Goal: Information Seeking & Learning: Learn about a topic

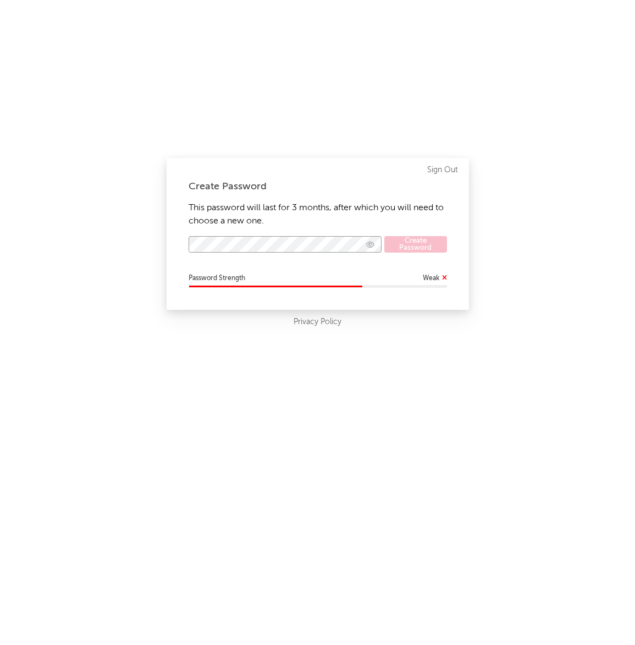
click at [370, 243] on icon "button" at bounding box center [370, 244] width 8 height 7
click at [370, 295] on div "Create Password This password will last for 3 months, after which you will need…" at bounding box center [318, 234] width 303 height 152
click at [433, 248] on button "Create Password" at bounding box center [416, 244] width 62 height 17
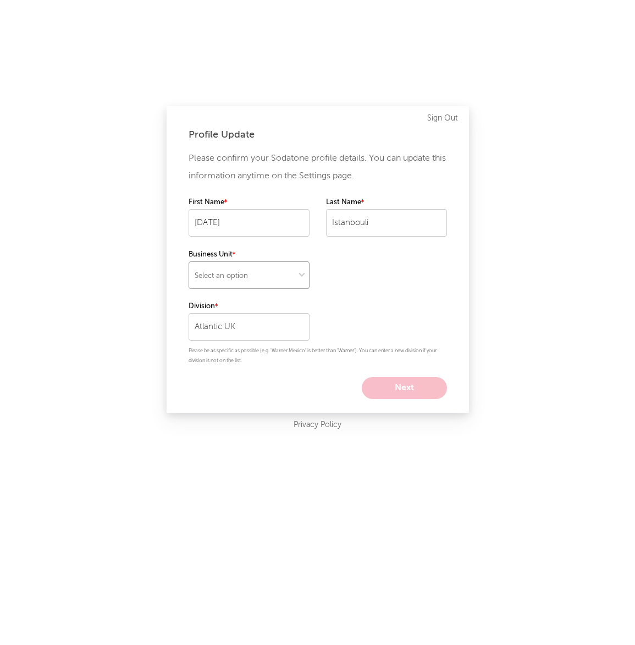
click at [268, 277] on select "Select an option" at bounding box center [249, 275] width 121 height 28
select select "recorded_music"
click at [189, 261] on select "Select an option" at bounding box center [249, 275] width 121 height 28
click at [416, 393] on button "Next" at bounding box center [404, 388] width 85 height 22
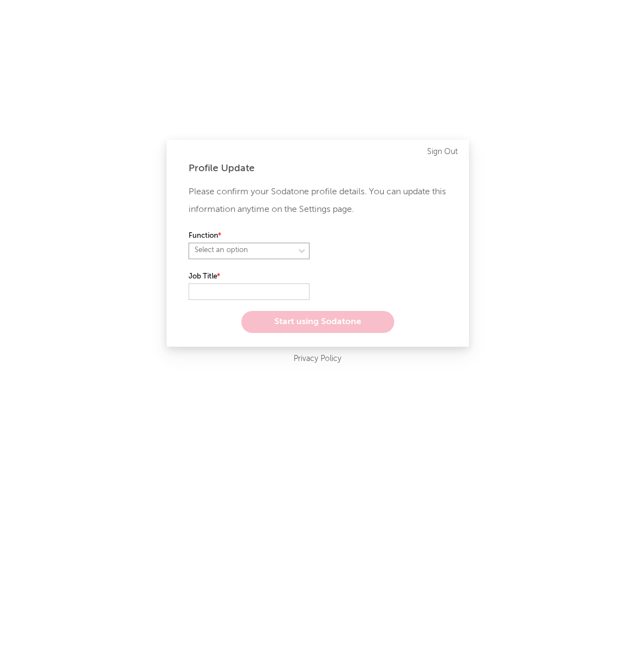
click at [266, 248] on select "Select an option" at bounding box center [249, 251] width 121 height 17
select select "anr"
click at [189, 243] on select "Select an option" at bounding box center [249, 251] width 121 height 17
click at [341, 249] on select "Select an option" at bounding box center [386, 251] width 121 height 17
select select "other"
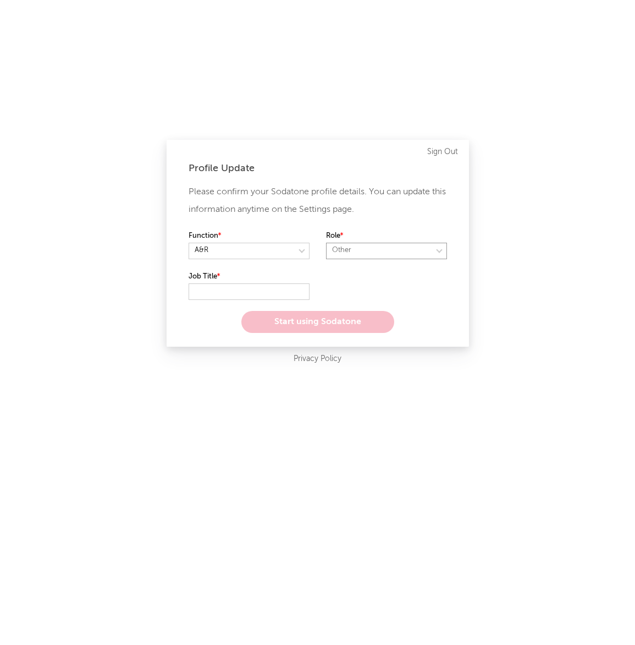
click at [326, 243] on select "Select an option" at bounding box center [386, 251] width 121 height 17
click at [272, 289] on input "text" at bounding box center [249, 291] width 121 height 17
type input "Consultant"
click at [331, 328] on button "Start using Sodatone" at bounding box center [317, 322] width 153 height 22
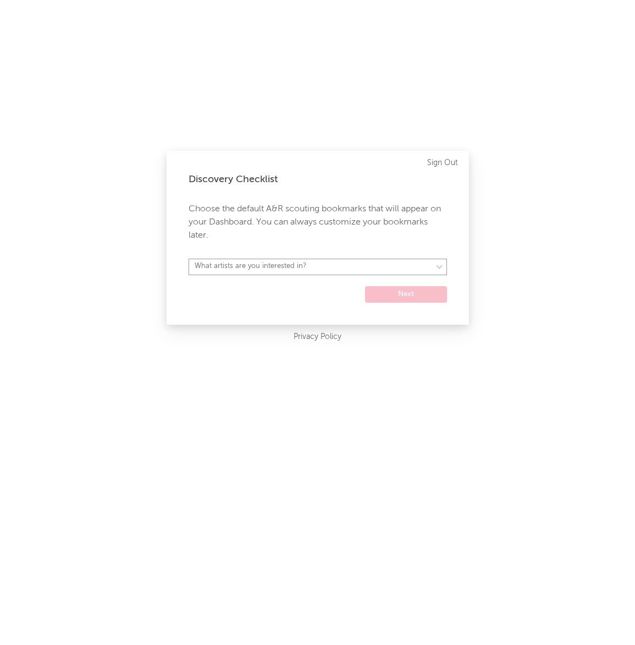
click at [240, 266] on select "What artists are you interested in? Argentina Asia General Australia Austria Be…" at bounding box center [318, 267] width 259 height 17
click at [387, 271] on select "What artists are you interested in? Argentina Asia General Australia Austria Be…" at bounding box center [318, 267] width 259 height 17
click at [189, 259] on select "What artists are you interested in? Argentina Asia General Australia Austria Be…" at bounding box center [318, 267] width 259 height 17
click at [314, 265] on select "Argentina Asia General Australia Austria Belgium Benelux Brasil Canada China Co…" at bounding box center [318, 267] width 259 height 17
click at [189, 259] on select "Argentina Asia General Australia Austria Belgium Benelux Brasil Canada China Co…" at bounding box center [318, 267] width 259 height 17
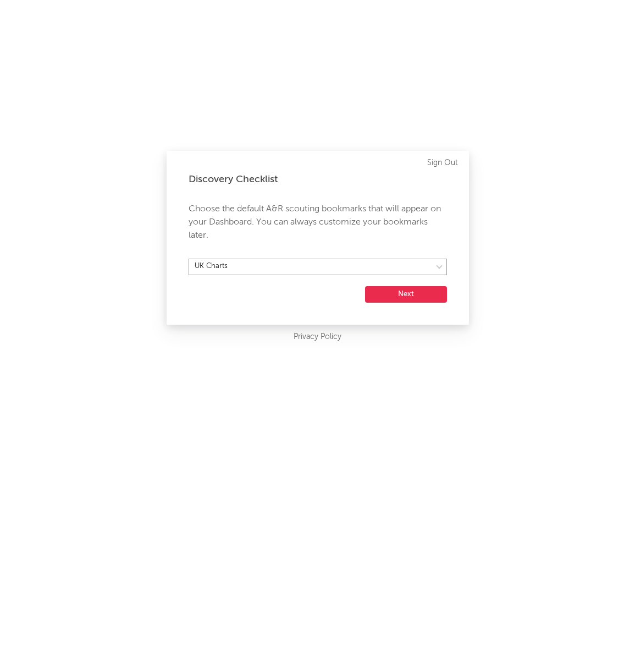
click at [297, 266] on select "Argentina Asia General Australia Austria Belgium Benelux Brasil Canada China Co…" at bounding box center [318, 267] width 259 height 17
click at [189, 259] on select "Argentina Asia General Australia Austria Belgium Benelux Brasil Canada China Co…" at bounding box center [318, 267] width 259 height 17
click at [417, 264] on select "Argentina Asia General Australia Austria Belgium Benelux Brasil Canada China Co…" at bounding box center [318, 267] width 259 height 17
select select "12"
click at [189, 259] on select "Argentina Asia General Australia Austria Belgium Benelux Brasil Canada China Co…" at bounding box center [318, 267] width 259 height 17
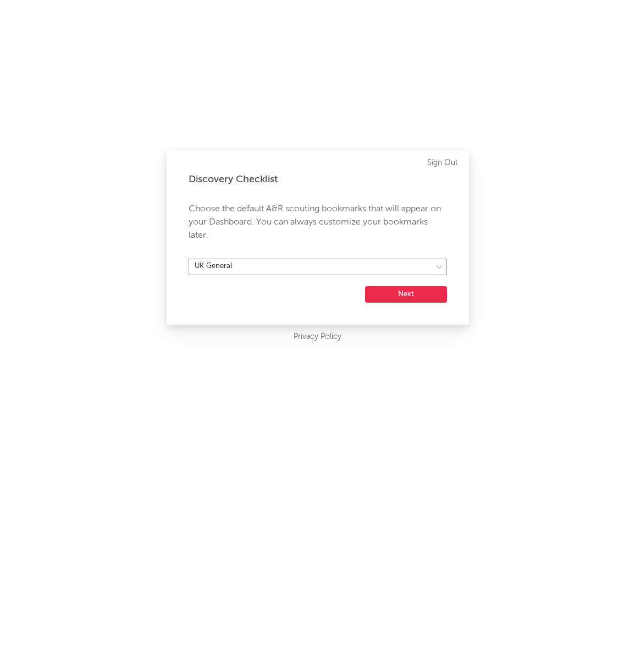
click at [401, 268] on select "Argentina Asia General Australia Austria Belgium Benelux Brasil Canada China Co…" at bounding box center [318, 267] width 259 height 17
click at [403, 287] on button "Next" at bounding box center [406, 294] width 82 height 17
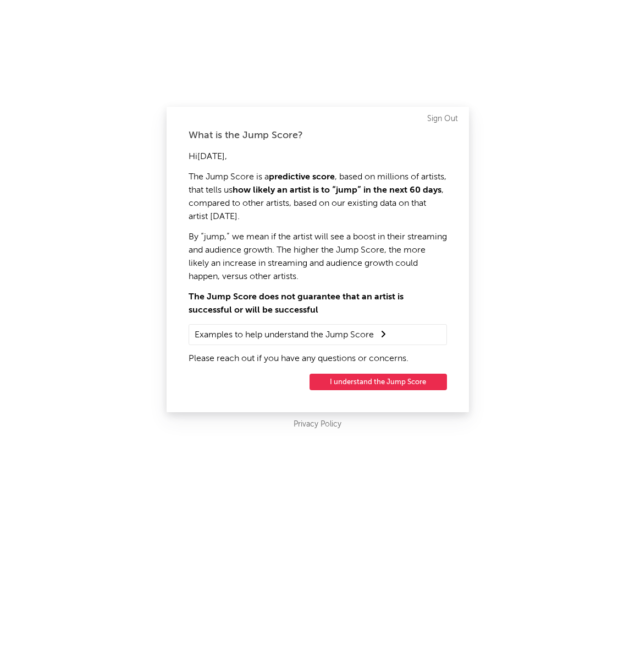
click at [366, 333] on summary "Examples to help understand the Jump Score" at bounding box center [318, 334] width 246 height 14
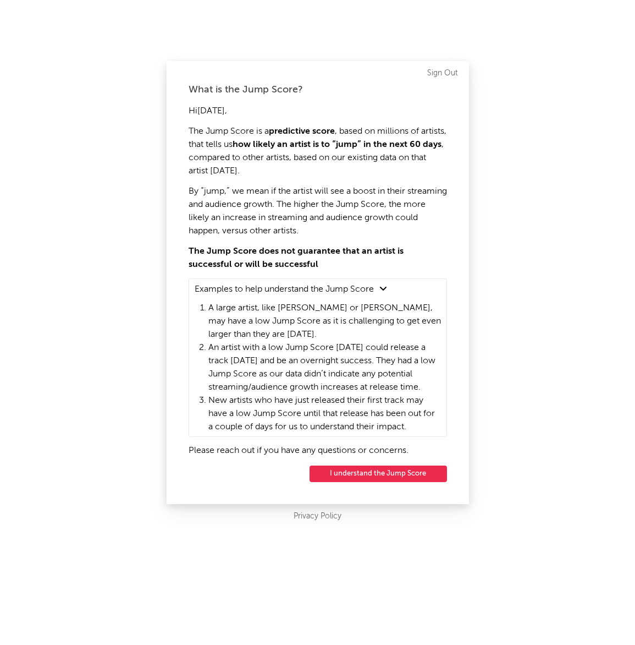
click at [371, 474] on button "I understand the Jump Score" at bounding box center [379, 473] width 138 height 17
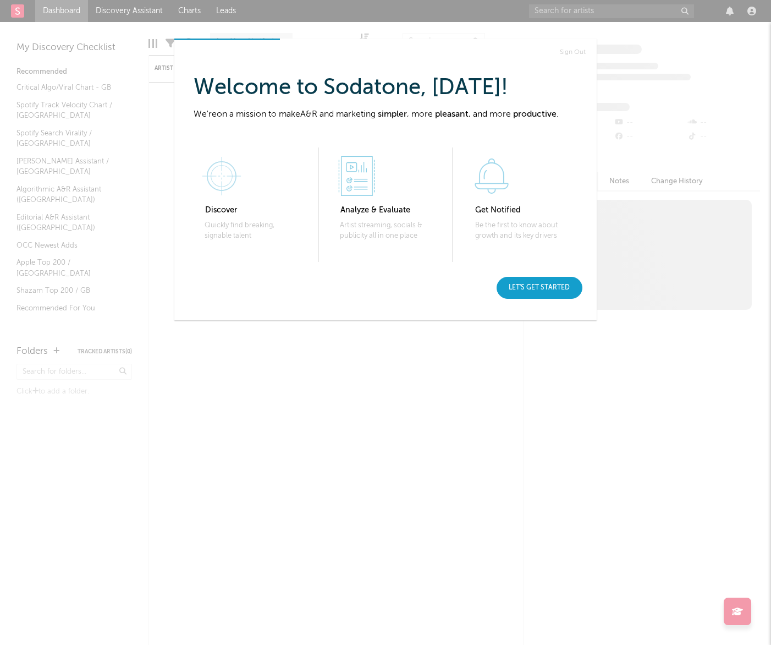
click at [560, 283] on div "Let's get started" at bounding box center [540, 288] width 86 height 22
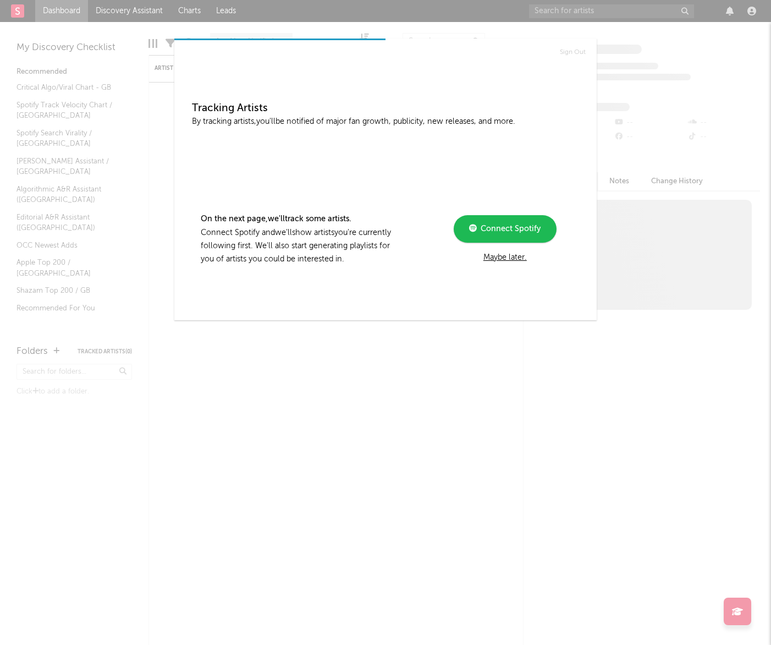
click at [507, 259] on div "Maybe later." at bounding box center [505, 257] width 148 height 13
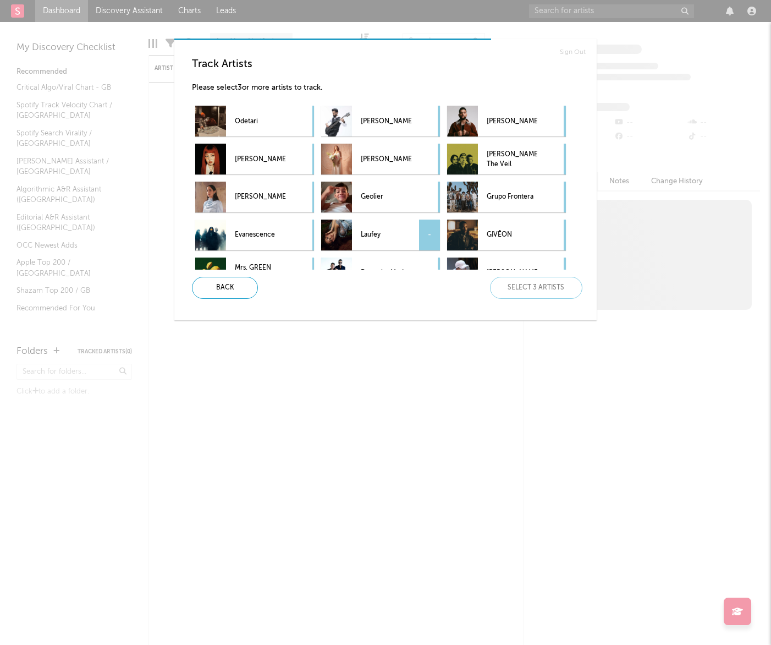
click at [392, 229] on p "Laufey" at bounding box center [386, 235] width 51 height 25
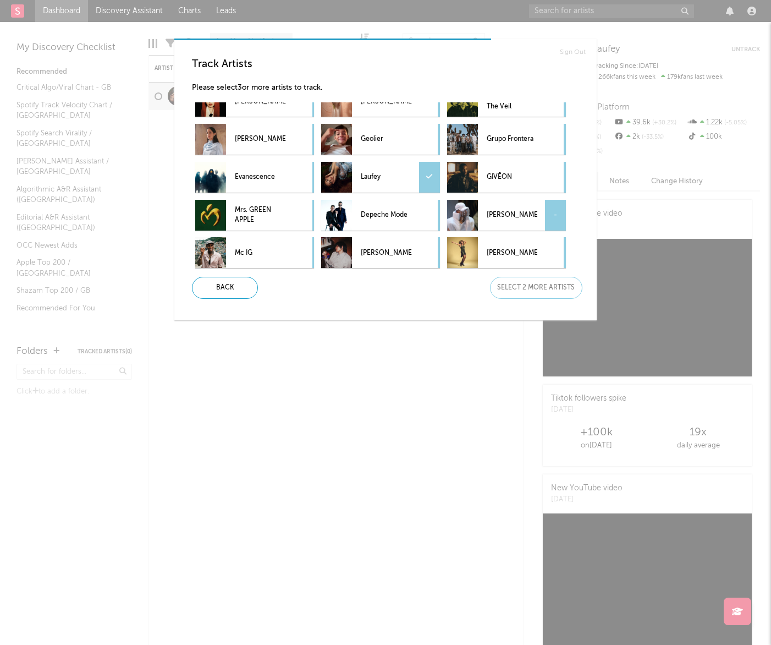
scroll to position [57, 0]
click at [518, 176] on p "GIVĒON" at bounding box center [512, 178] width 51 height 25
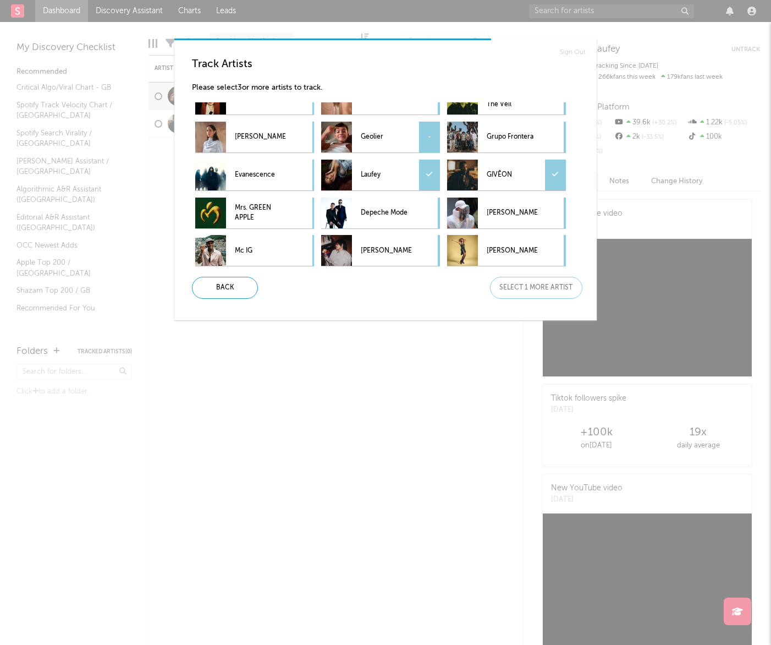
scroll to position [0, 0]
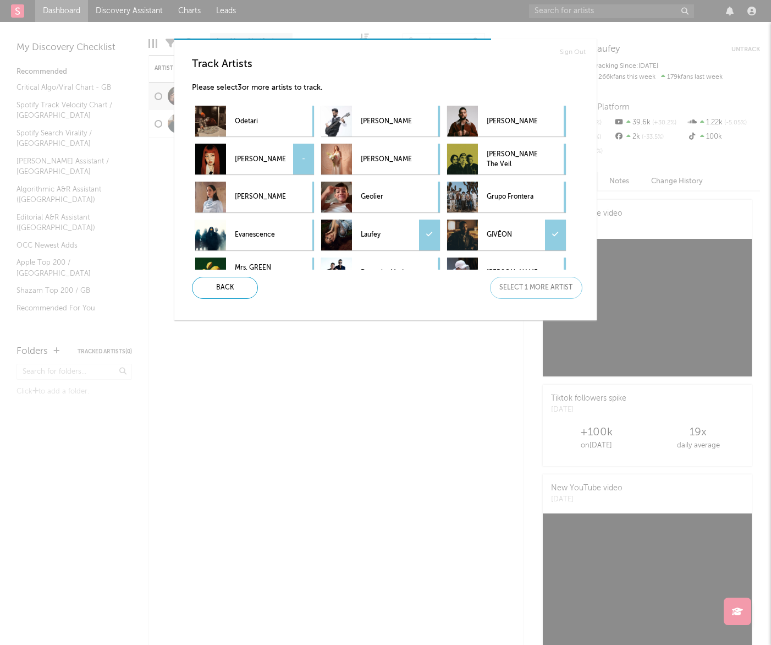
drag, startPoint x: 261, startPoint y: 160, endPoint x: 271, endPoint y: 158, distance: 10.0
click at [262, 158] on p "JENNIE" at bounding box center [260, 159] width 51 height 25
click at [536, 290] on div "Next" at bounding box center [536, 288] width 92 height 22
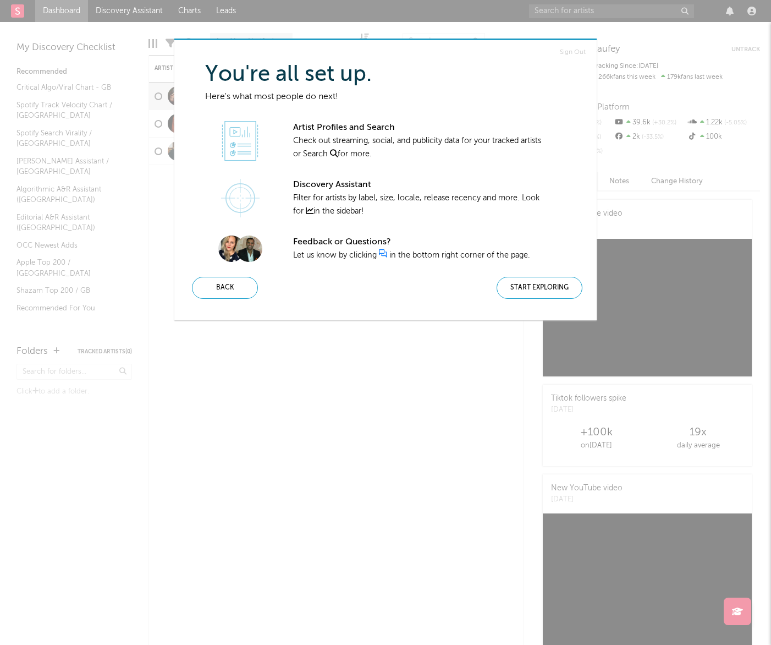
click at [525, 287] on div "Start Exploring" at bounding box center [540, 288] width 86 height 22
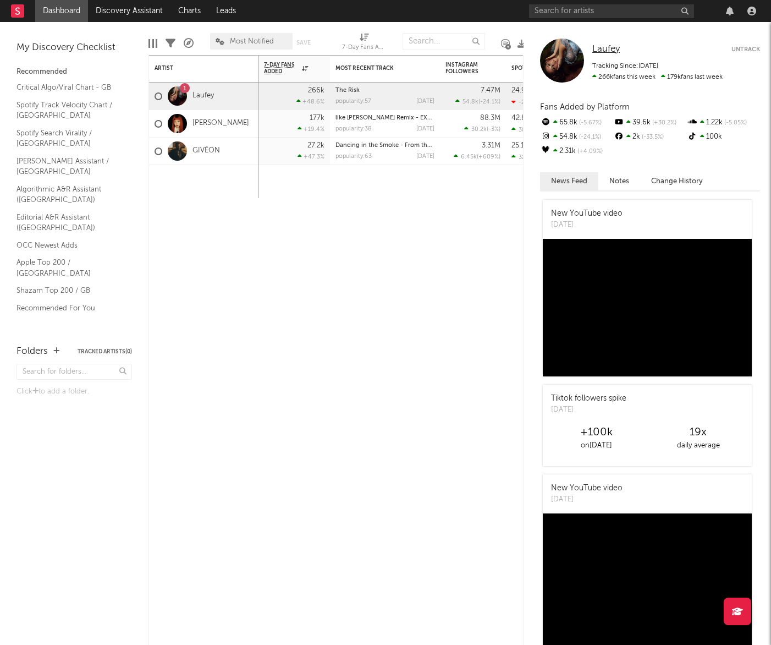
click at [607, 47] on span "Laufey" at bounding box center [606, 49] width 28 height 9
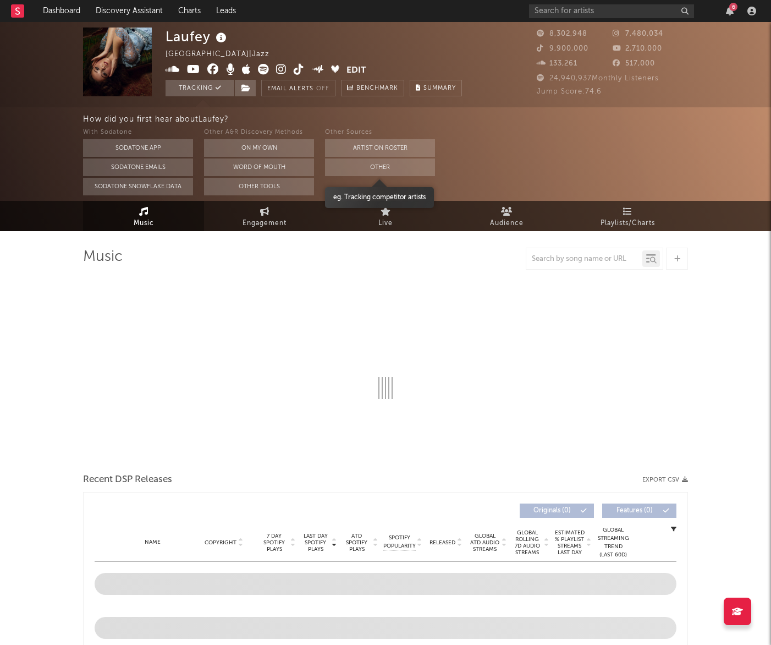
select select "6m"
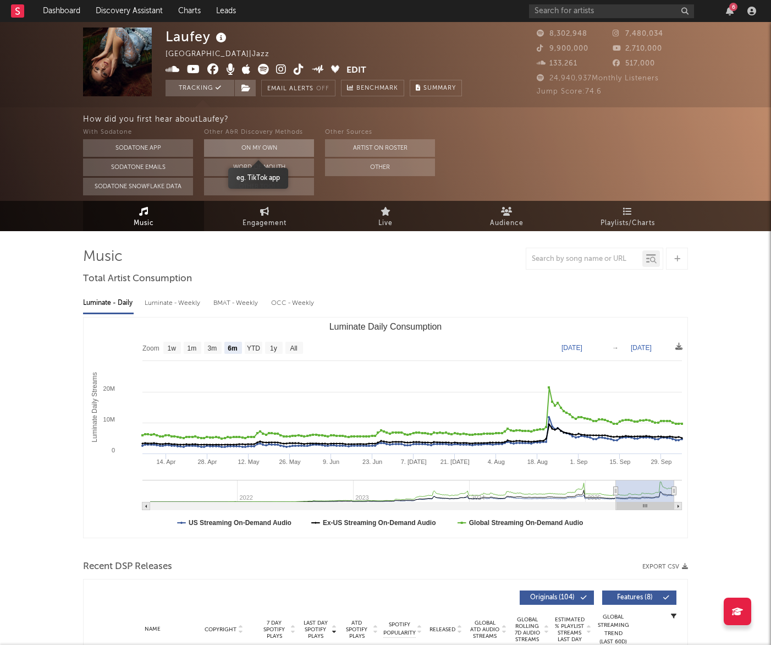
click at [249, 146] on button "On My Own" at bounding box center [259, 148] width 110 height 18
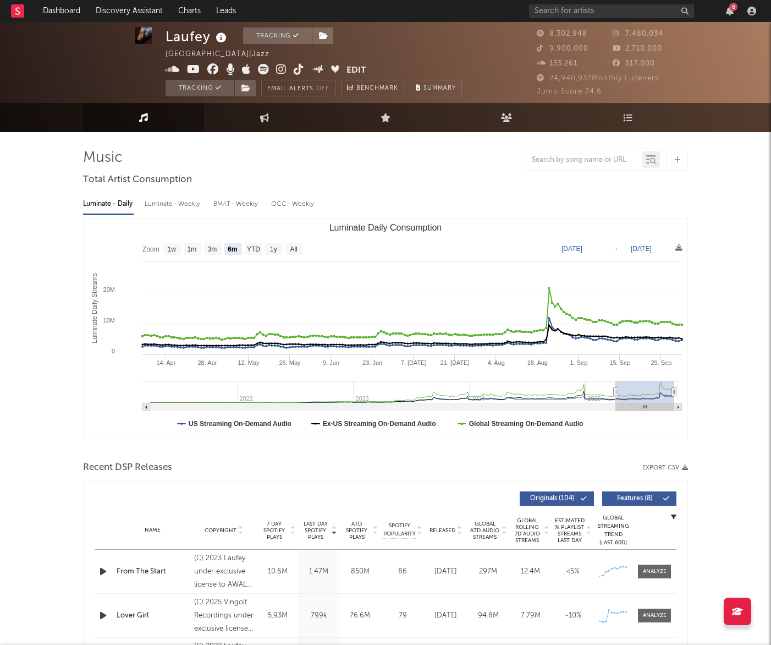
scroll to position [3, 0]
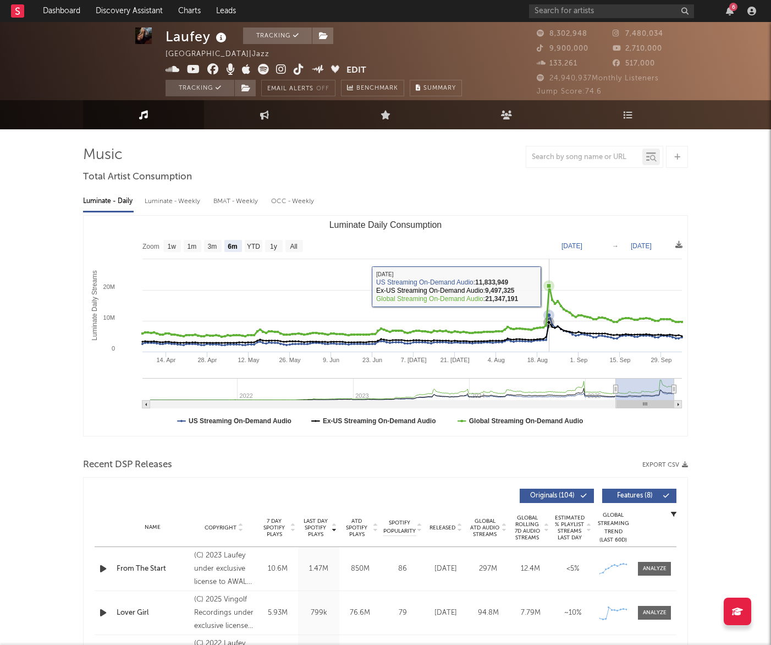
click at [550, 285] on icon "Luminate Daily Consumption" at bounding box center [549, 285] width 4 height 4
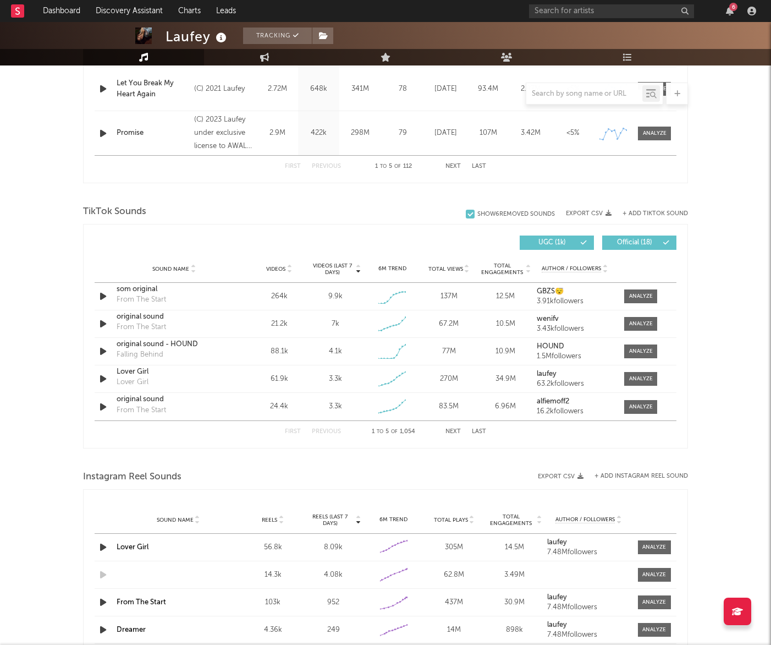
scroll to position [0, 0]
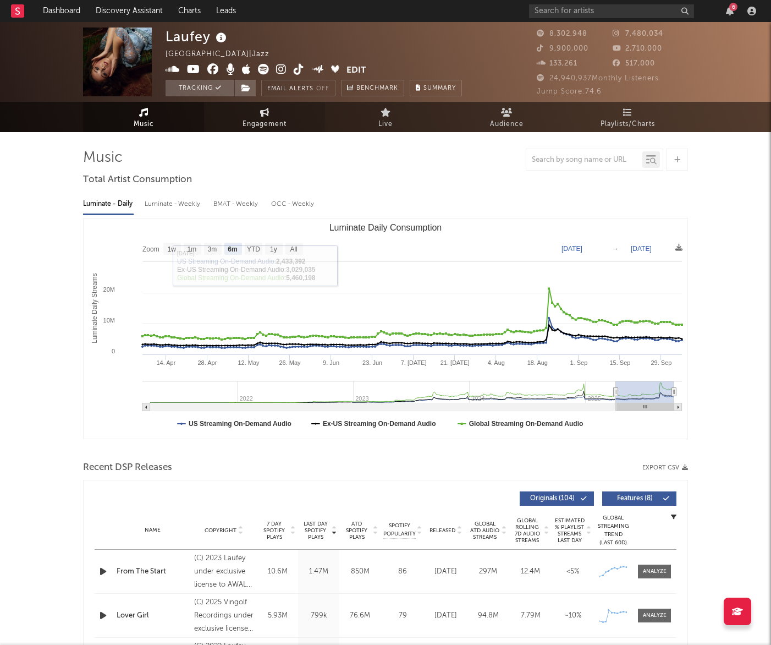
click at [275, 118] on span "Engagement" at bounding box center [265, 124] width 44 height 13
select select "1w"
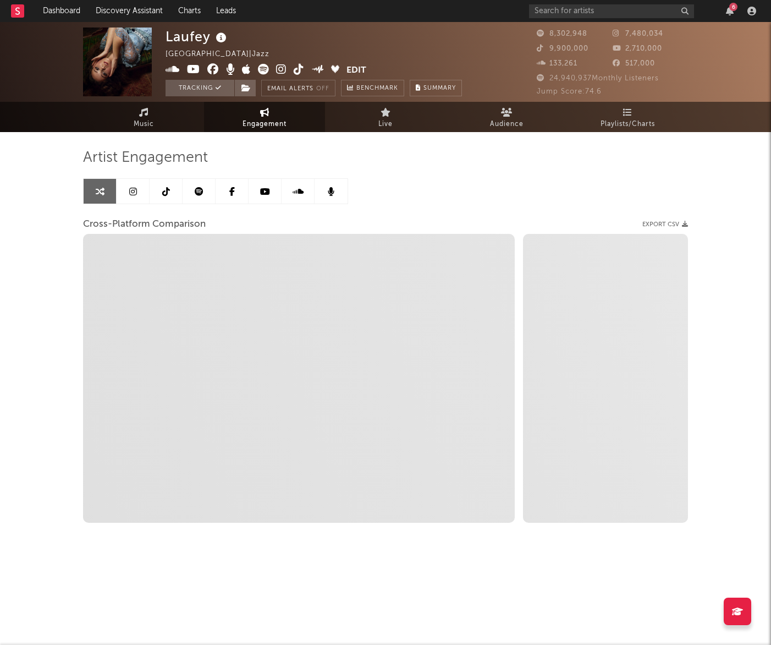
select select "1m"
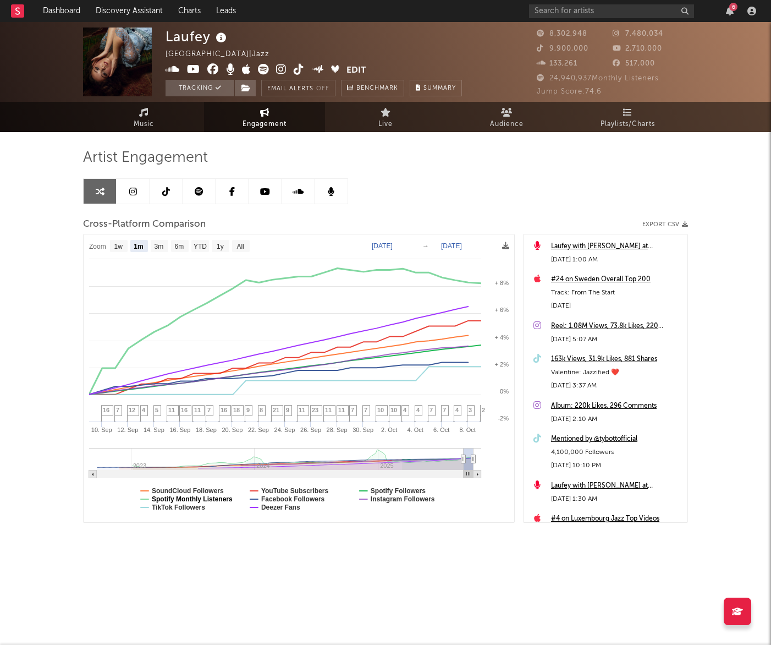
click at [228, 499] on text "Spotify Monthly Listeners" at bounding box center [192, 499] width 81 height 8
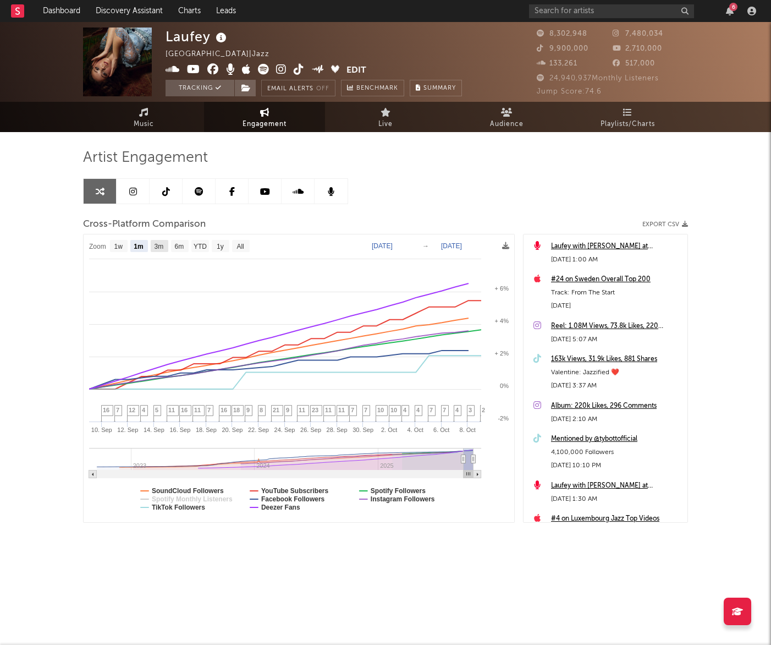
click at [153, 247] on rect at bounding box center [160, 246] width 18 height 12
select select "3m"
type input "[DATE]"
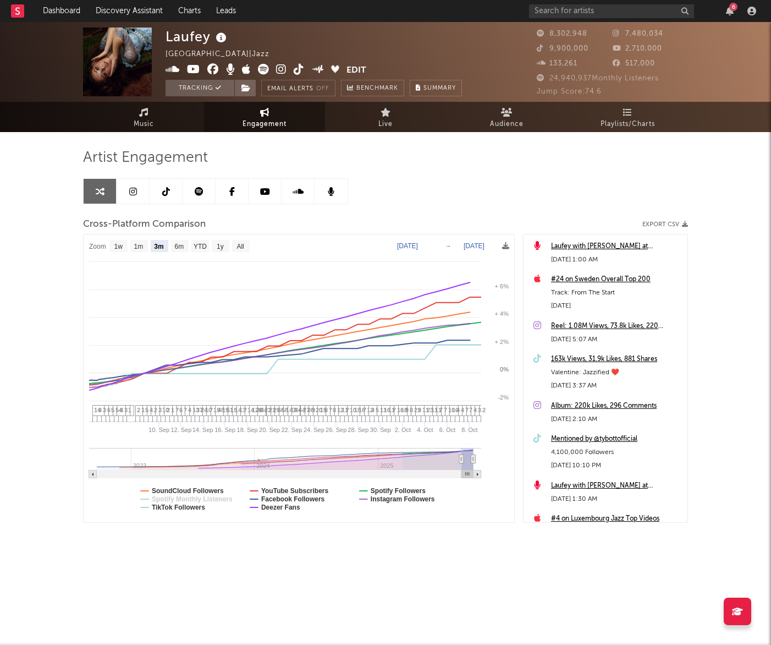
select select "3m"
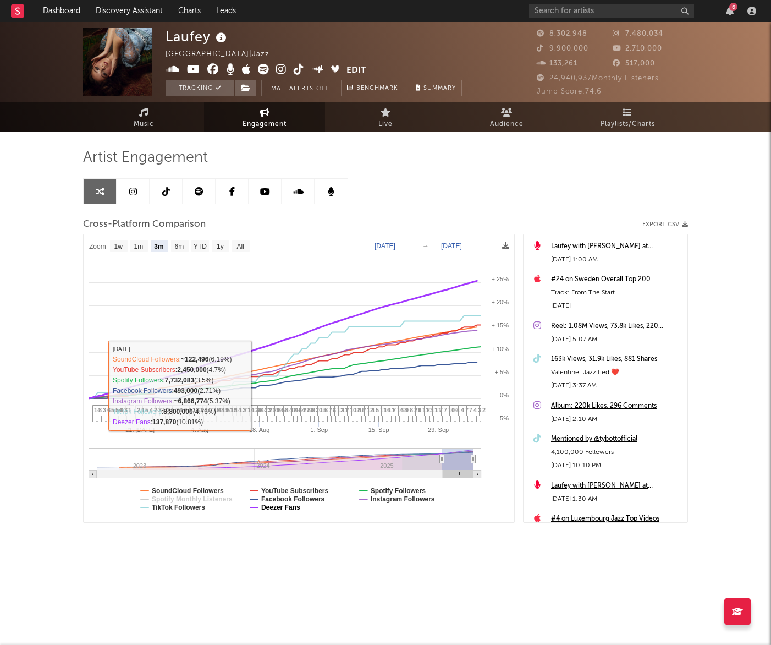
click at [281, 509] on text "Deezer Fans" at bounding box center [280, 507] width 39 height 8
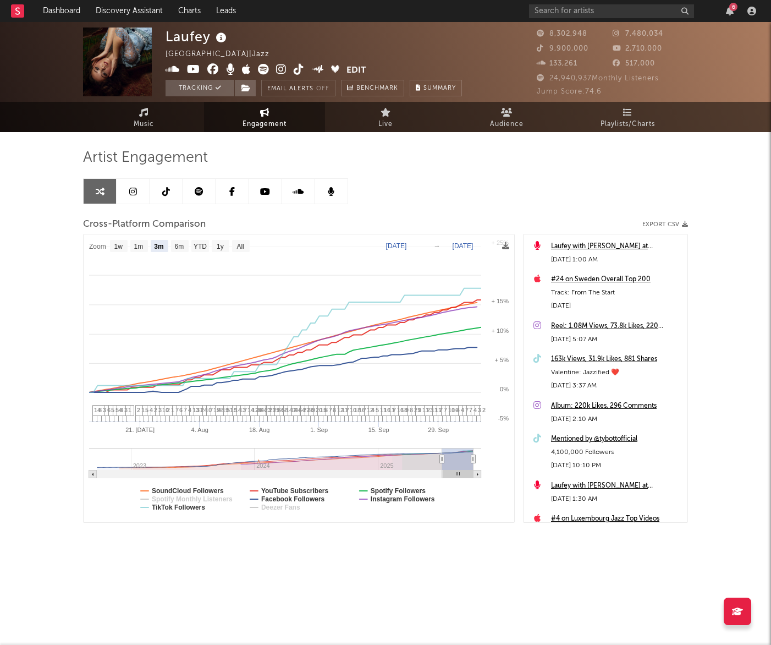
select select "3m"
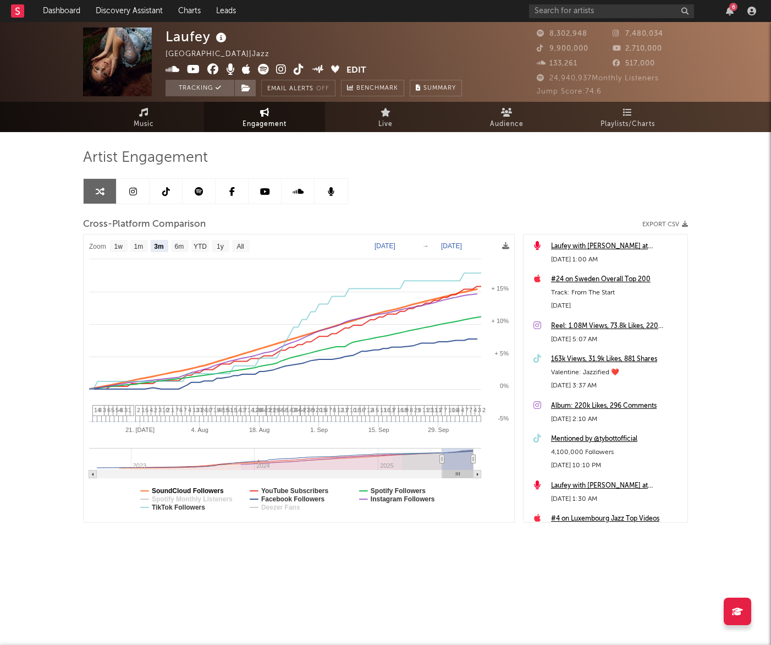
click at [209, 491] on text "SoundCloud Followers" at bounding box center [188, 491] width 72 height 8
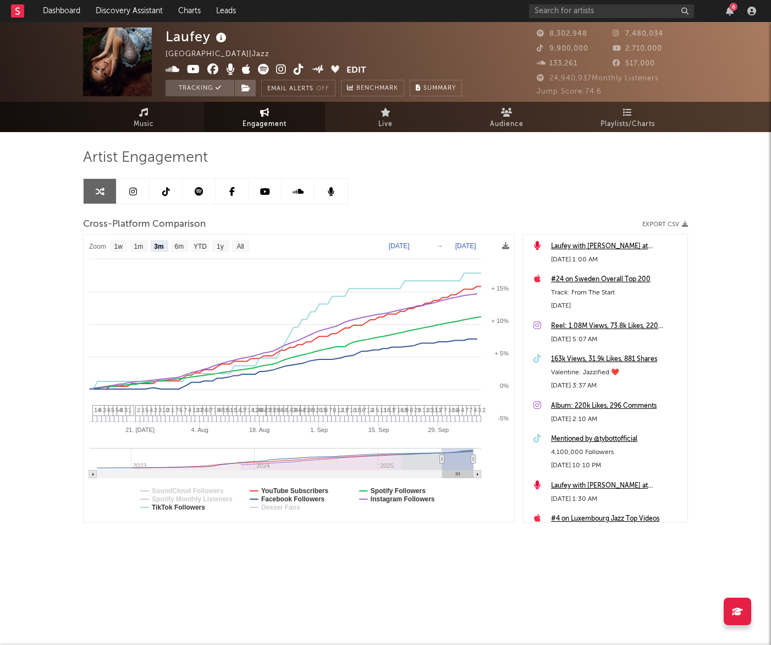
select select "3m"
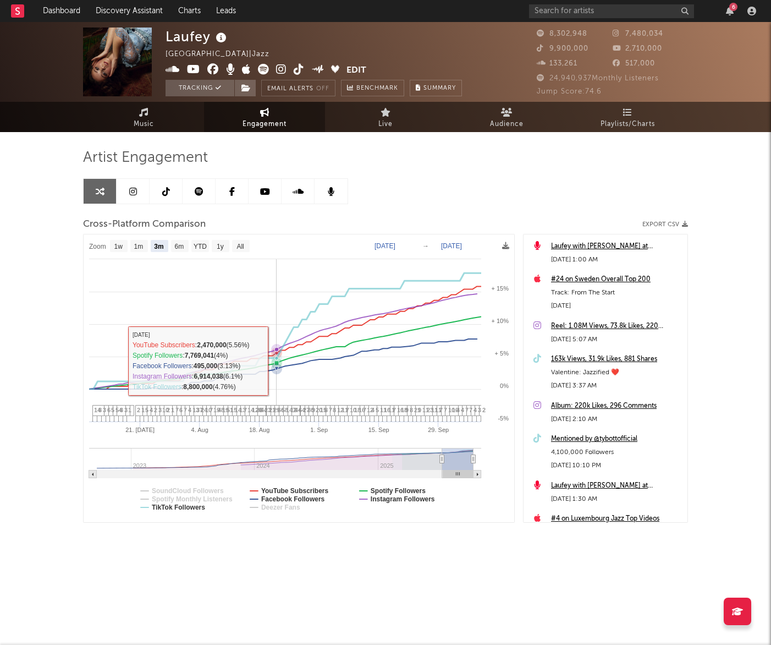
click at [276, 357] on icon at bounding box center [277, 358] width 4 height 4
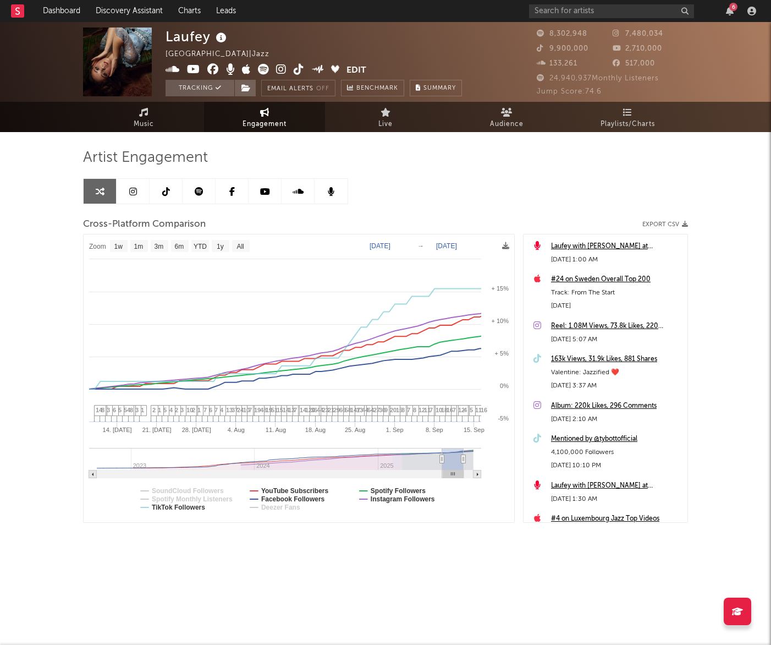
type input "2025-08-31"
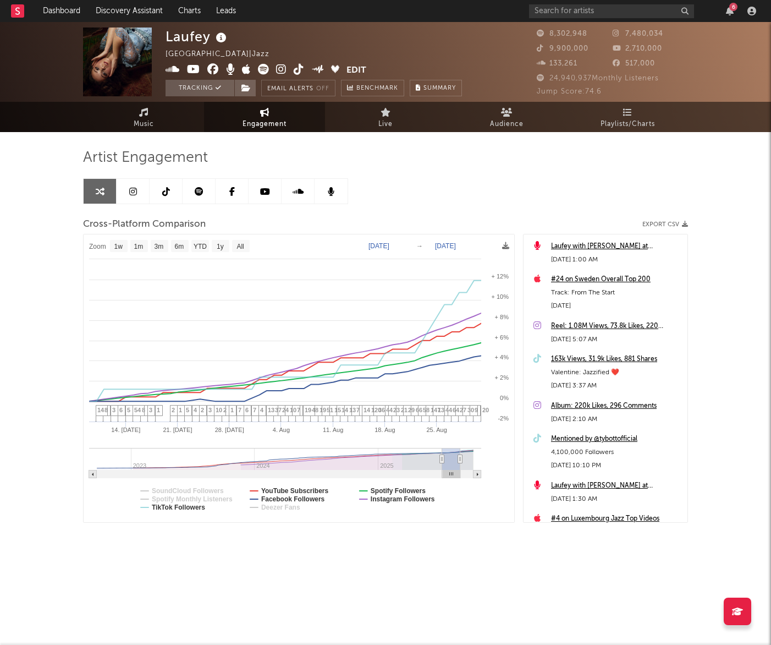
select select "1w"
drag, startPoint x: 468, startPoint y: 460, endPoint x: 481, endPoint y: 456, distance: 13.8
type input "2025-09-27"
select select "3m"
type input "[DATE]"
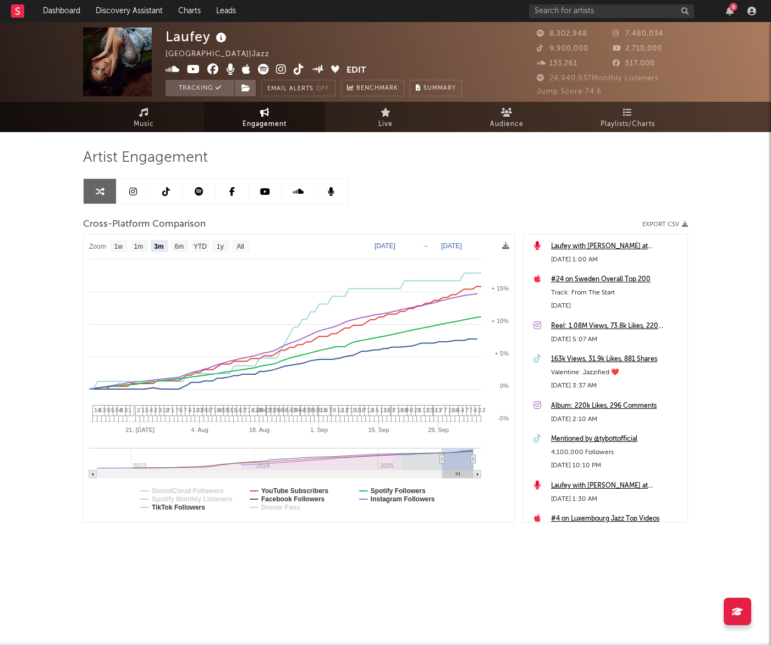
select select "3m"
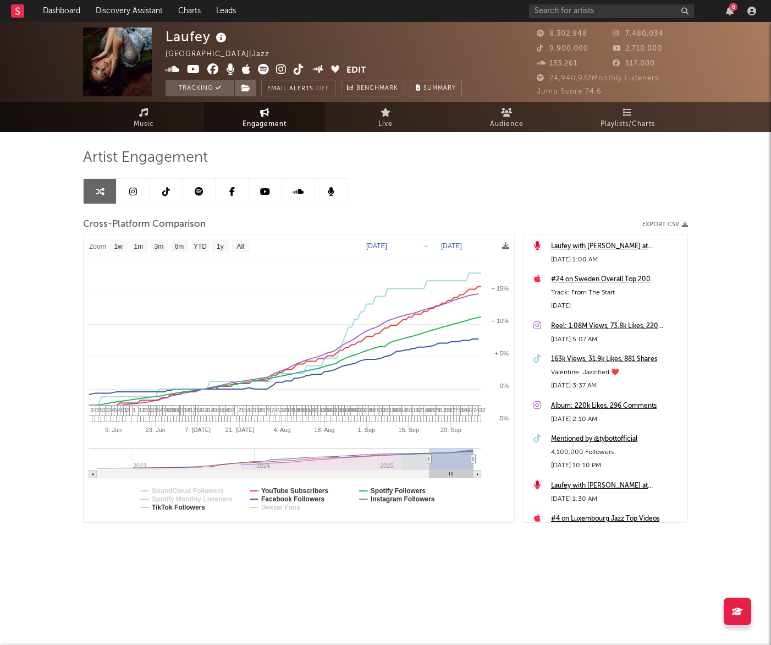
type input "2025-05-23"
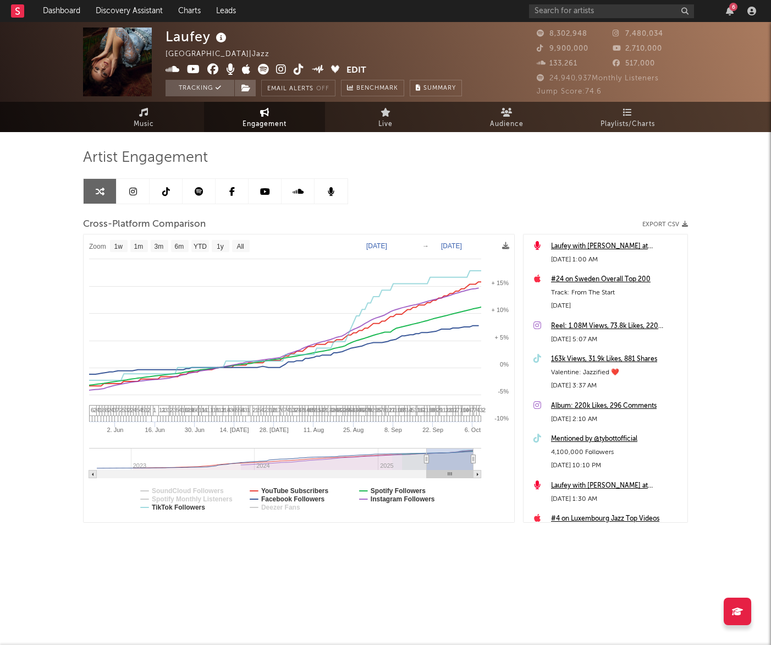
select select "1w"
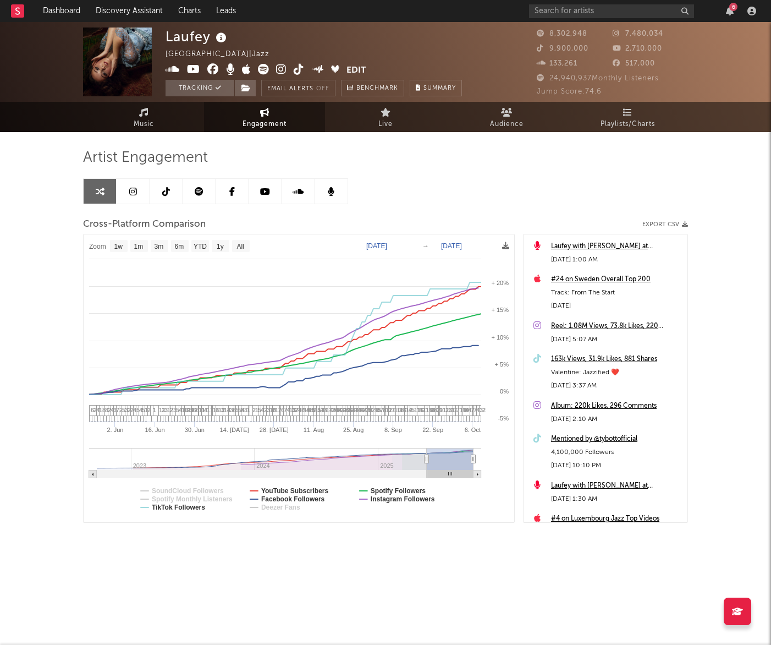
drag, startPoint x: 442, startPoint y: 462, endPoint x: 460, endPoint y: 465, distance: 19.0
type input "2025-05-22"
select select "3m"
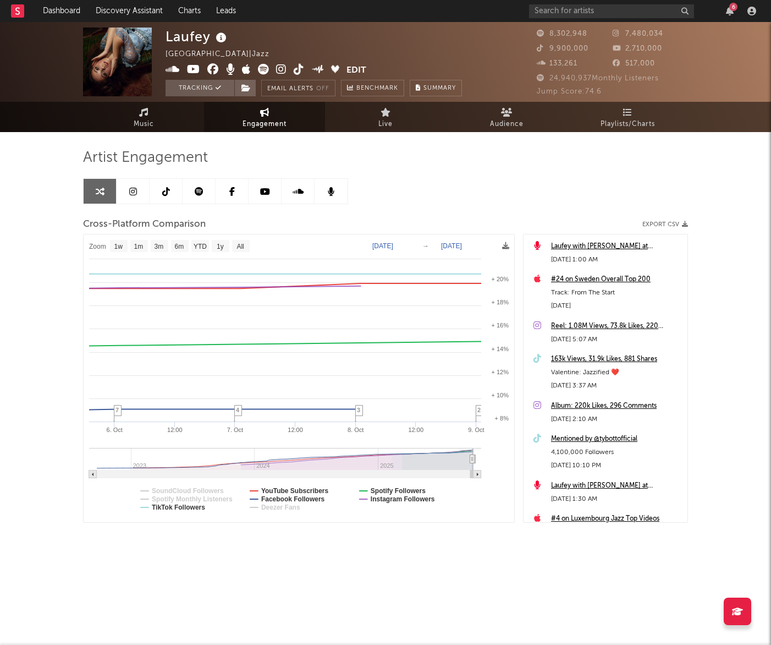
type input "2025-10-07"
select select "1w"
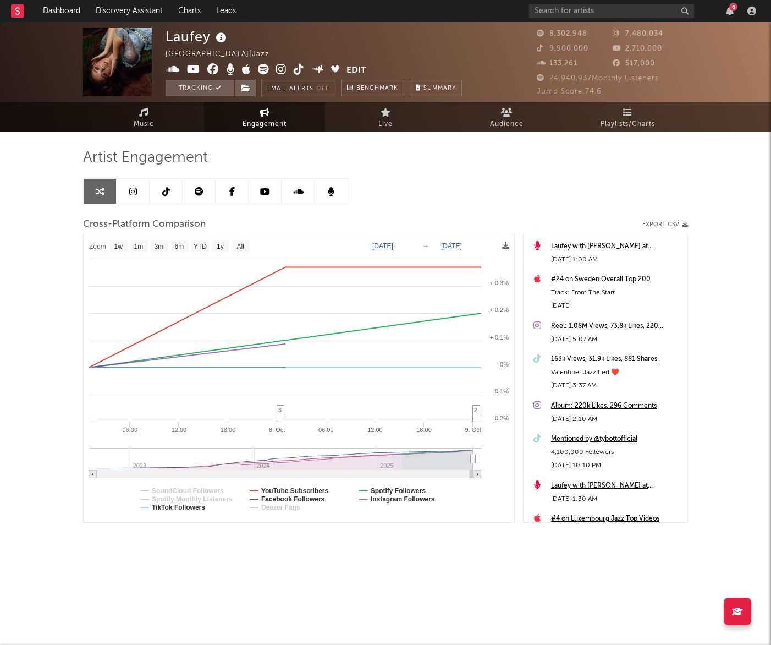
drag, startPoint x: 426, startPoint y: 459, endPoint x: 449, endPoint y: 460, distance: 22.6
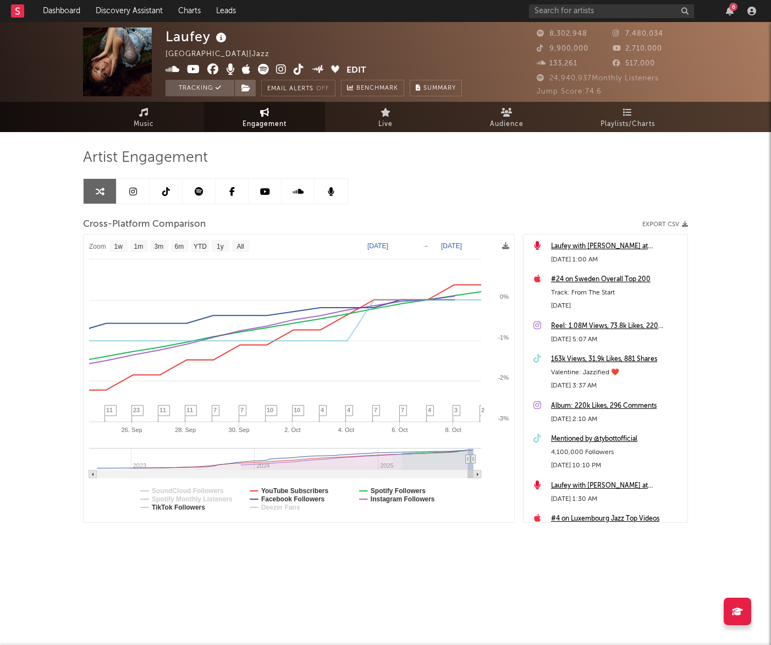
type input "2025-09-11"
select select "1m"
type input "2025-09-06"
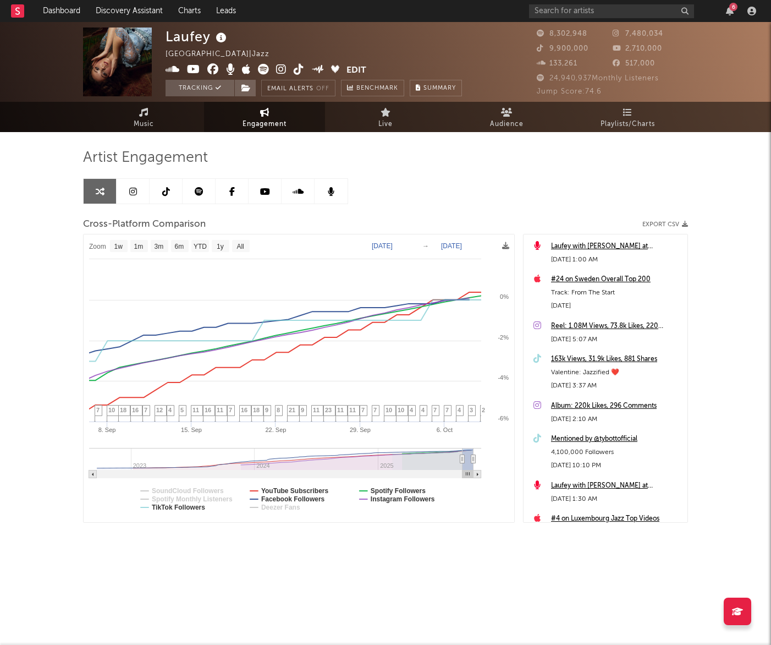
select select "1w"
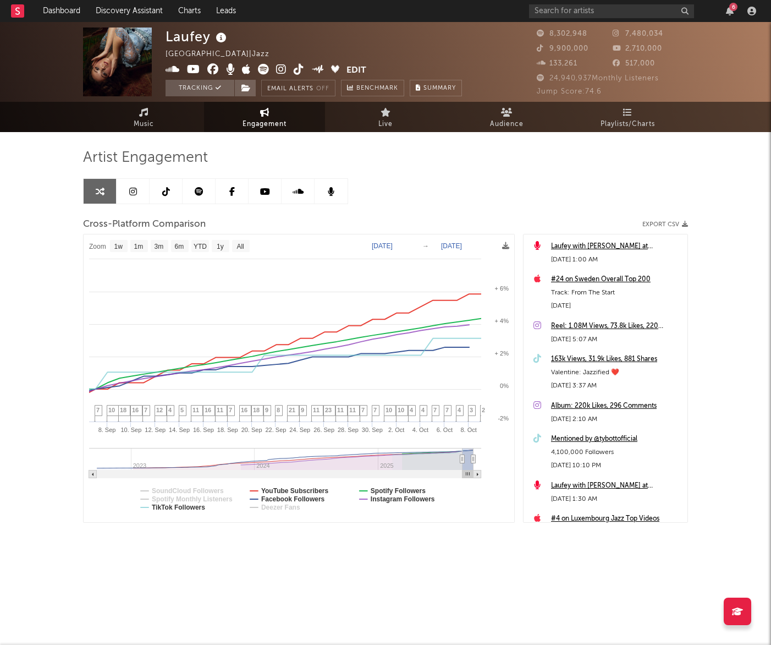
drag, startPoint x: 473, startPoint y: 459, endPoint x: 448, endPoint y: 459, distance: 24.2
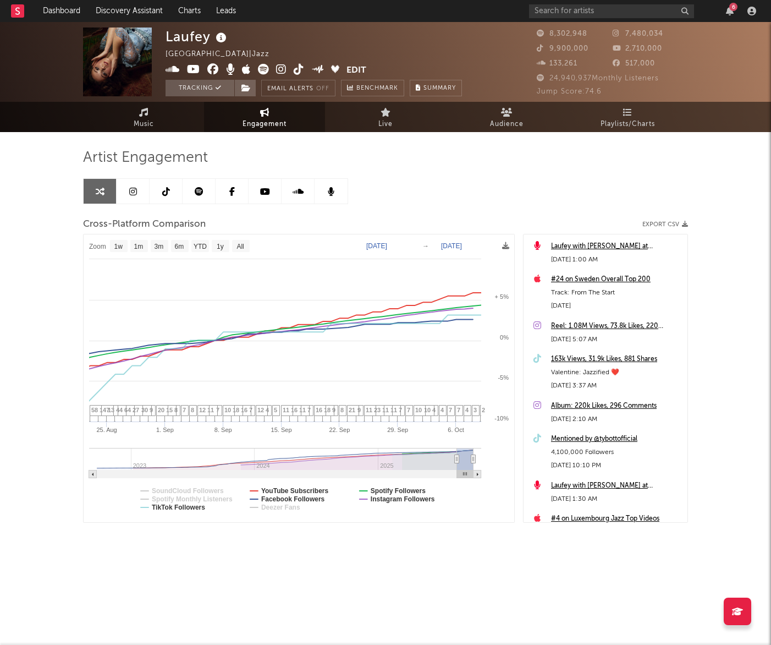
type input "2025-08-21"
click at [457, 459] on icon at bounding box center [457, 459] width 4 height 8
select select "1w"
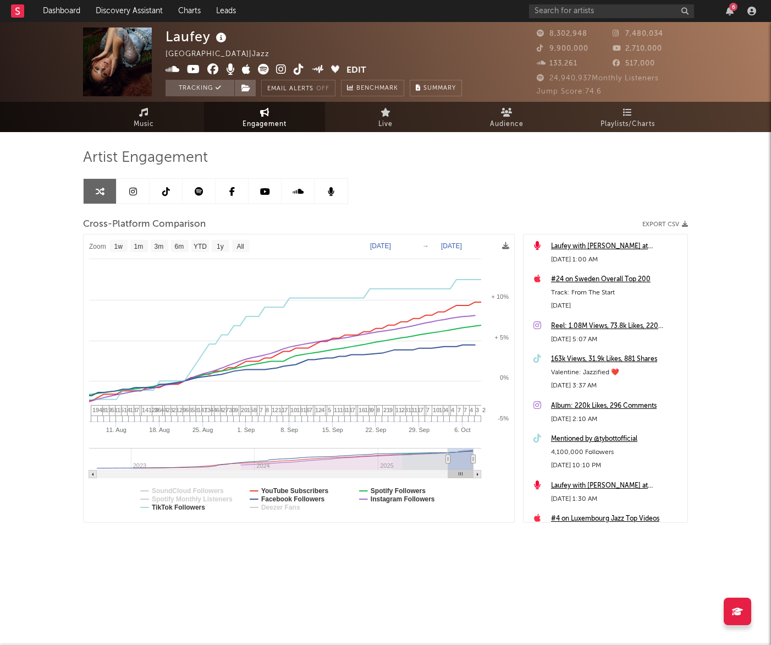
type input "2025-07-26"
select select "3m"
type input "2025-07-08"
drag, startPoint x: 457, startPoint y: 459, endPoint x: 442, endPoint y: 459, distance: 14.9
click at [446, 459] on icon at bounding box center [448, 459] width 4 height 8
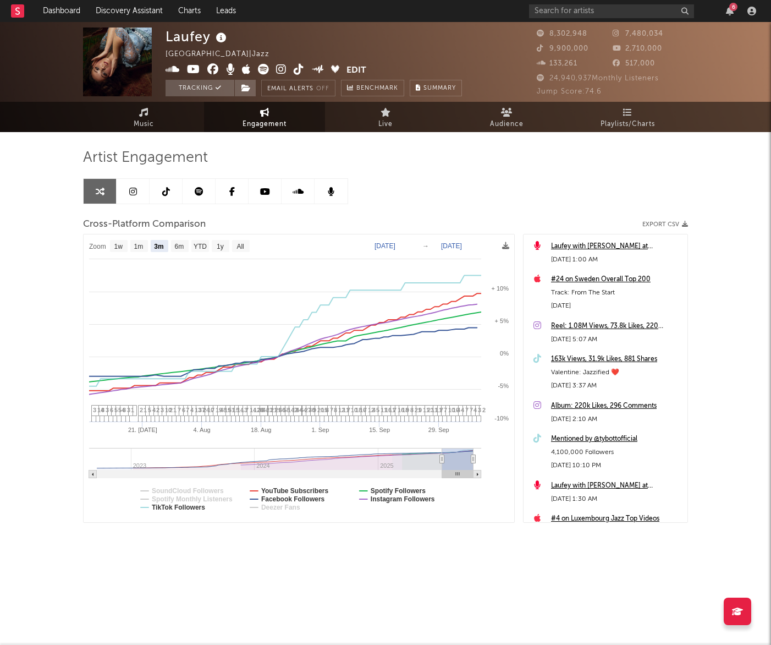
select select "3m"
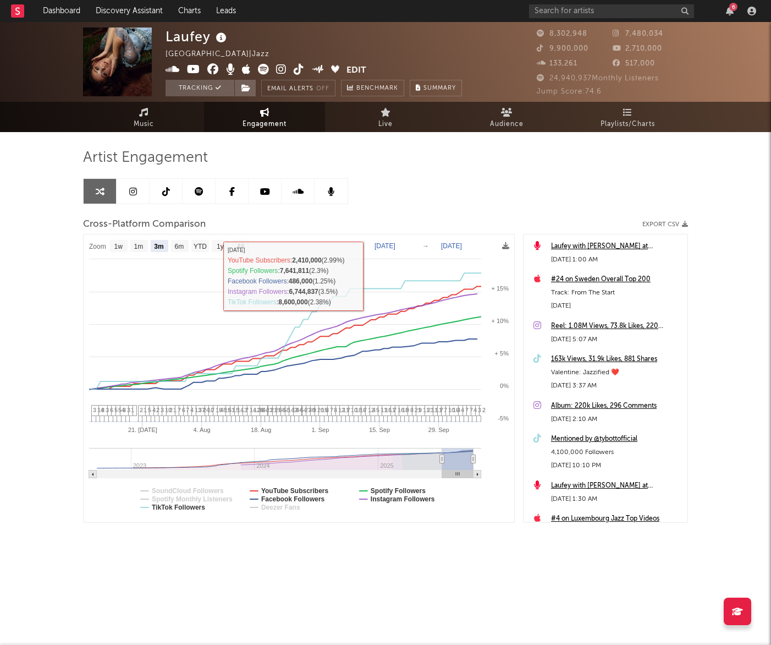
click at [99, 246] on text "Zoom" at bounding box center [97, 247] width 17 height 8
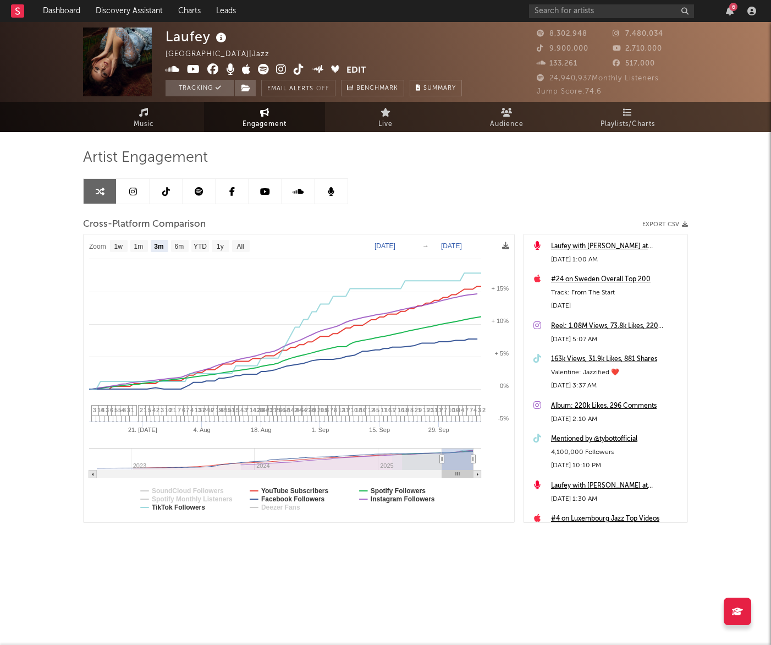
type input "2025-07-06"
type input "2025-10-07"
type input "2025-07-05"
type input "2025-10-05"
type input "2025-06-28"
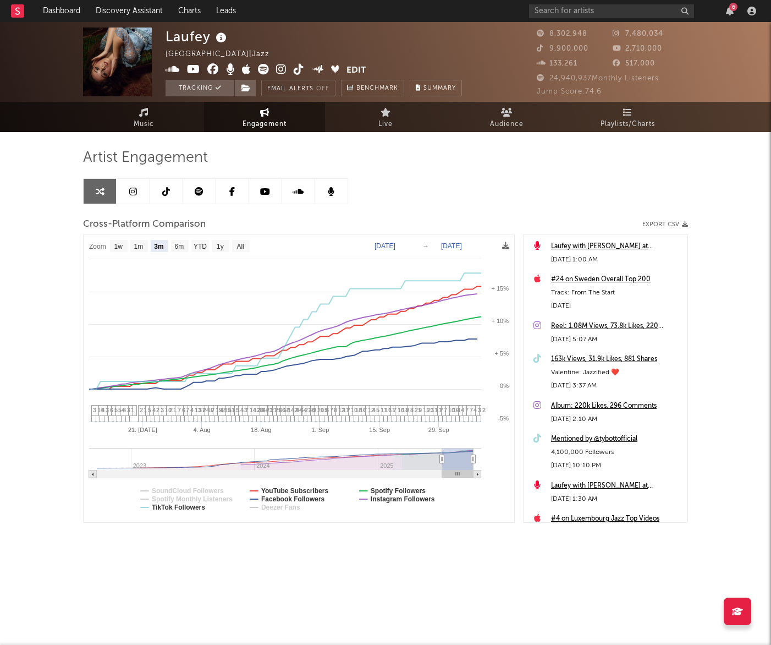
type input "2025-09-29"
type input "2025-06-25"
type input "2025-09-26"
type input "2025-06-17"
type input "2025-09-17"
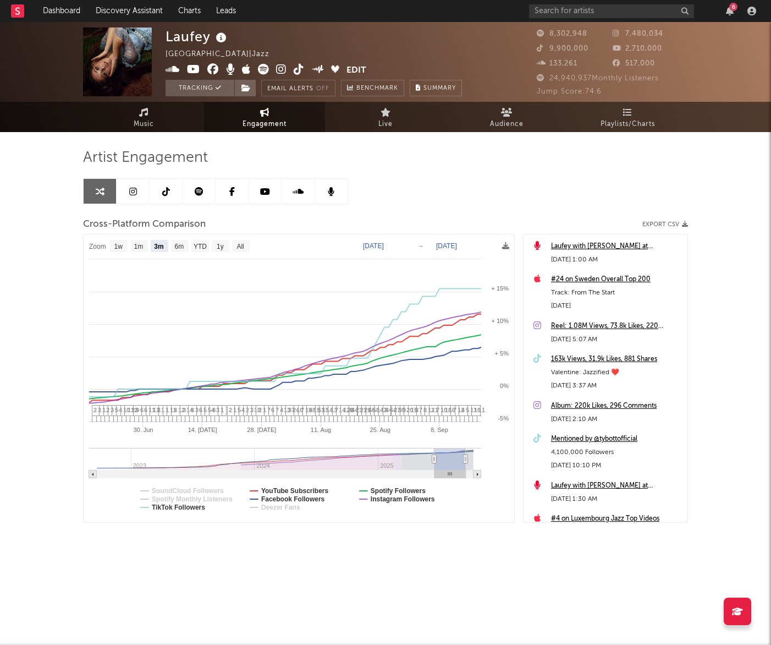
type input "2025-06-15"
type input "2025-09-16"
type input "2025-06-13"
type input "2025-09-14"
type input "2025-06-09"
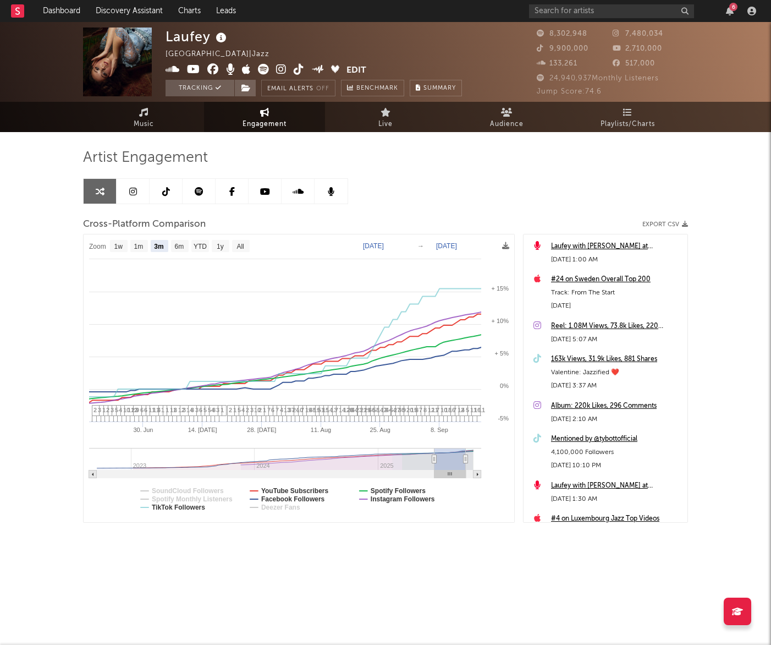
type input "[DATE]"
type input "2025-06-07"
type input "2025-09-08"
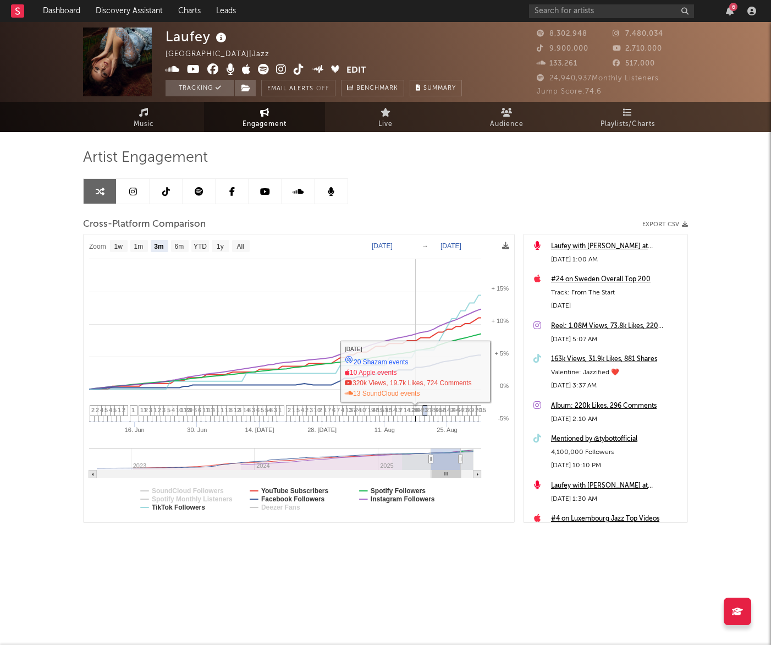
click at [435, 410] on span "29" at bounding box center [434, 410] width 7 height 7
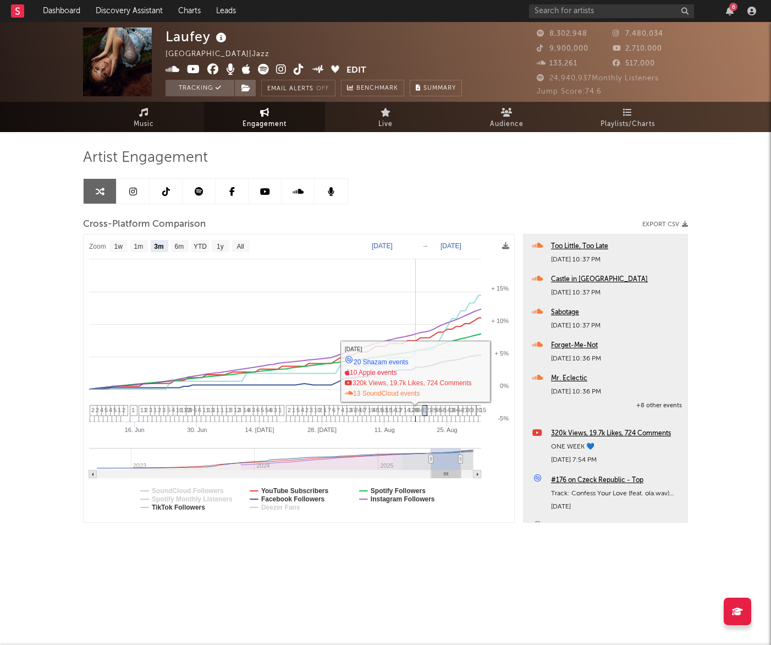
click at [432, 410] on span "21" at bounding box center [429, 410] width 7 height 7
drag, startPoint x: 429, startPoint y: 408, endPoint x: 439, endPoint y: 408, distance: 9.9
click at [430, 408] on span "21" at bounding box center [429, 410] width 7 height 7
drag, startPoint x: 441, startPoint y: 408, endPoint x: 451, endPoint y: 411, distance: 10.3
click at [442, 409] on span "66" at bounding box center [438, 410] width 7 height 7
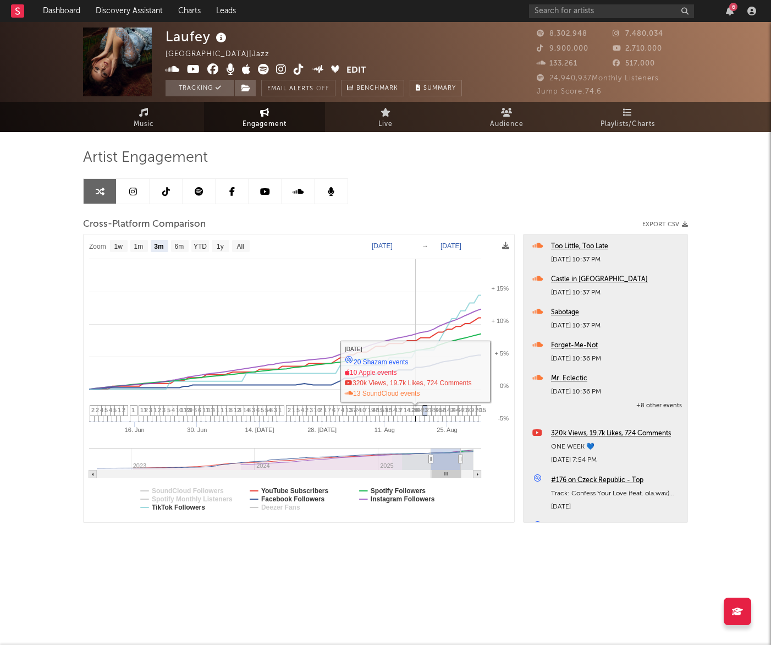
drag, startPoint x: 453, startPoint y: 411, endPoint x: 459, endPoint y: 411, distance: 6.1
click at [454, 411] on span "147" at bounding box center [449, 410] width 10 height 7
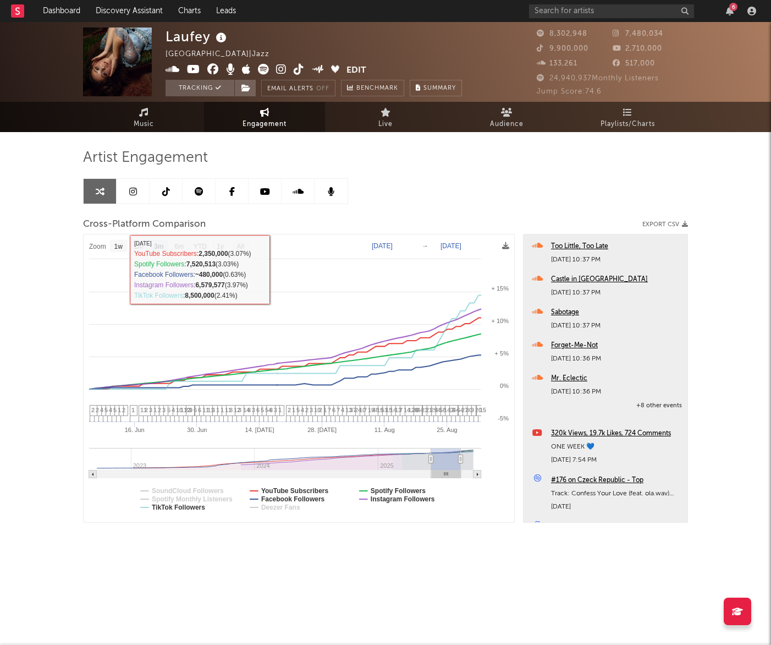
drag, startPoint x: 387, startPoint y: 200, endPoint x: 325, endPoint y: 228, distance: 68.7
click at [387, 200] on div "Artist Engagement Cross-Platform Comparison Export CSV Zoom 1w 1m 3m 6m YTD 1y …" at bounding box center [385, 336] width 605 height 374
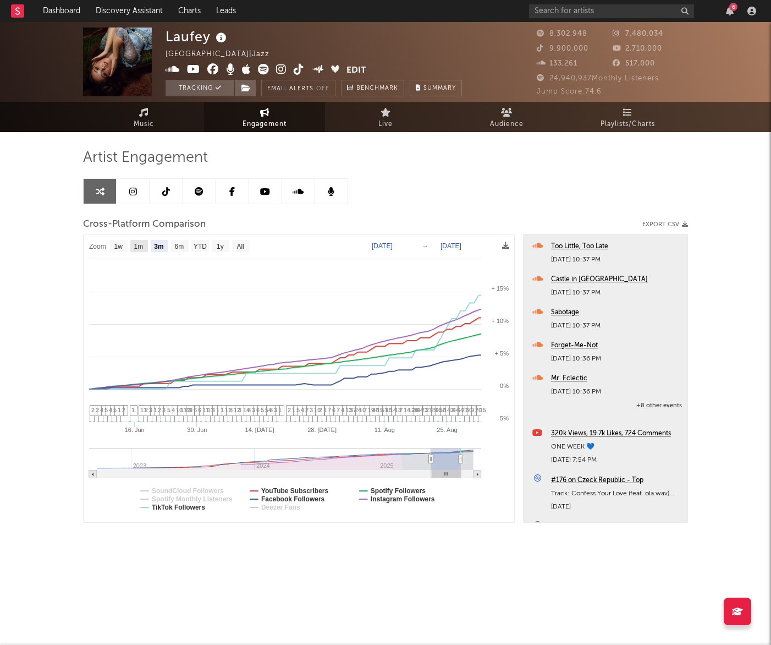
click at [139, 244] on text "1m" at bounding box center [138, 247] width 9 height 8
select select "1m"
type input "2025-08-01"
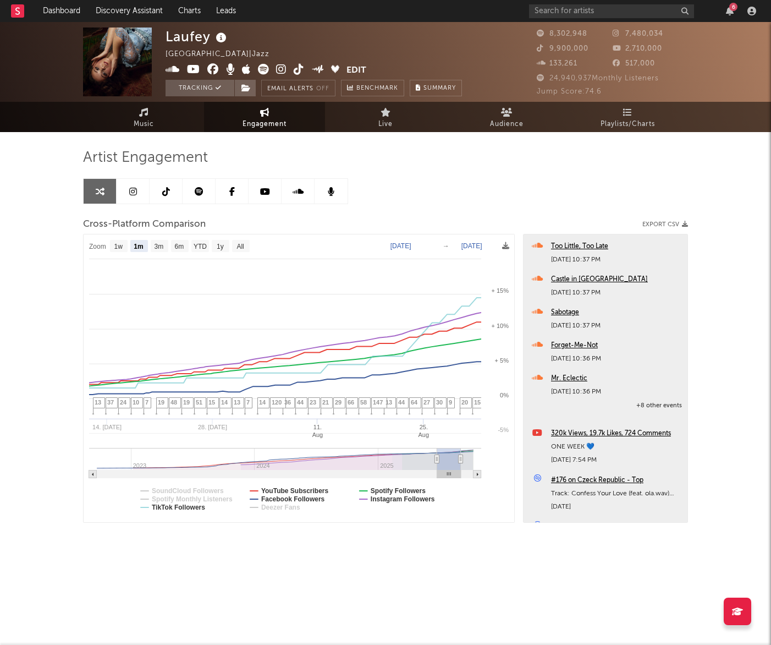
select select "1m"
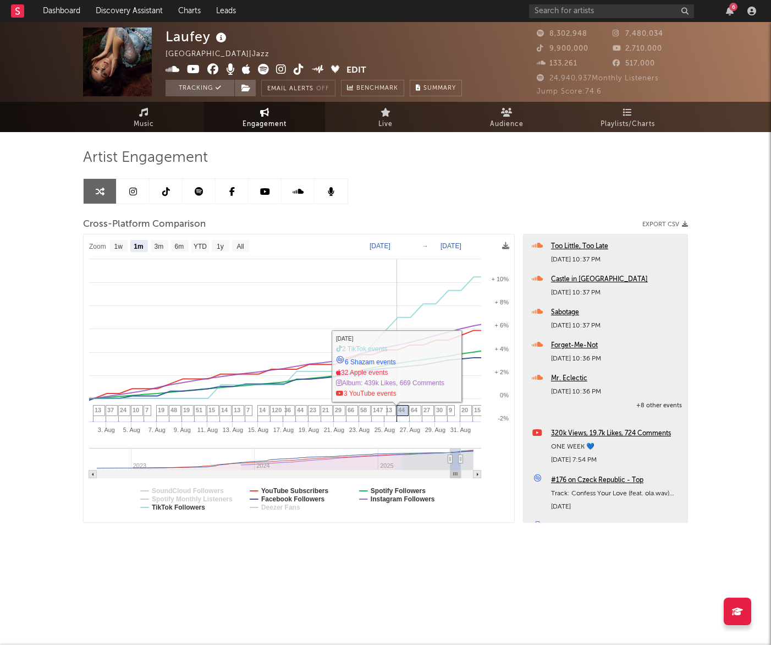
click at [402, 409] on span "44" at bounding box center [401, 410] width 7 height 7
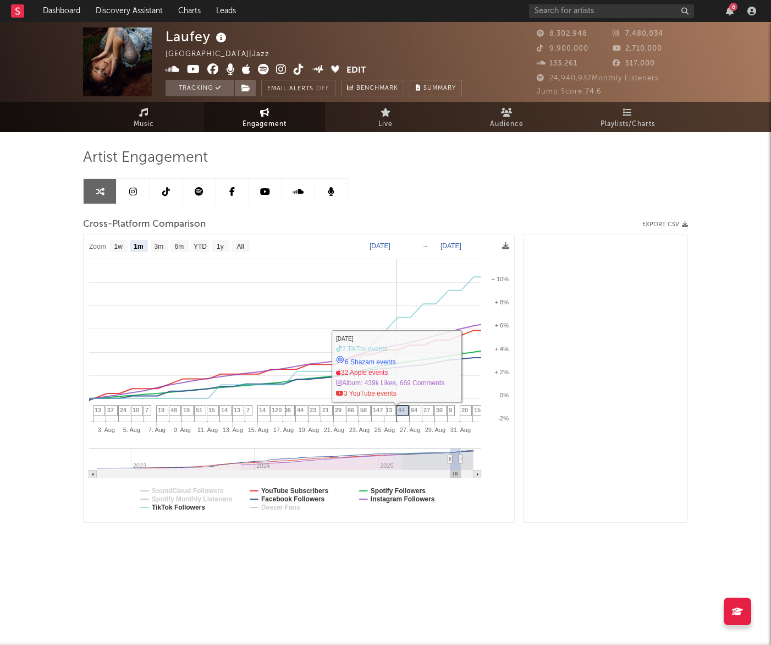
scroll to position [20183, 0]
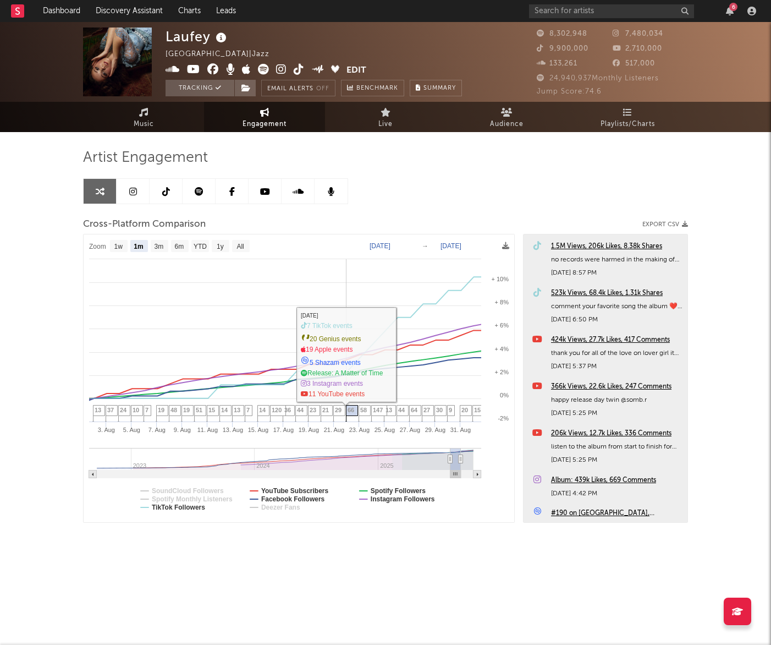
click at [352, 409] on span "66" at bounding box center [351, 410] width 7 height 7
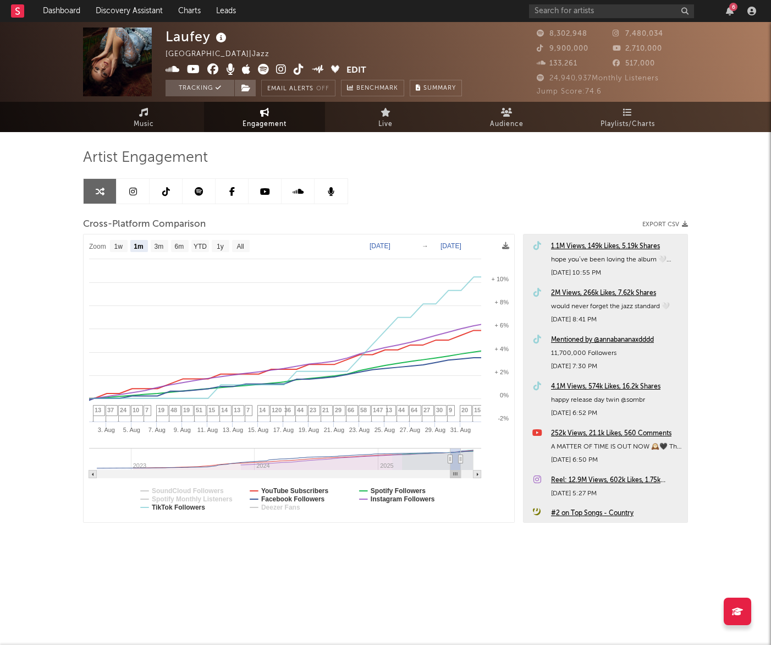
click at [639, 292] on div "2M Views, 266k Likes, 7.62k Shares" at bounding box center [616, 293] width 131 height 13
click at [164, 191] on icon at bounding box center [166, 191] width 8 height 9
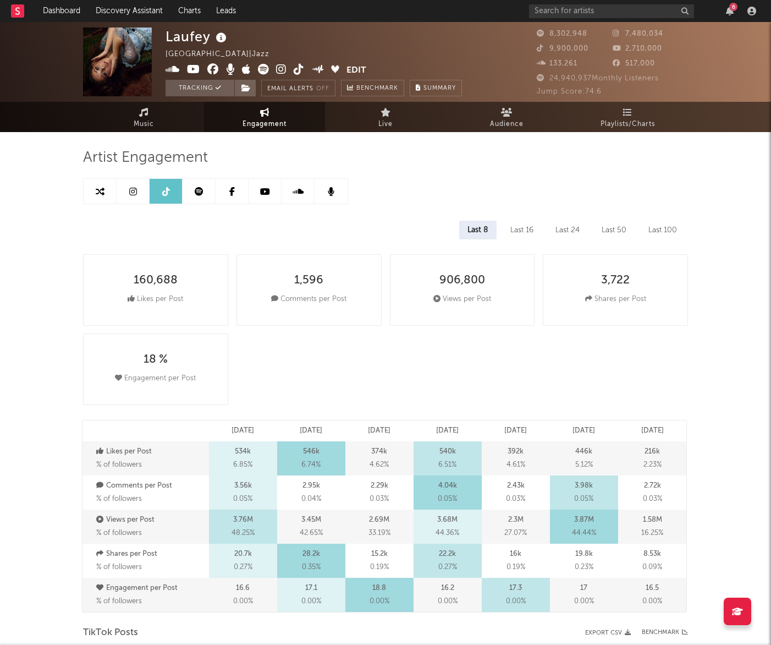
select select "6m"
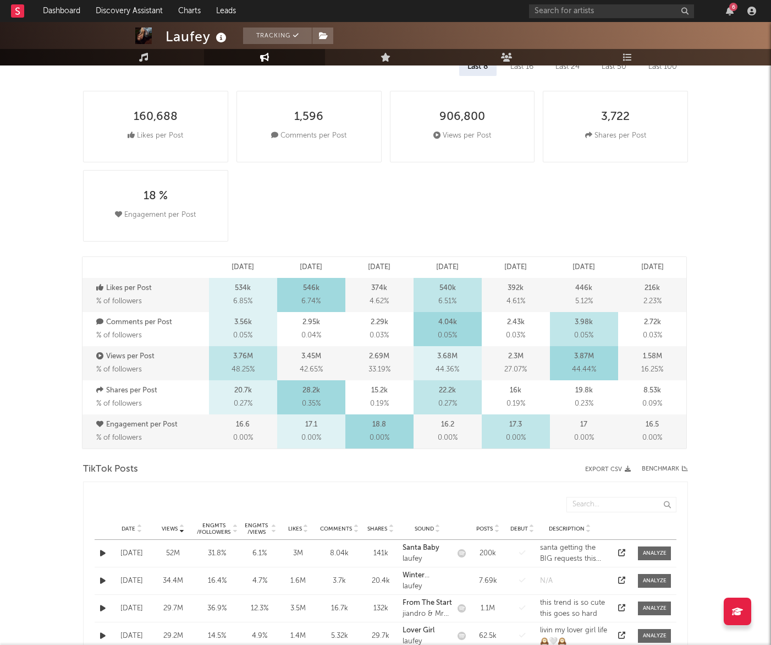
scroll to position [115, 0]
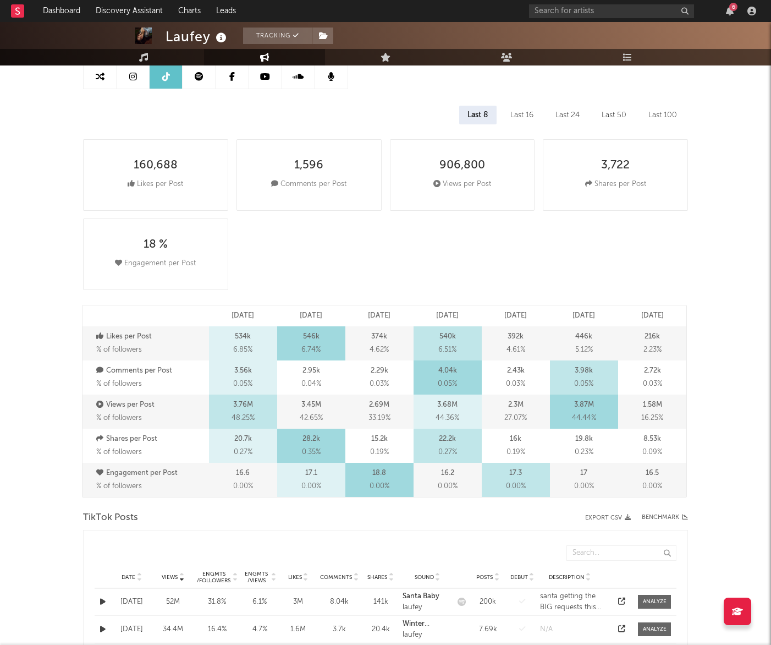
click at [554, 112] on div "Last 24" at bounding box center [567, 115] width 41 height 19
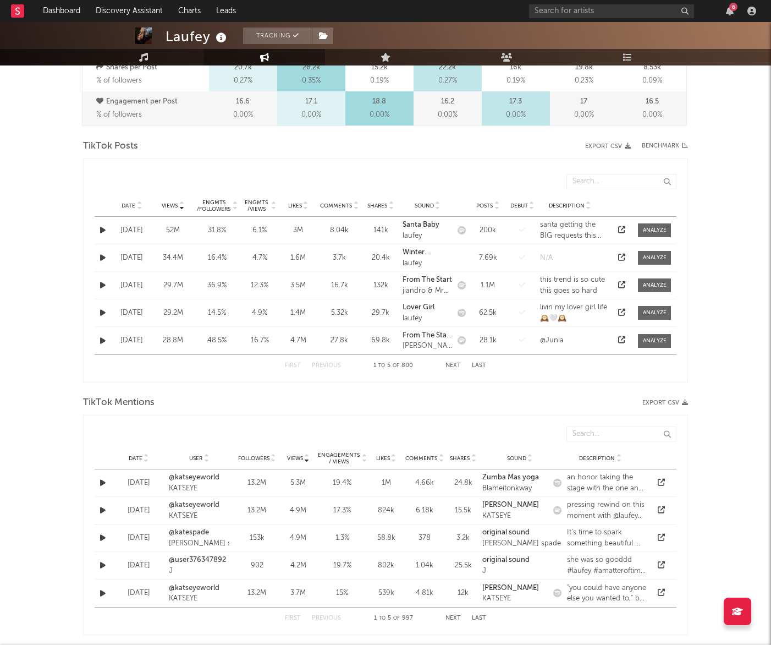
scroll to position [487, 0]
click at [182, 207] on icon at bounding box center [182, 207] width 6 height 4
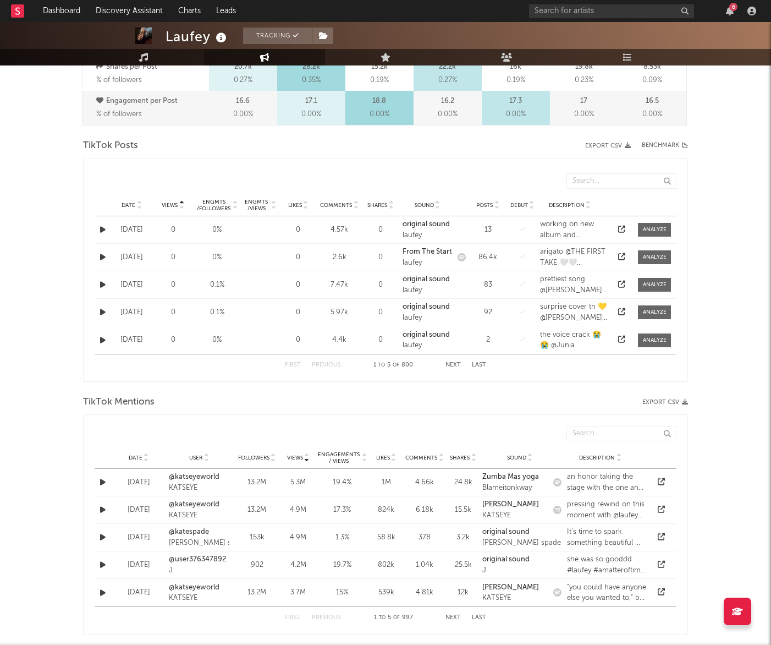
click at [182, 207] on icon at bounding box center [182, 207] width 6 height 4
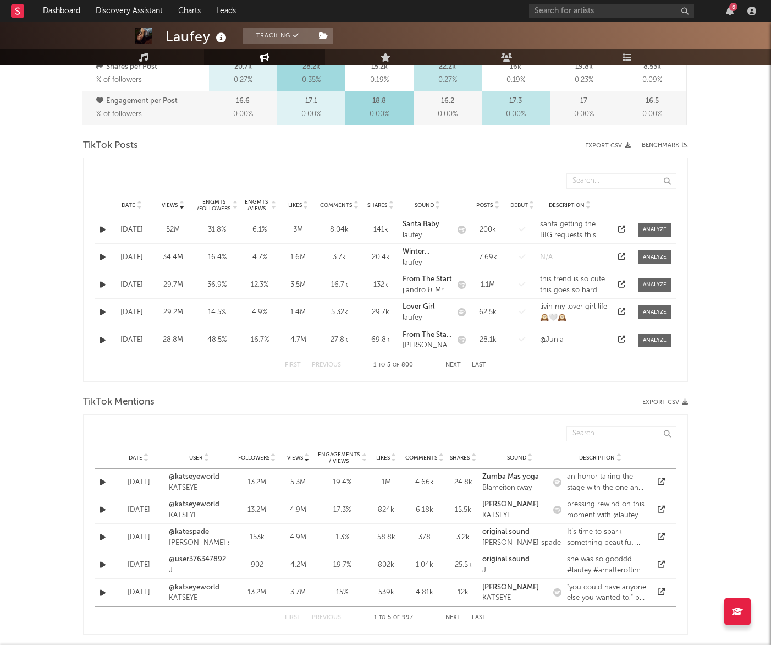
click at [618, 231] on icon at bounding box center [621, 229] width 7 height 7
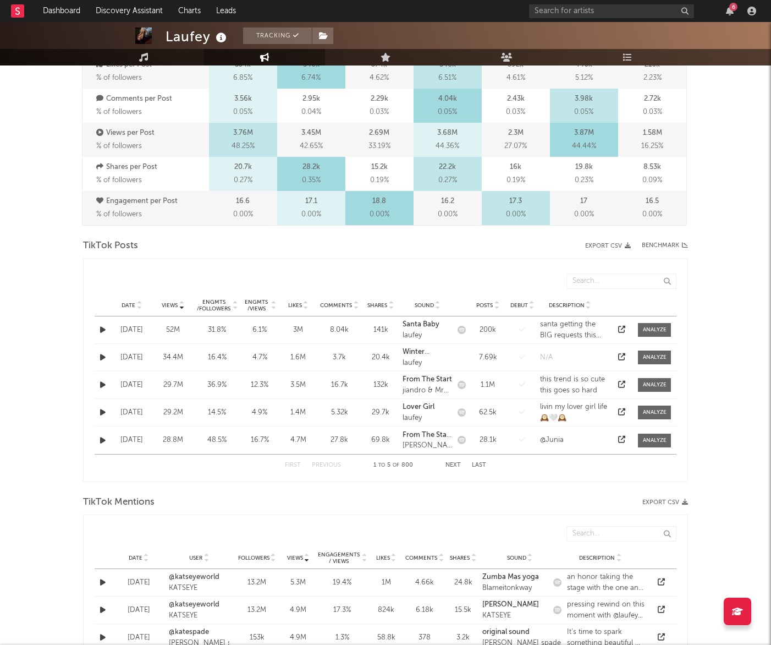
scroll to position [520, 0]
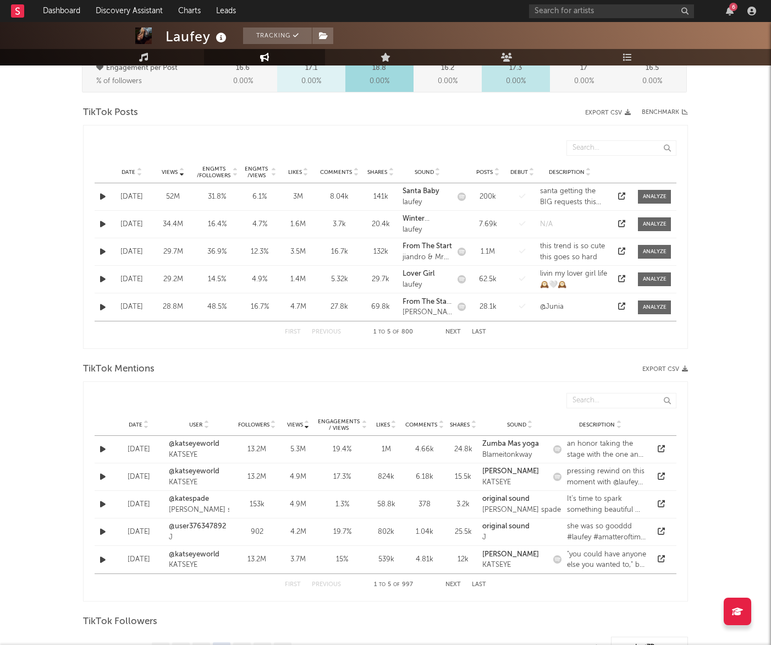
click at [619, 279] on icon at bounding box center [621, 278] width 7 height 7
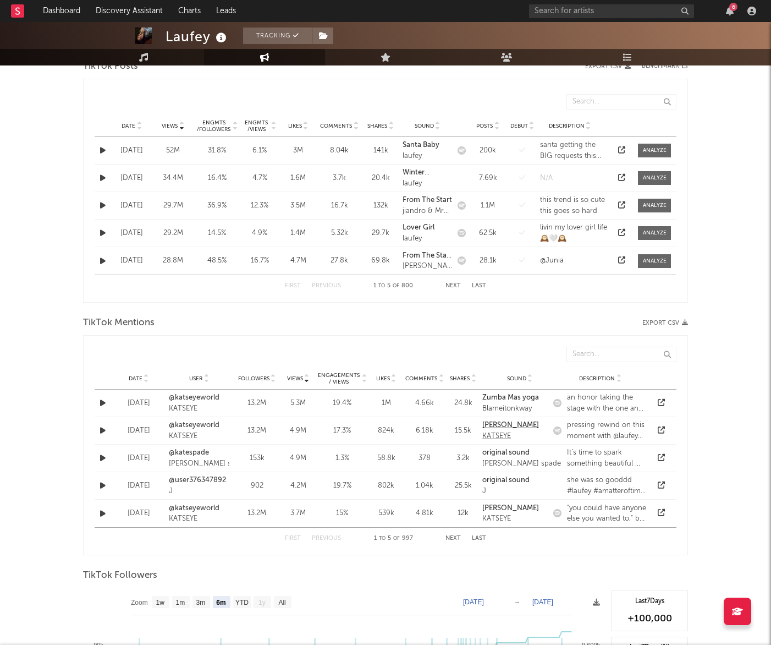
scroll to position [474, 0]
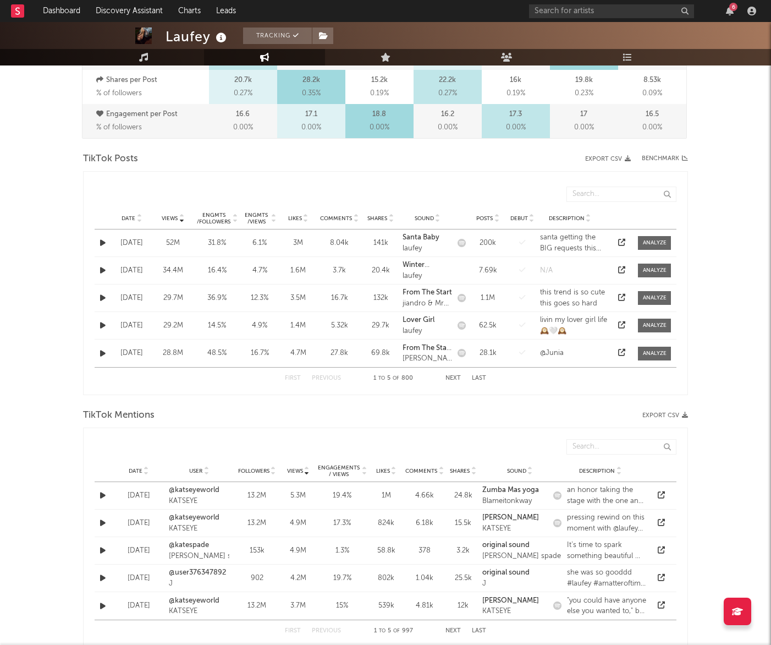
click at [139, 218] on icon at bounding box center [139, 220] width 6 height 4
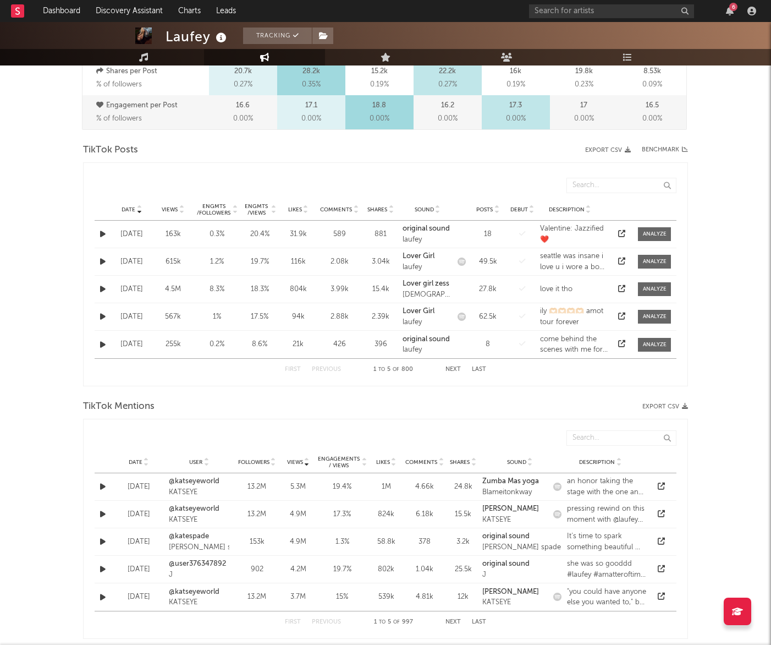
scroll to position [481, 0]
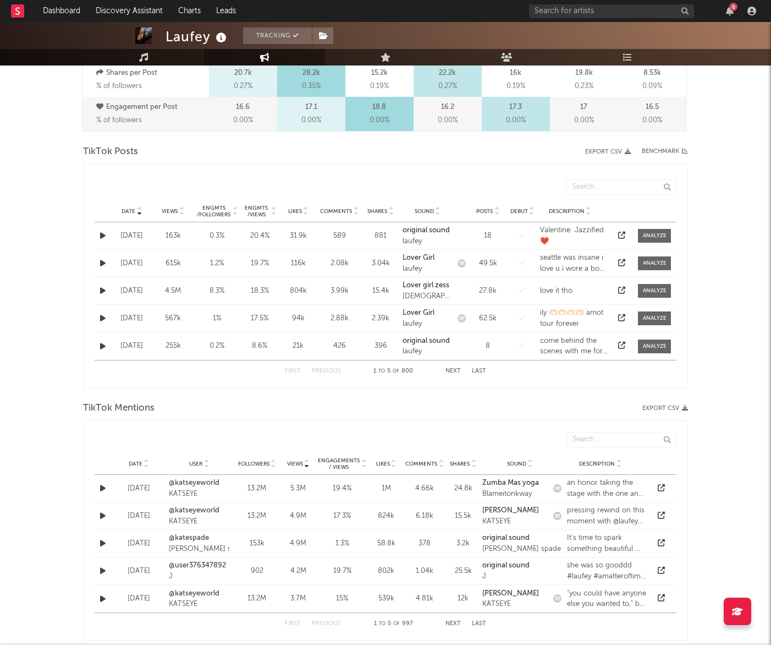
click at [452, 370] on button "Next" at bounding box center [453, 371] width 15 height 6
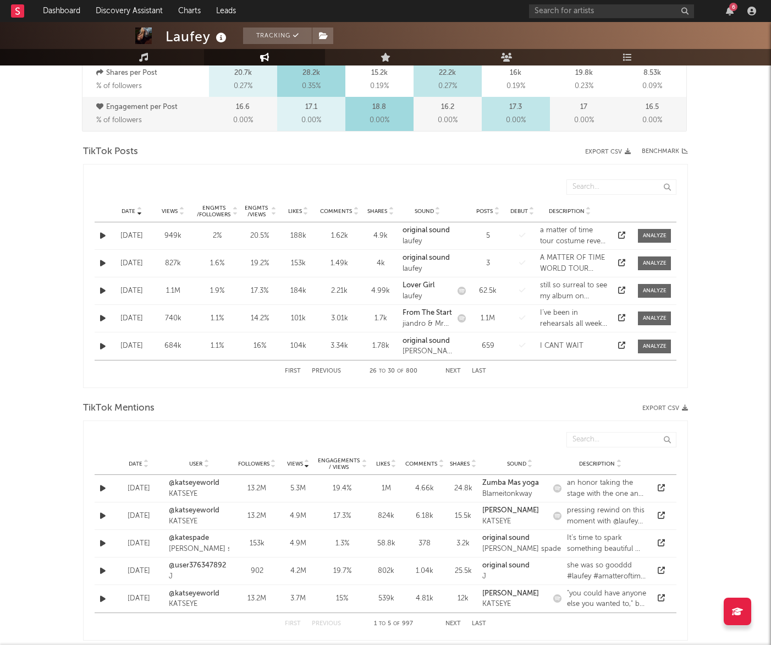
click at [452, 370] on button "Next" at bounding box center [453, 371] width 15 height 6
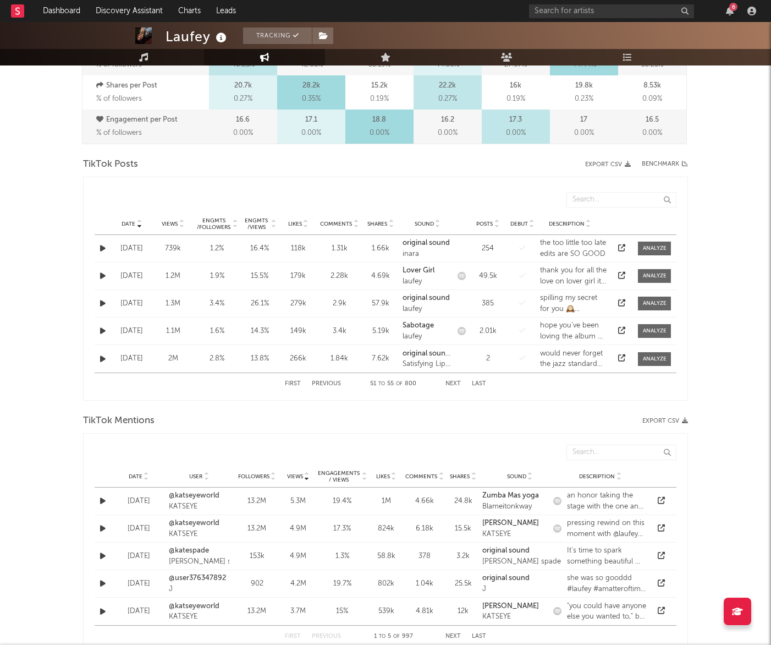
scroll to position [471, 0]
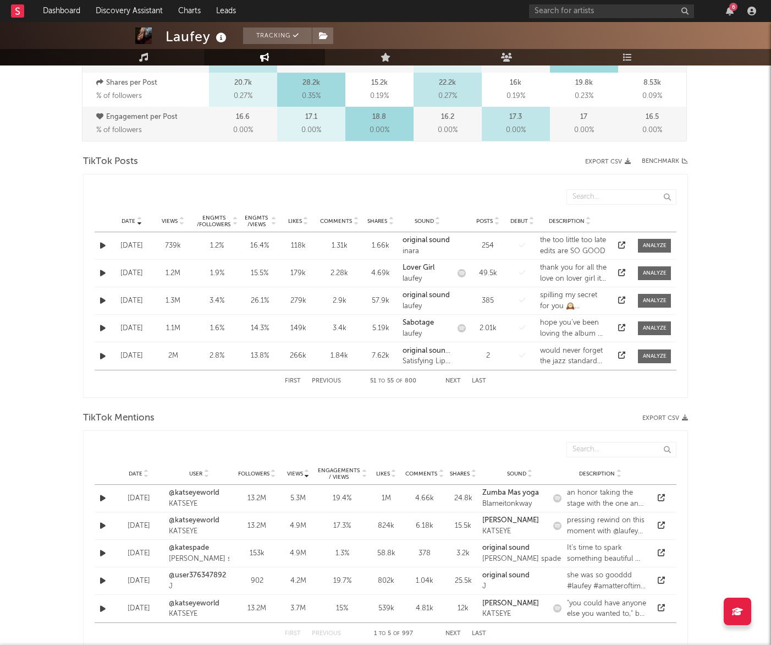
click at [623, 300] on icon at bounding box center [621, 300] width 7 height 7
click at [270, 220] on div at bounding box center [273, 220] width 7 height 13
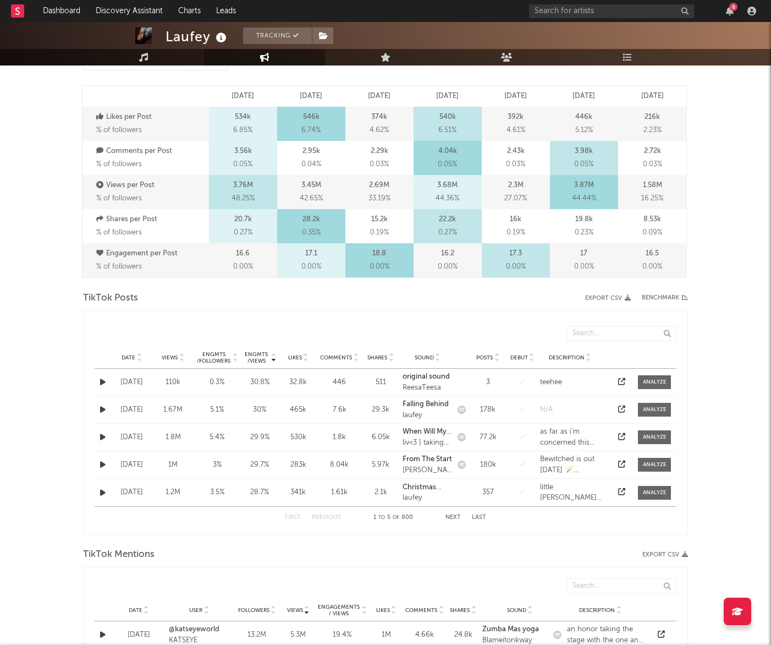
scroll to position [458, 0]
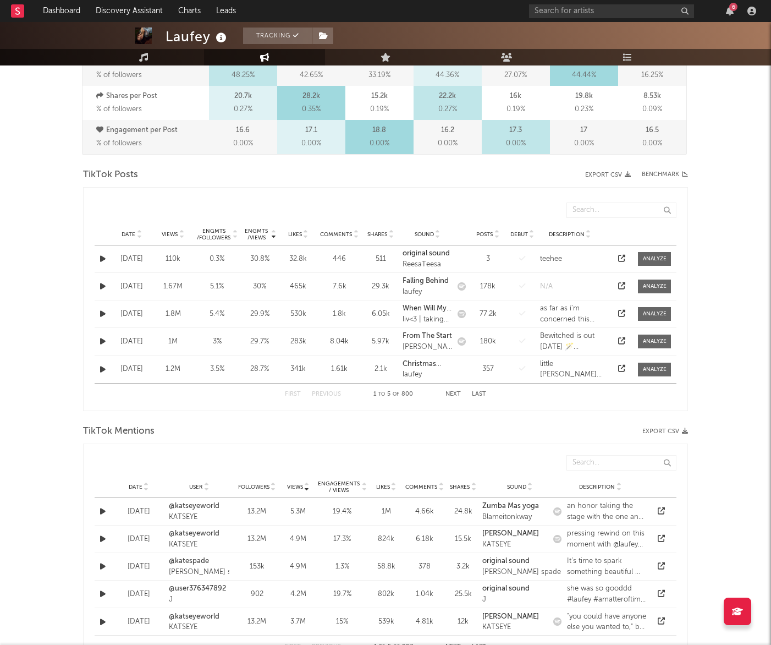
click at [622, 286] on icon at bounding box center [621, 285] width 7 height 7
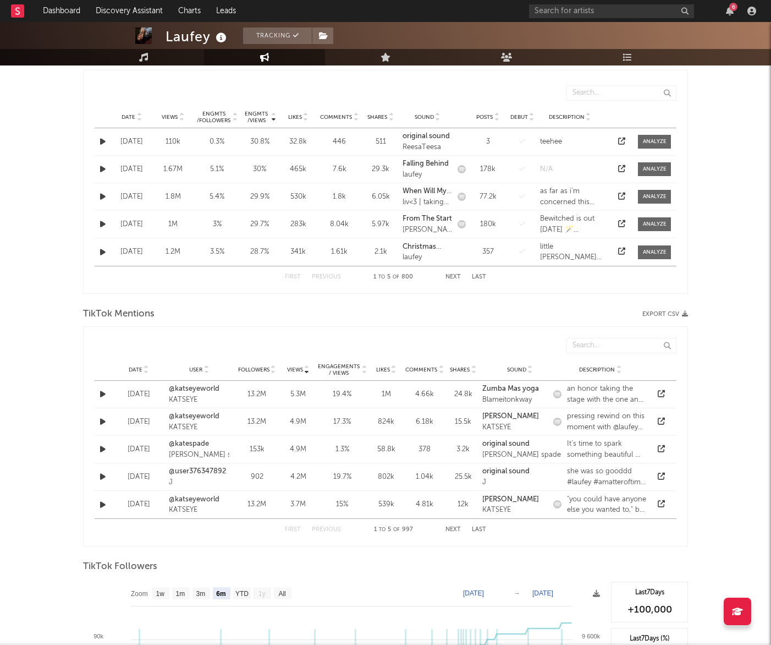
scroll to position [328, 0]
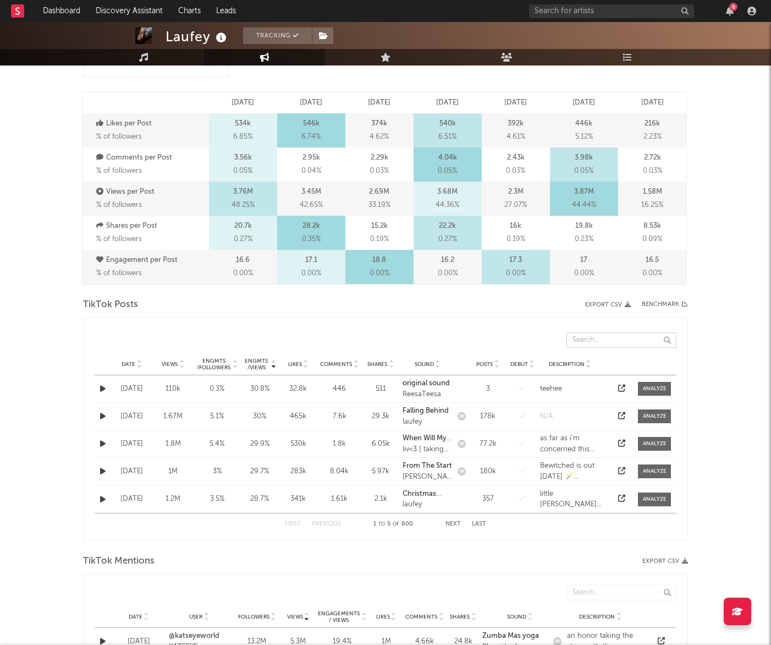
click at [606, 341] on input "text" at bounding box center [622, 339] width 110 height 15
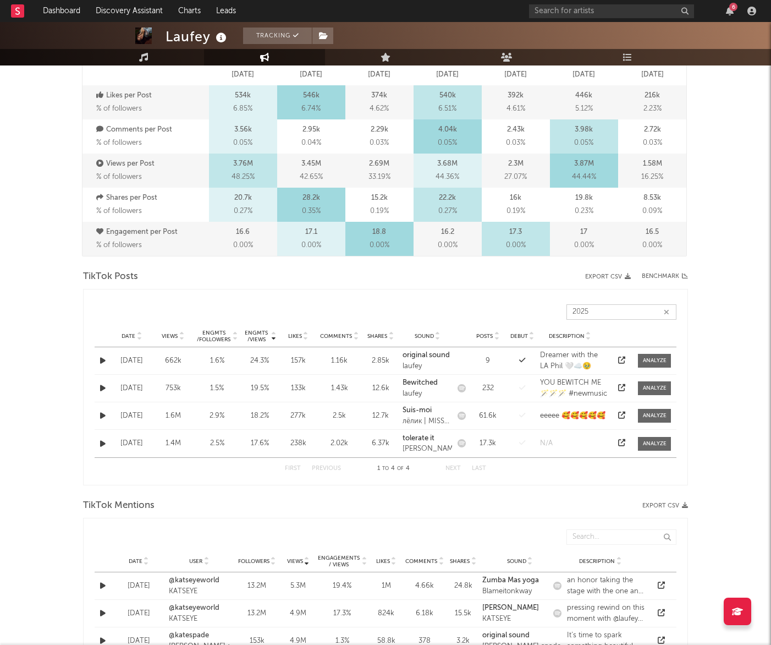
scroll to position [361, 0]
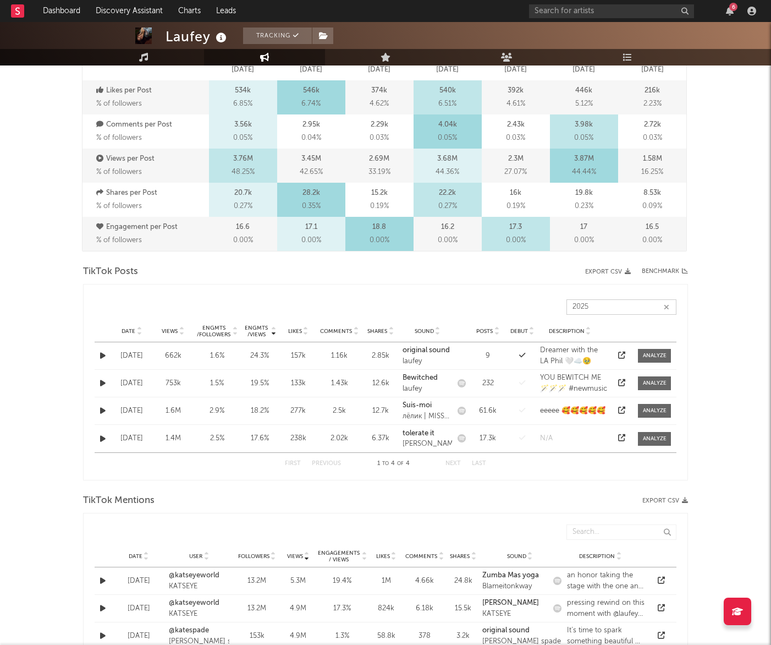
type input "2025"
click at [669, 306] on button "button" at bounding box center [666, 307] width 9 height 10
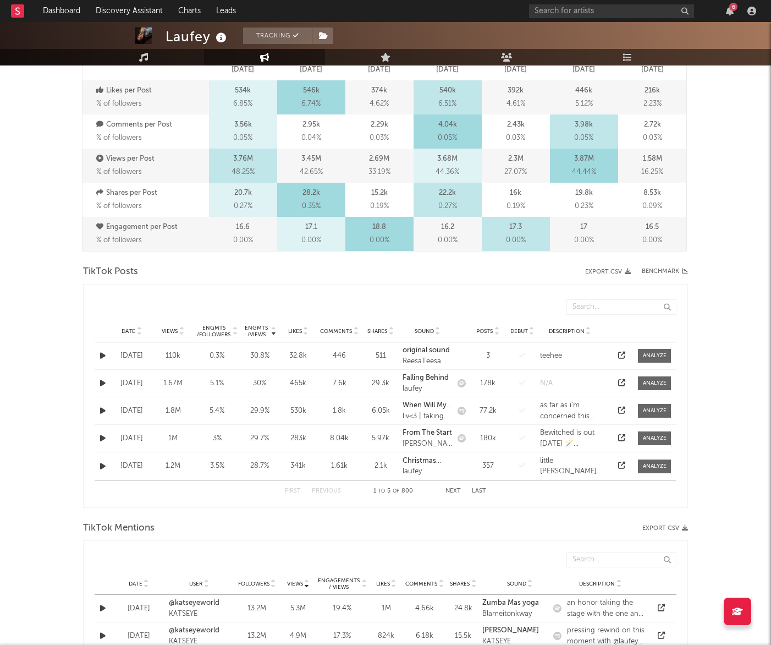
click at [138, 331] on icon at bounding box center [139, 333] width 6 height 4
click at [458, 492] on button "Next" at bounding box center [453, 491] width 15 height 6
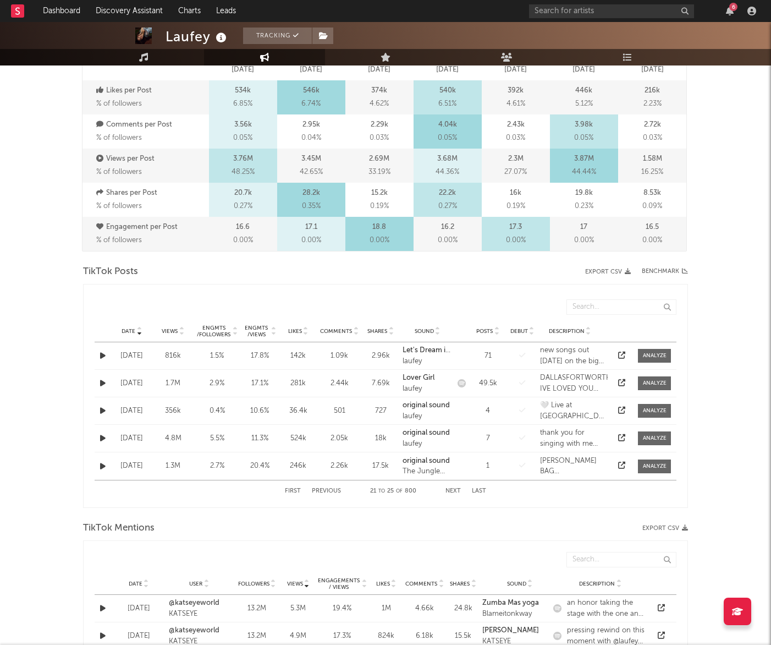
click at [458, 492] on button "Next" at bounding box center [453, 491] width 15 height 6
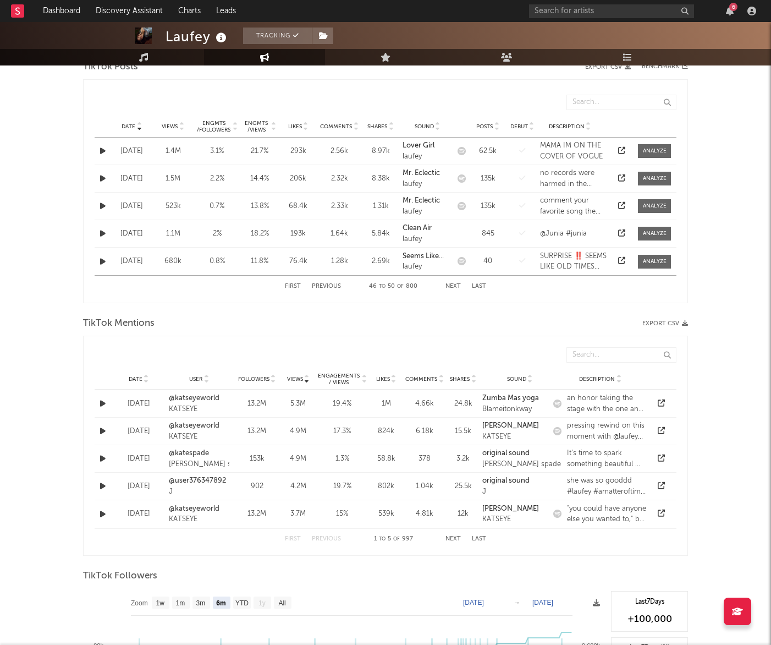
scroll to position [493, 0]
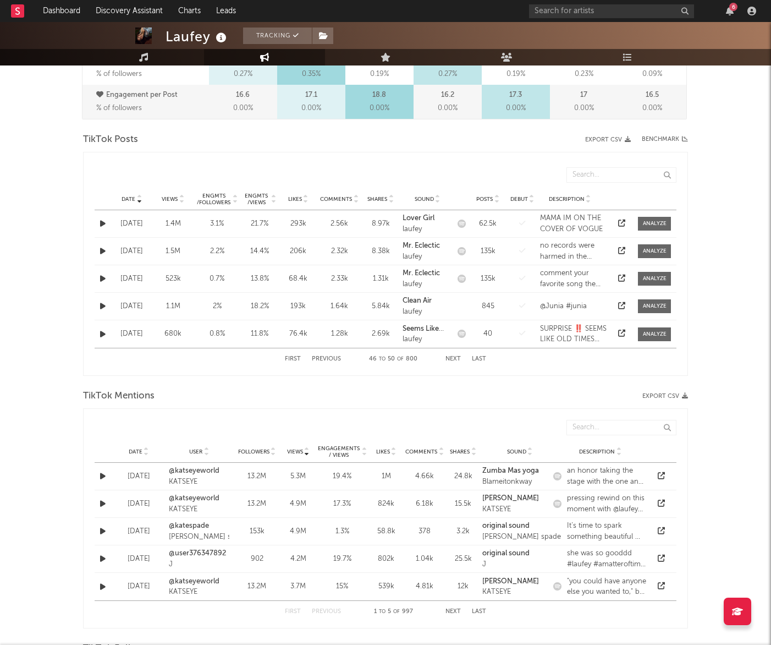
click at [453, 358] on button "Next" at bounding box center [453, 359] width 15 height 6
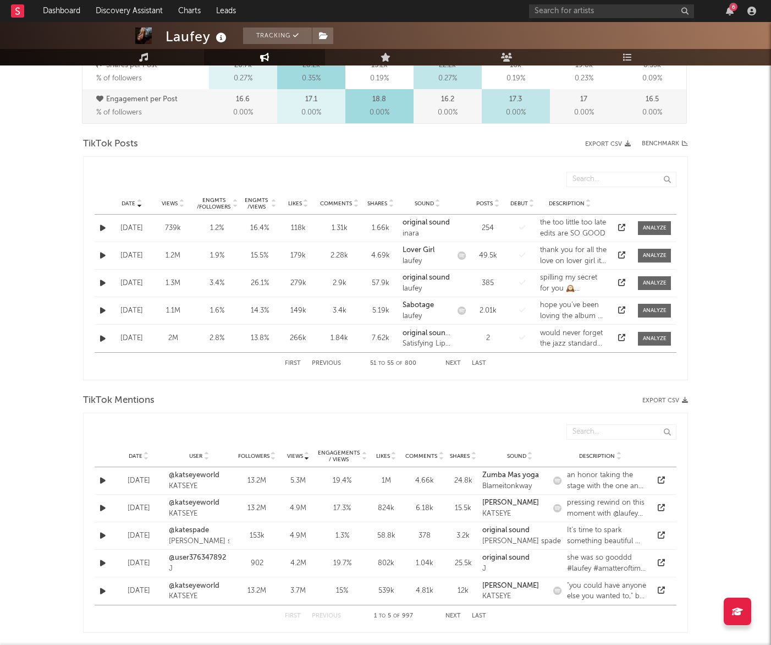
scroll to position [488, 0]
click at [330, 363] on button "Previous" at bounding box center [326, 364] width 29 height 6
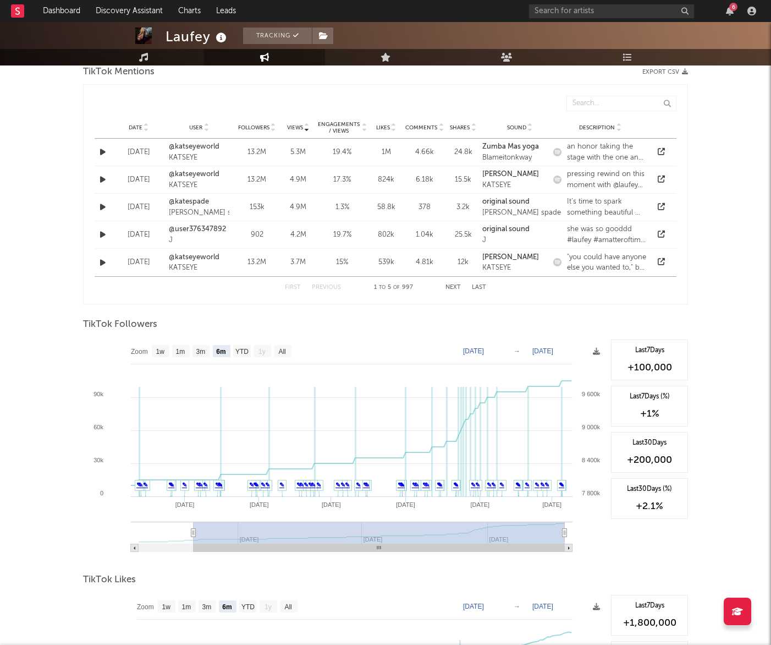
scroll to position [825, 0]
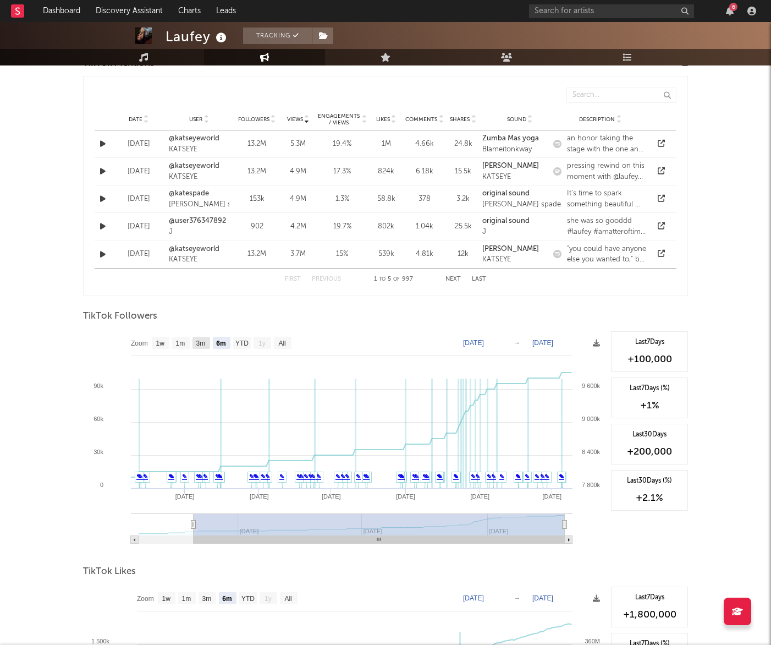
click at [195, 339] on rect at bounding box center [202, 343] width 18 height 12
select select "3m"
type input "2025-07-09"
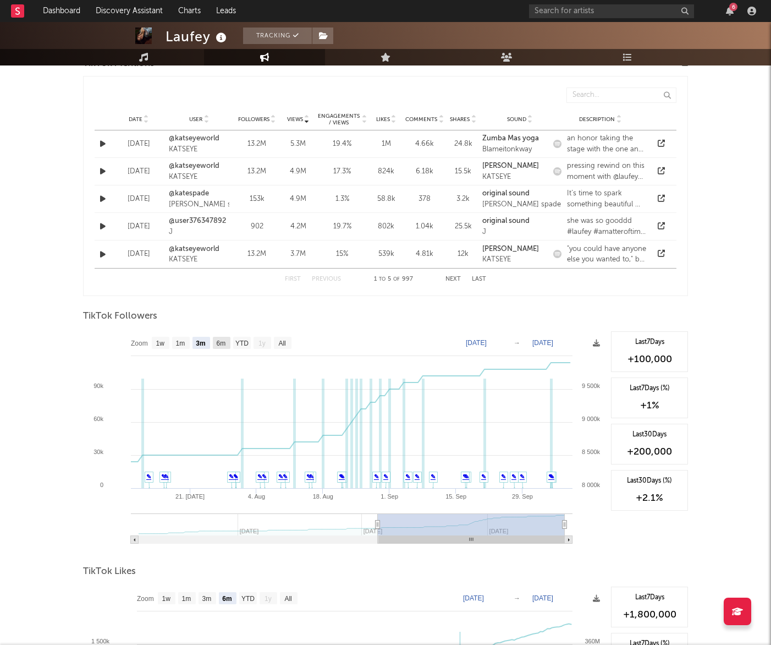
click at [225, 344] on text "6m" at bounding box center [221, 343] width 9 height 8
select select "6m"
type input "[DATE]"
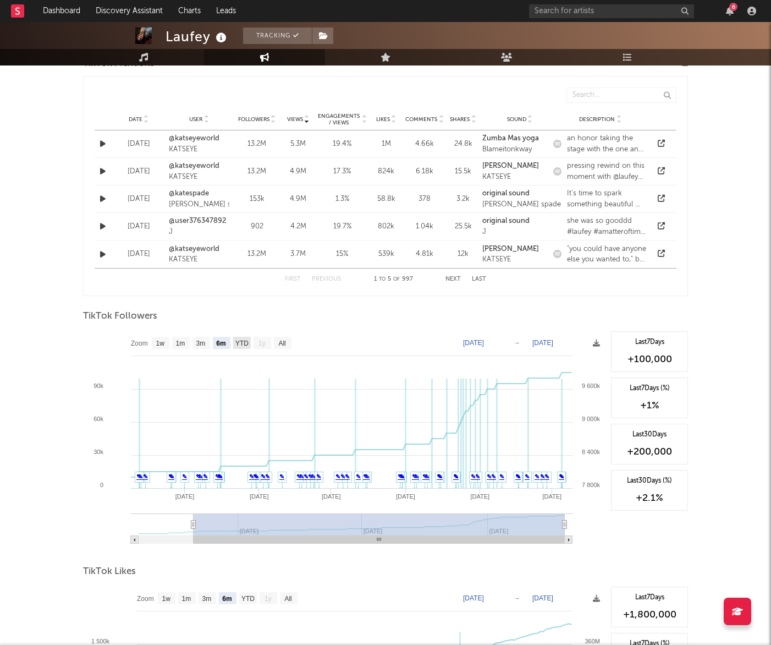
click at [241, 343] on text "YTD" at bounding box center [241, 343] width 13 height 8
select select "YTD"
type input "2025-03-13"
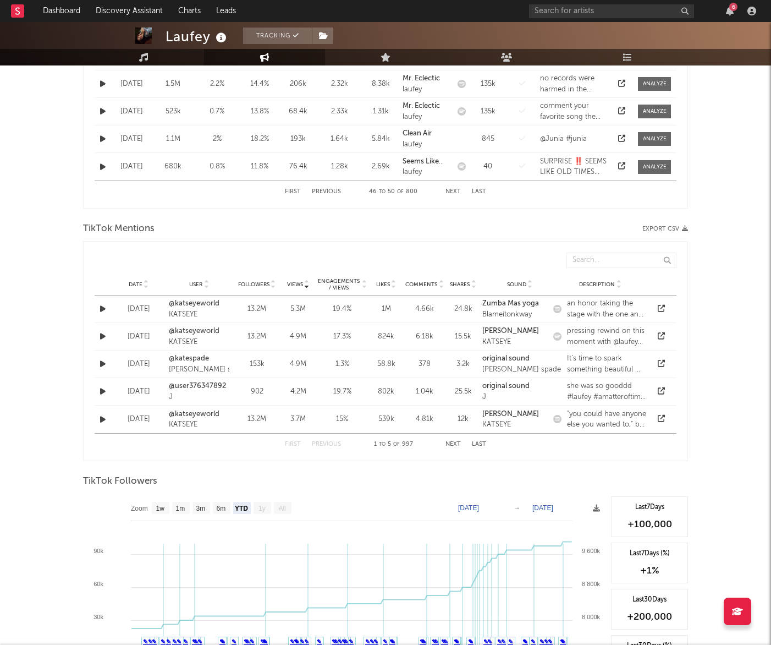
scroll to position [561, 0]
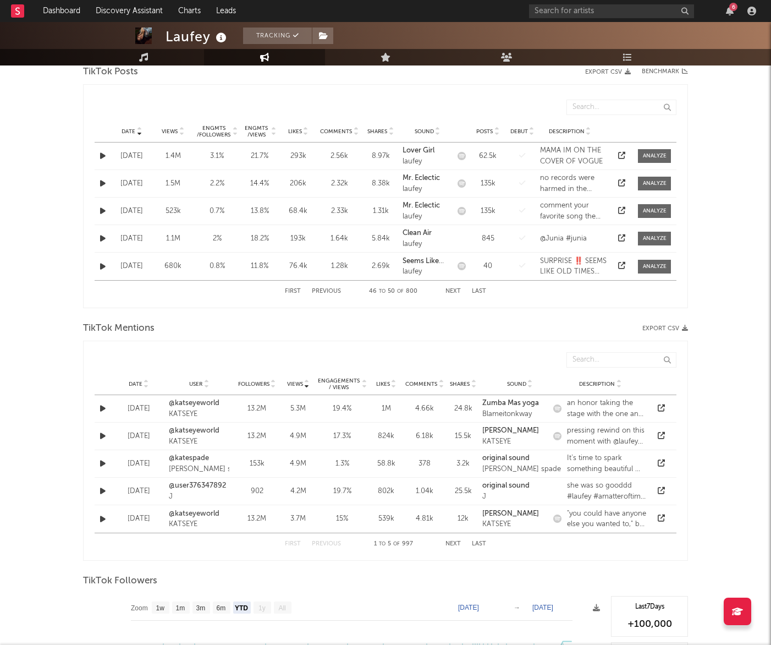
click at [457, 293] on button "Next" at bounding box center [453, 291] width 15 height 6
click at [320, 288] on button "Previous" at bounding box center [326, 291] width 29 height 6
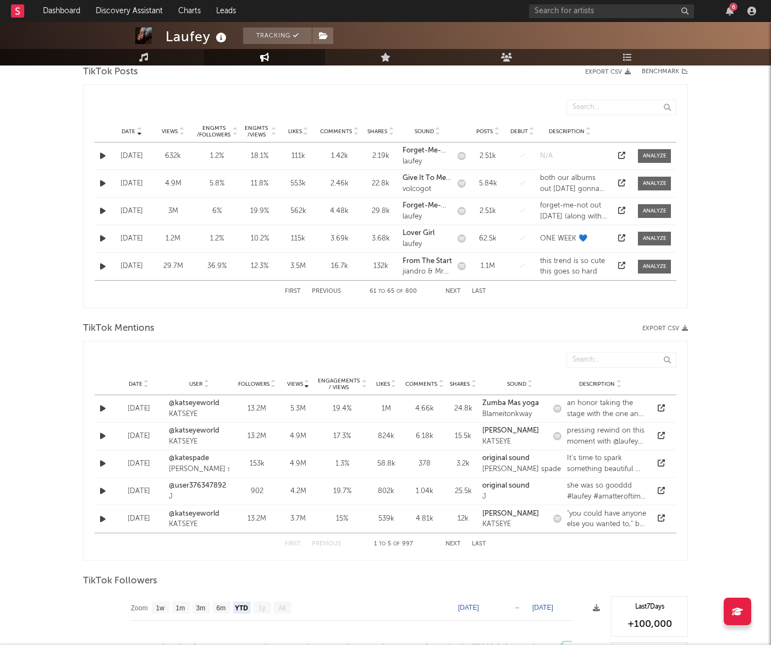
click at [176, 131] on span "Views" at bounding box center [170, 131] width 16 height 7
click at [141, 133] on icon at bounding box center [139, 133] width 6 height 4
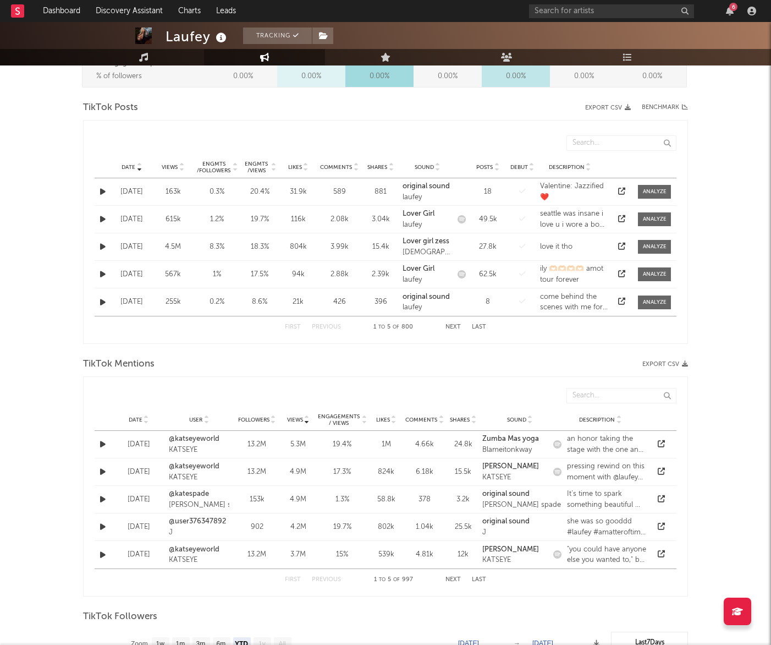
scroll to position [500, 0]
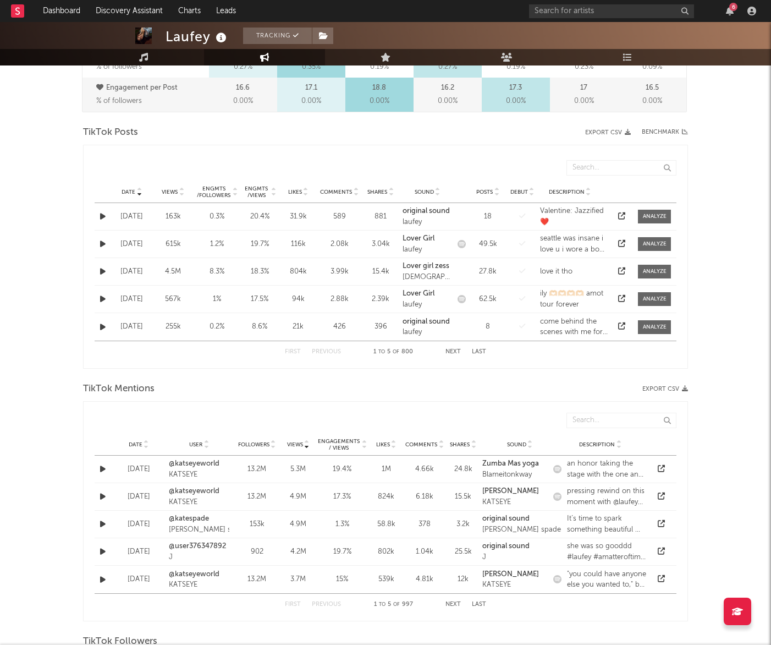
click at [454, 350] on button "Next" at bounding box center [453, 352] width 15 height 6
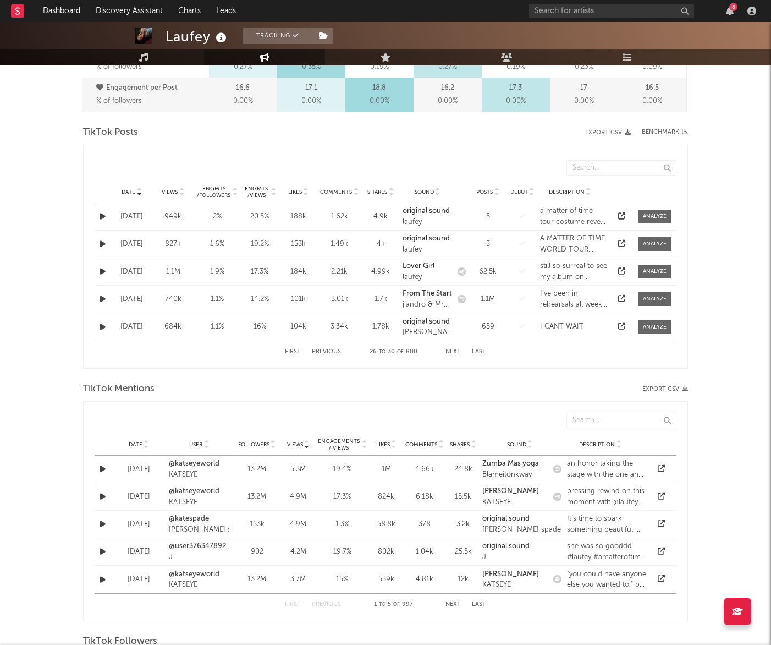
click at [454, 350] on button "Next" at bounding box center [453, 352] width 15 height 6
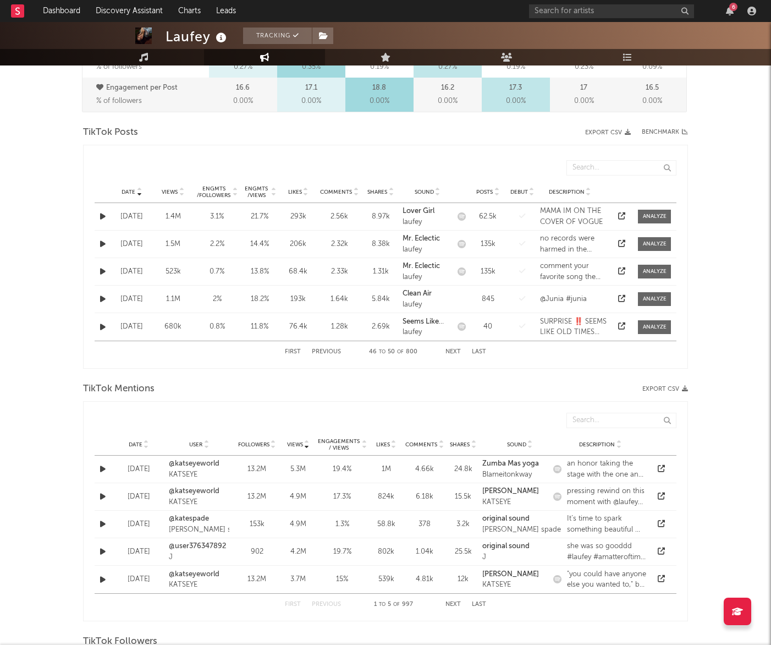
click at [454, 350] on button "Next" at bounding box center [453, 352] width 15 height 6
click at [321, 350] on button "Previous" at bounding box center [326, 352] width 29 height 6
click at [452, 353] on button "Next" at bounding box center [453, 352] width 15 height 6
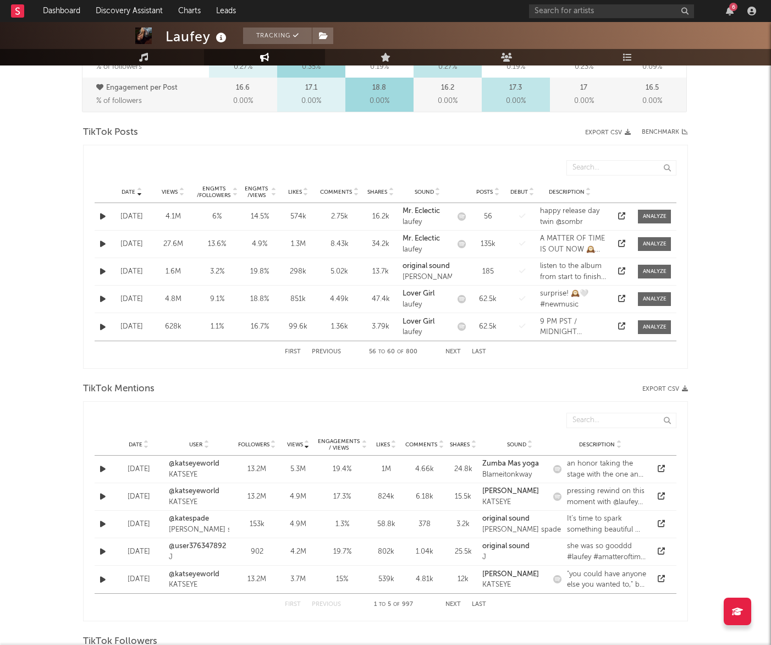
click at [452, 353] on button "Next" at bounding box center [453, 352] width 15 height 6
click at [624, 325] on icon at bounding box center [621, 325] width 7 height 7
click at [658, 327] on div at bounding box center [655, 327] width 24 height 8
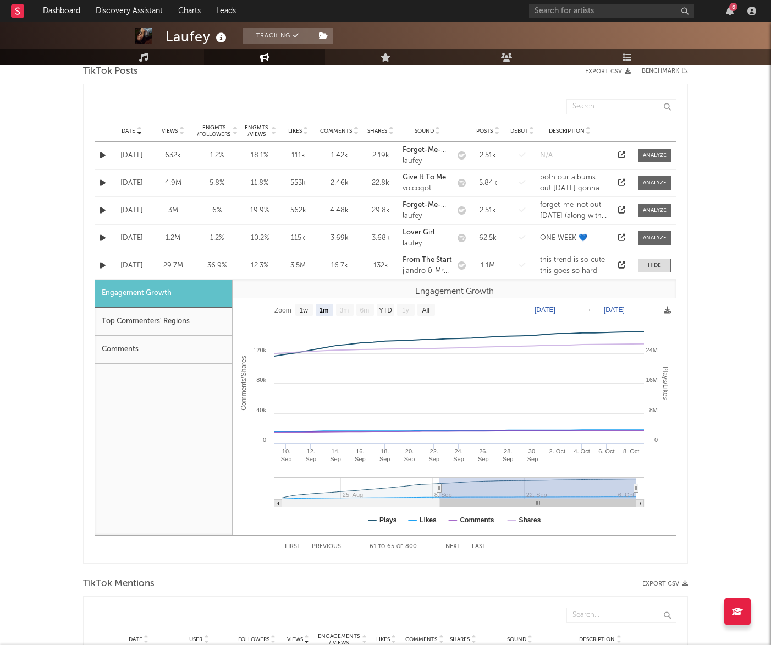
scroll to position [564, 0]
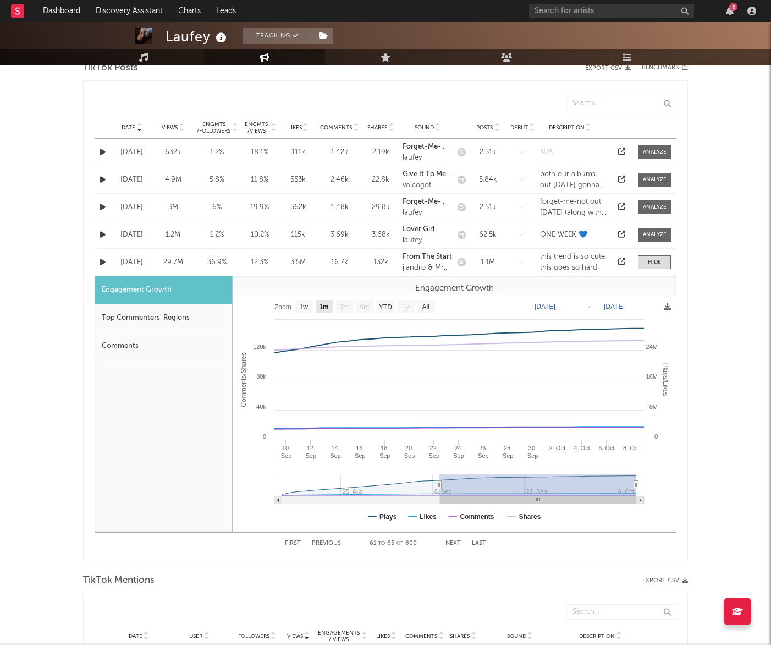
drag, startPoint x: 325, startPoint y: 307, endPoint x: 349, endPoint y: 303, distance: 25.1
click at [325, 306] on text "1m" at bounding box center [323, 307] width 9 height 8
select select "1m"
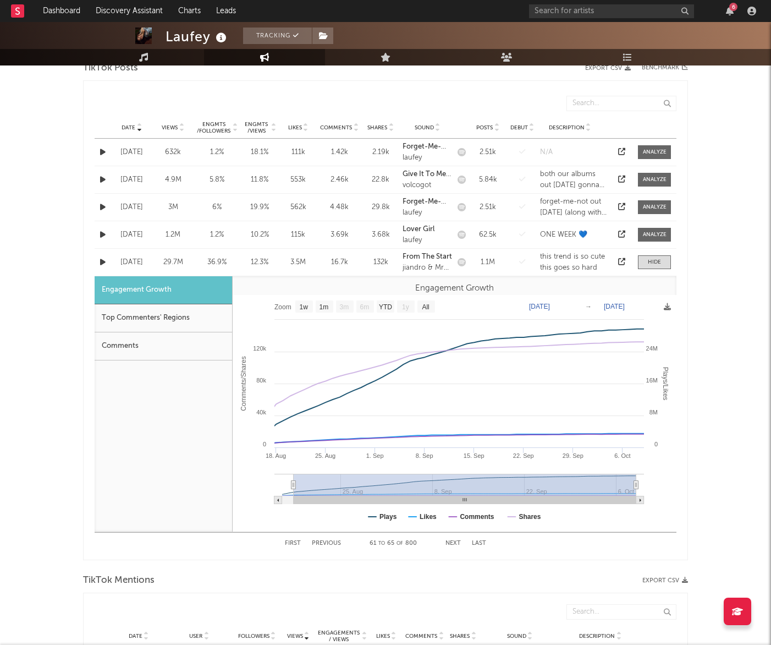
type input "2025-08-16"
select select "All"
drag, startPoint x: 438, startPoint y: 485, endPoint x: 272, endPoint y: 481, distance: 166.2
click at [273, 481] on icon "Created with Highcharts 10.3.3 Plays/Likes Comments/Shares 22. Sep 6. Oct 15. S…" at bounding box center [455, 413] width 444 height 237
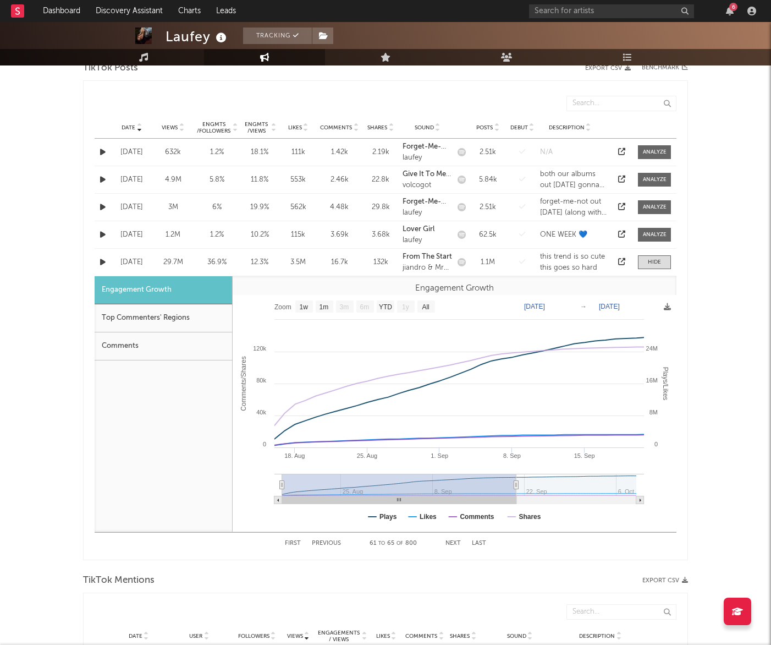
type input "2025-09-16"
select select "1m"
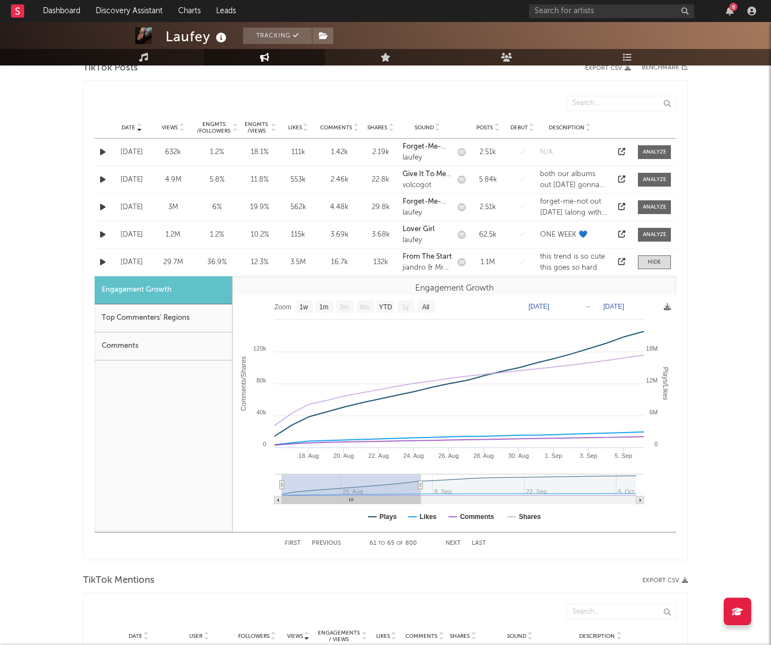
type input "2025-09-12"
select select "1m"
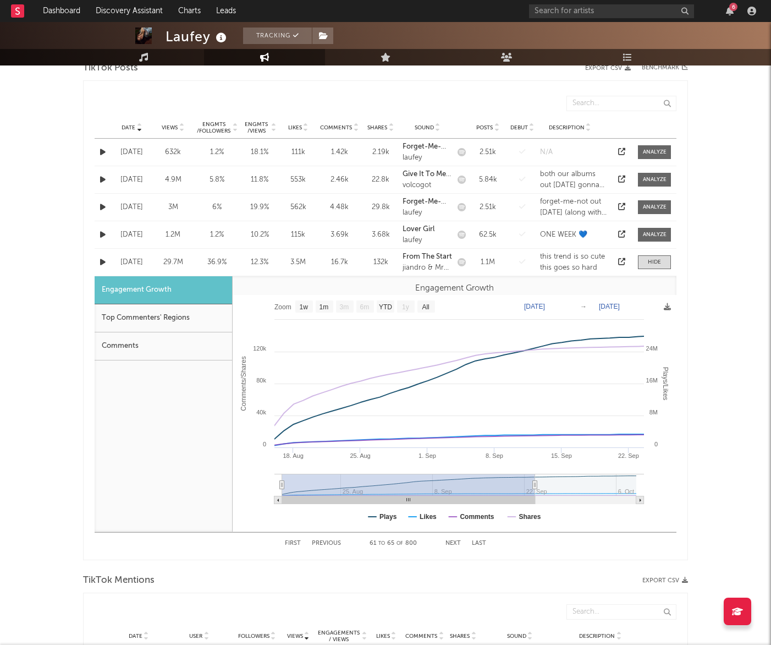
type input "2025-09-25"
drag, startPoint x: 635, startPoint y: 485, endPoint x: 548, endPoint y: 482, distance: 87.5
click at [548, 482] on icon at bounding box center [548, 485] width 4 height 8
click at [275, 484] on icon "Created with Highcharts 10.3.3 Plays/Likes Comments/Shares 1. Sep 18. Aug 25. A…" at bounding box center [455, 413] width 444 height 237
drag, startPoint x: 283, startPoint y: 486, endPoint x: 272, endPoint y: 483, distance: 11.5
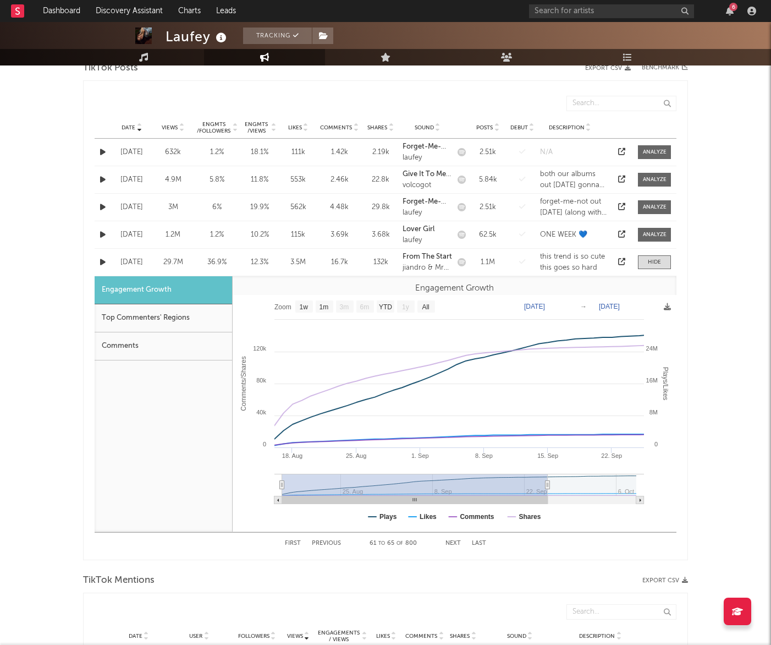
click at [270, 486] on icon "Created with Highcharts 10.3.3 Plays/Likes Comments/Shares 1. Sep 18. Aug 25. A…" at bounding box center [455, 413] width 444 height 237
drag, startPoint x: 277, startPoint y: 485, endPoint x: 251, endPoint y: 484, distance: 25.9
click at [249, 485] on icon "Created with Highcharts 10.3.3 Plays/Likes Comments/Shares 1. Sep 18. Aug 25. A…" at bounding box center [455, 413] width 444 height 237
click at [167, 316] on div "Top Commenters' Regions" at bounding box center [164, 318] width 138 height 28
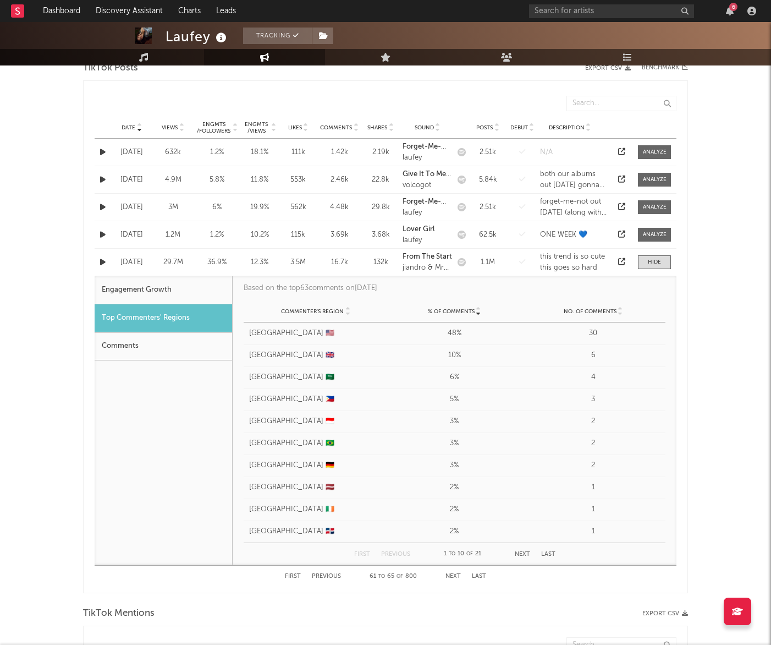
click at [163, 350] on div "Comments" at bounding box center [164, 346] width 138 height 28
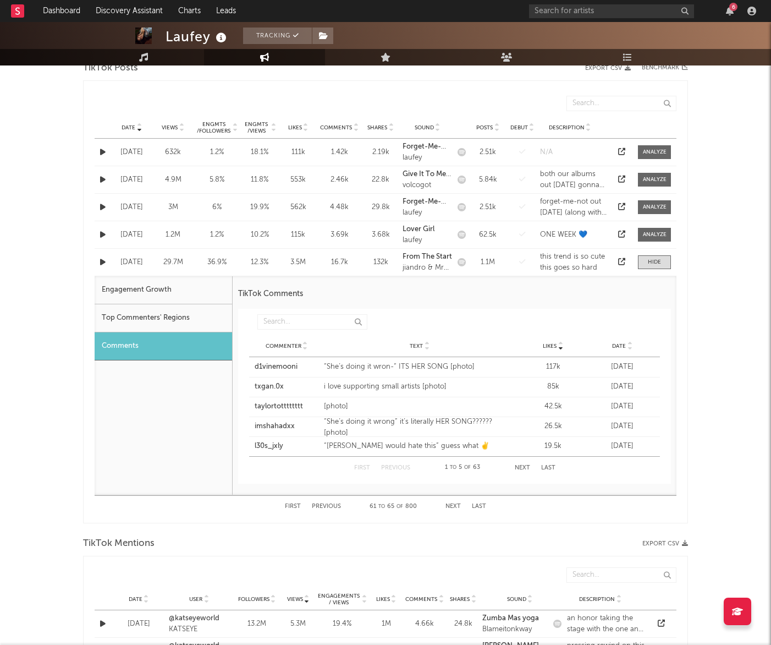
click at [164, 318] on div "Top Commenters' Regions" at bounding box center [164, 318] width 138 height 28
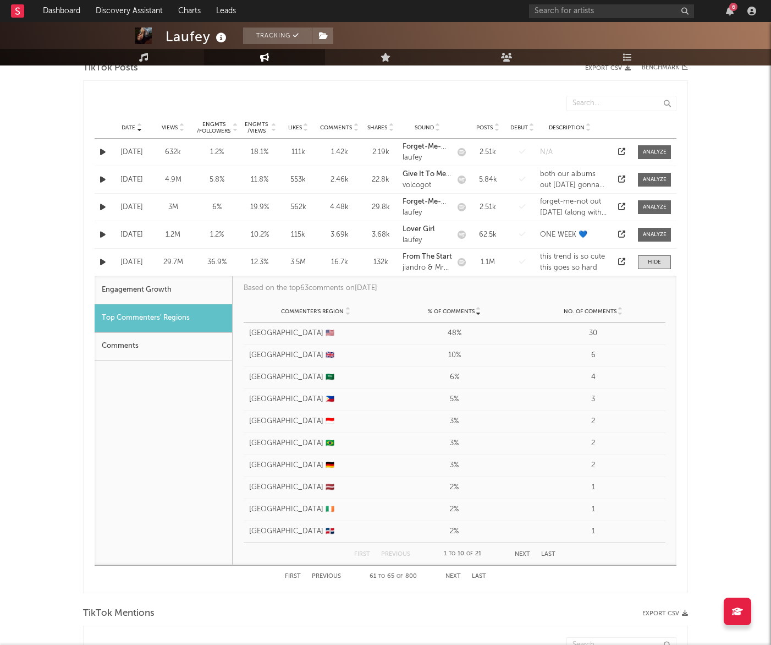
click at [175, 290] on div "Engagement Growth" at bounding box center [164, 290] width 138 height 28
select select "1m"
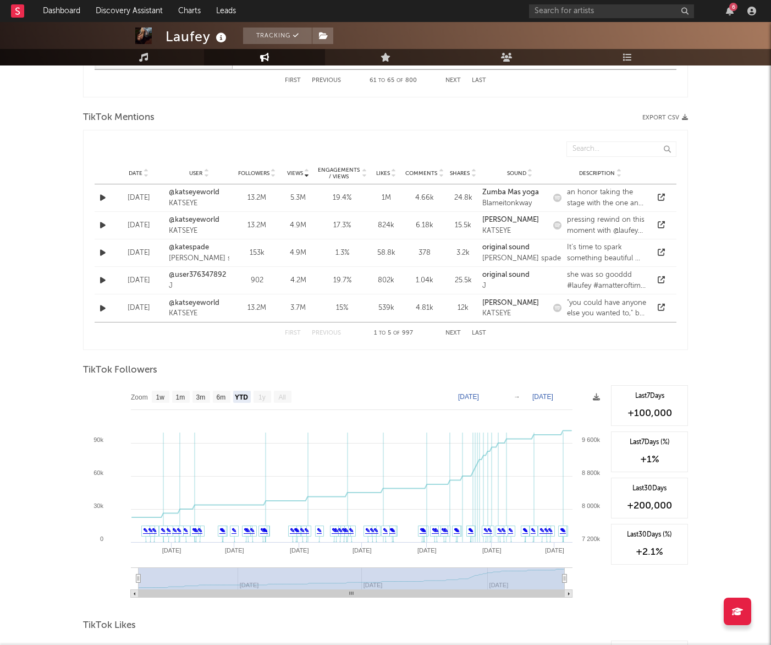
scroll to position [1028, 0]
click at [201, 397] on text "3m" at bounding box center [200, 397] width 9 height 8
select select "3m"
type input "2025-07-09"
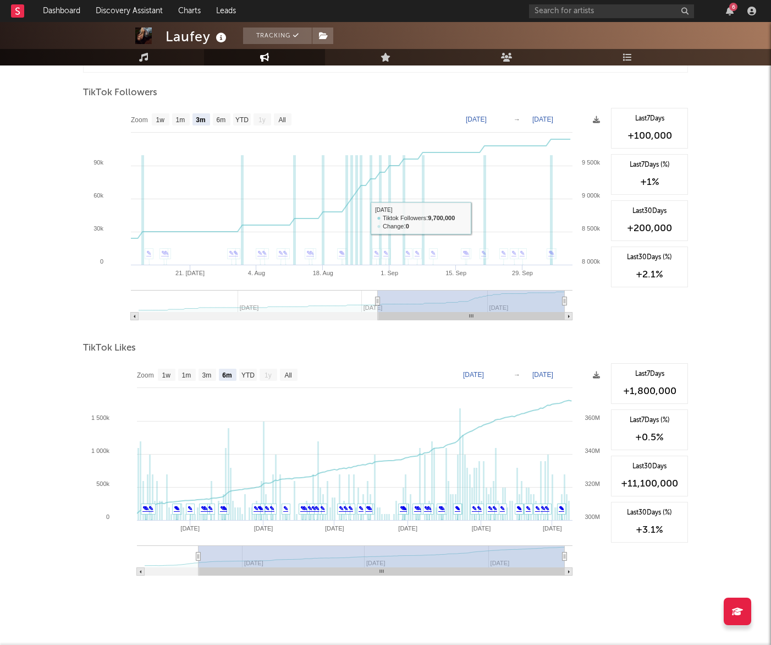
scroll to position [1320, 0]
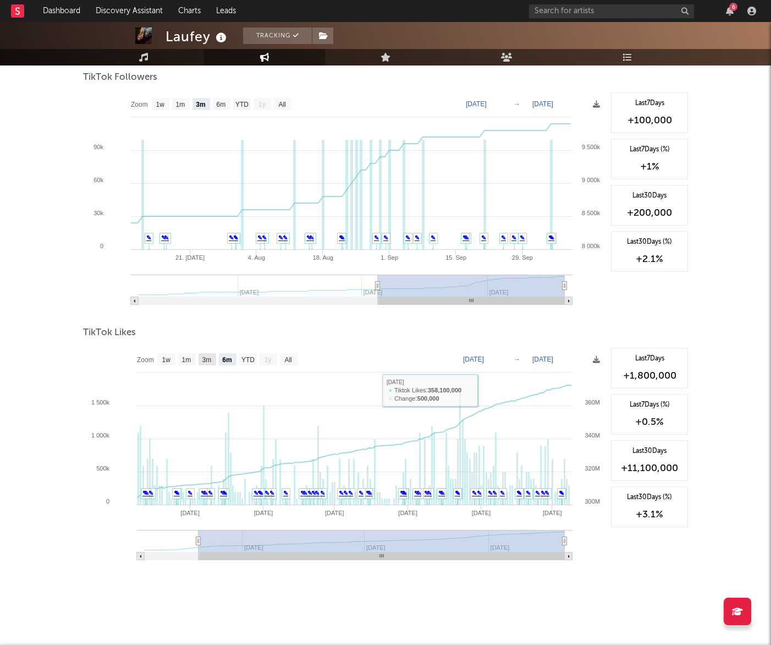
click at [206, 362] on text "3m" at bounding box center [206, 360] width 9 height 8
select select "3m"
type input "2025-07-09"
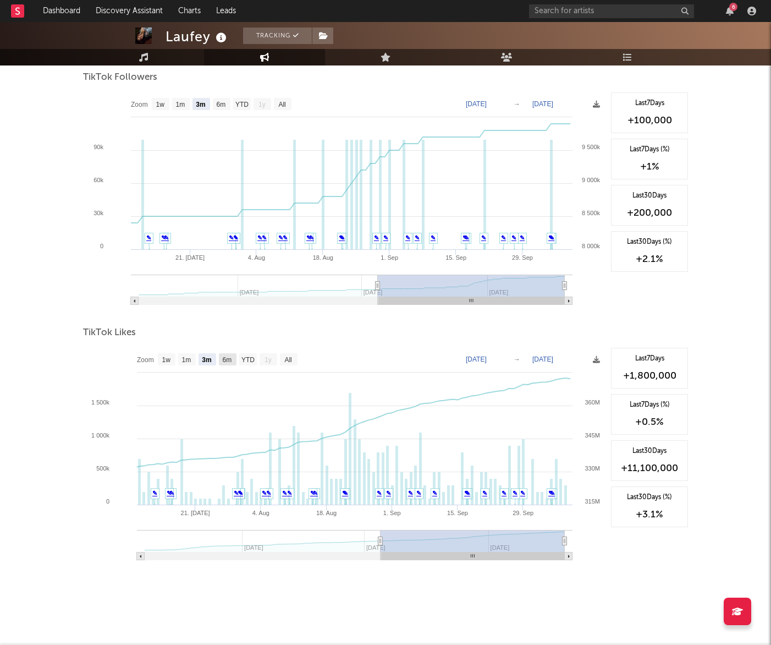
click at [230, 358] on text "6m" at bounding box center [227, 360] width 9 height 8
select select "6m"
type input "[DATE]"
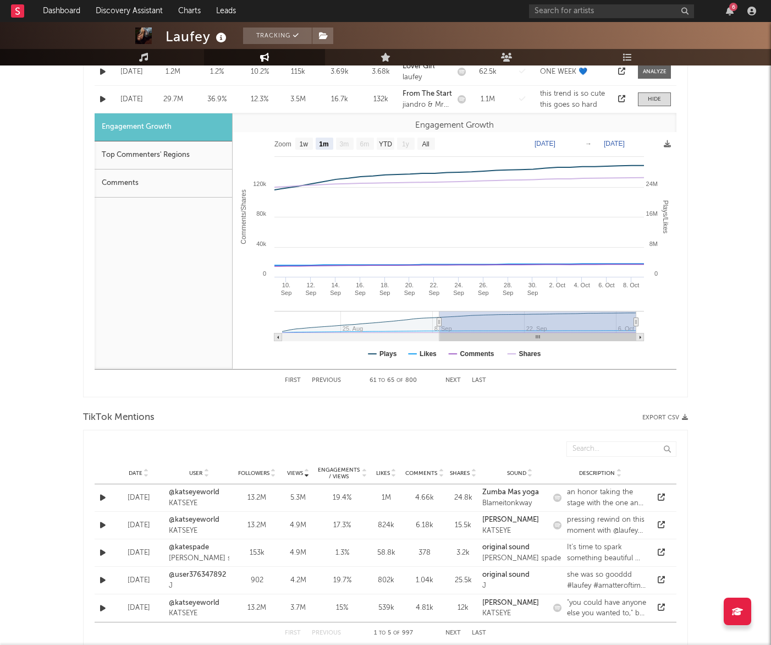
scroll to position [473, 0]
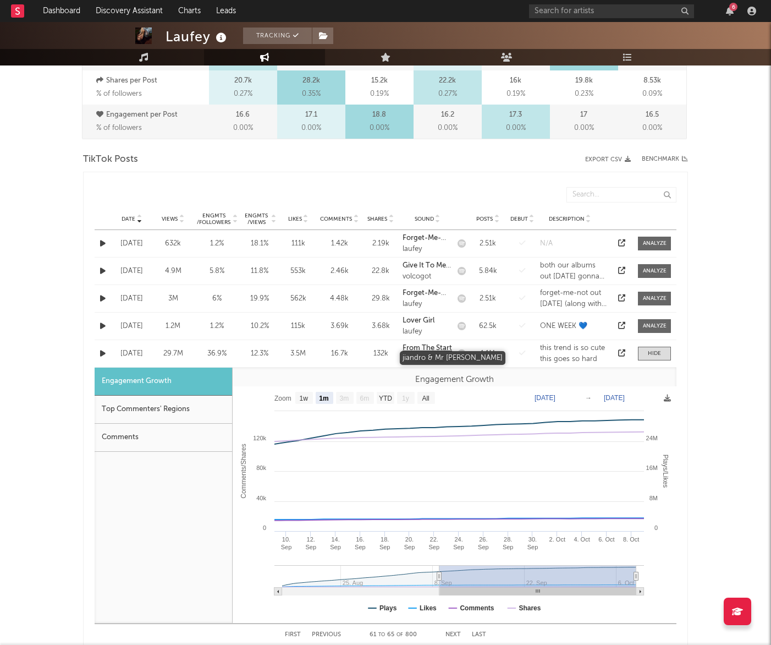
click at [423, 355] on div "jiandro & Mr wavy" at bounding box center [428, 359] width 50 height 11
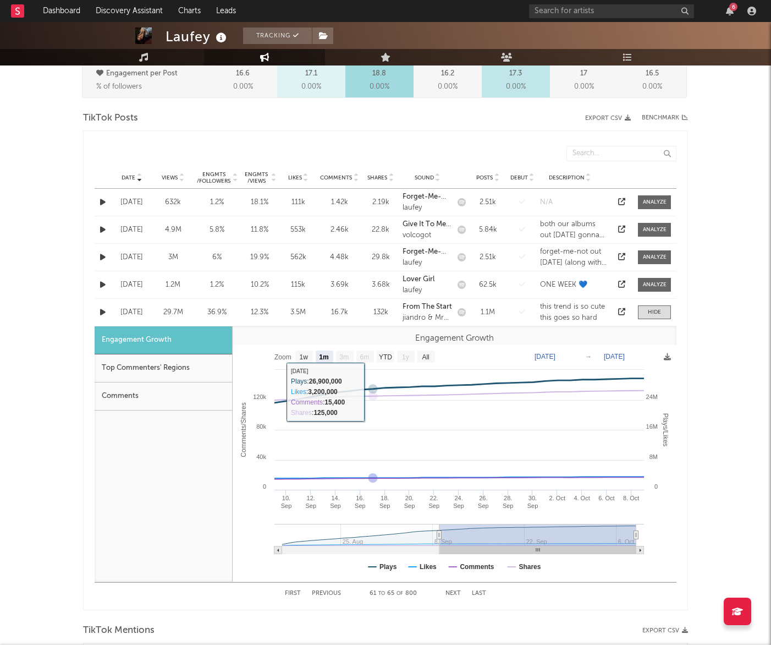
scroll to position [511, 0]
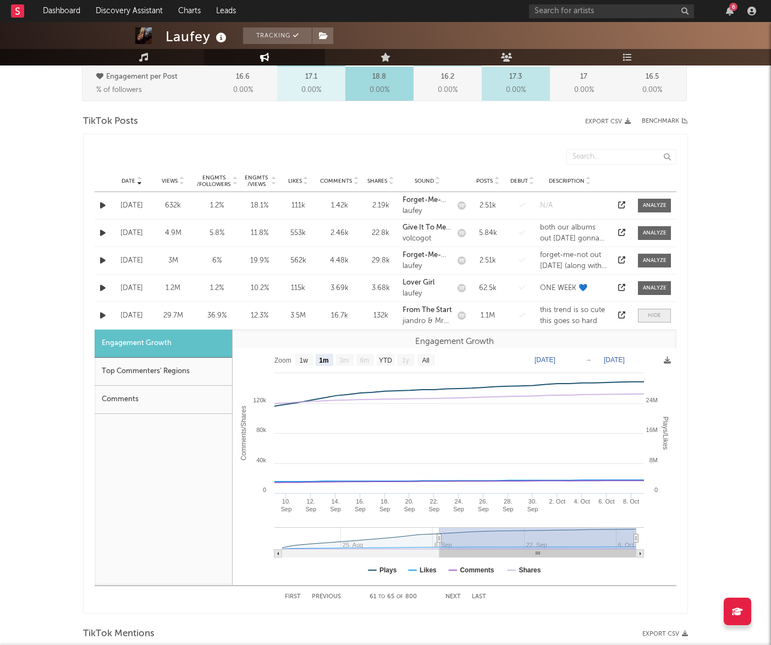
click at [651, 315] on div at bounding box center [654, 315] width 13 height 8
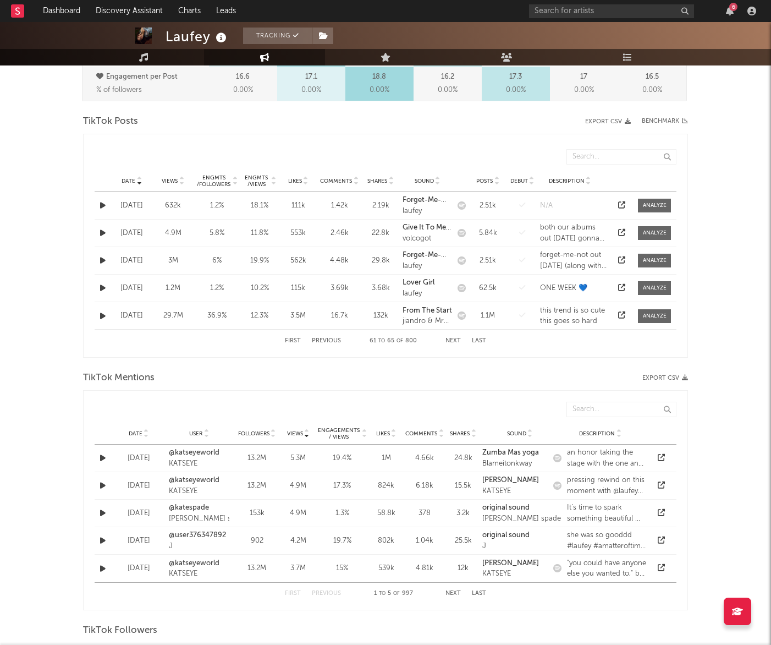
click at [331, 338] on button "Previous" at bounding box center [326, 341] width 29 height 6
click at [452, 338] on button "Next" at bounding box center [453, 341] width 15 height 6
click at [615, 204] on div at bounding box center [621, 205] width 17 height 11
click at [621, 206] on icon at bounding box center [621, 204] width 7 height 7
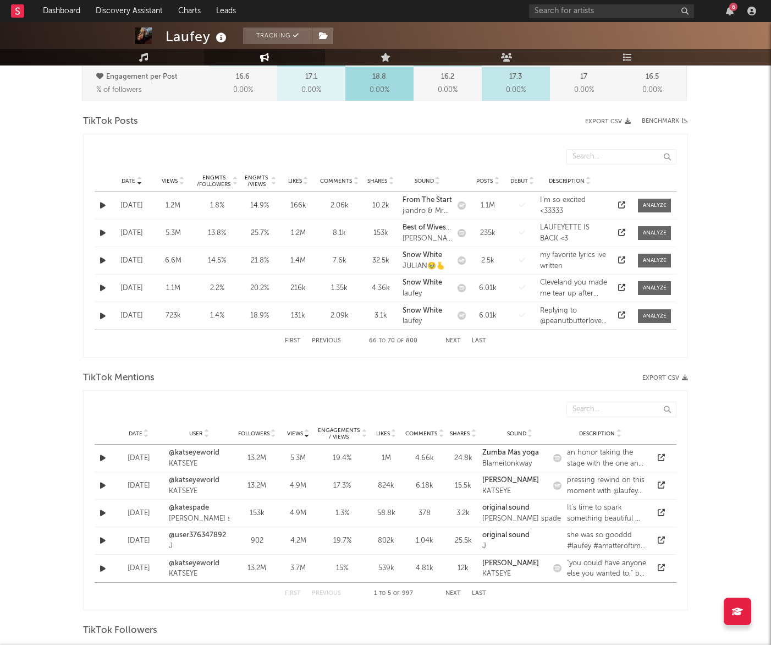
click at [454, 340] on button "Next" at bounding box center [453, 341] width 15 height 6
click at [323, 340] on button "Previous" at bounding box center [326, 341] width 29 height 6
click at [449, 342] on button "Next" at bounding box center [453, 341] width 15 height 6
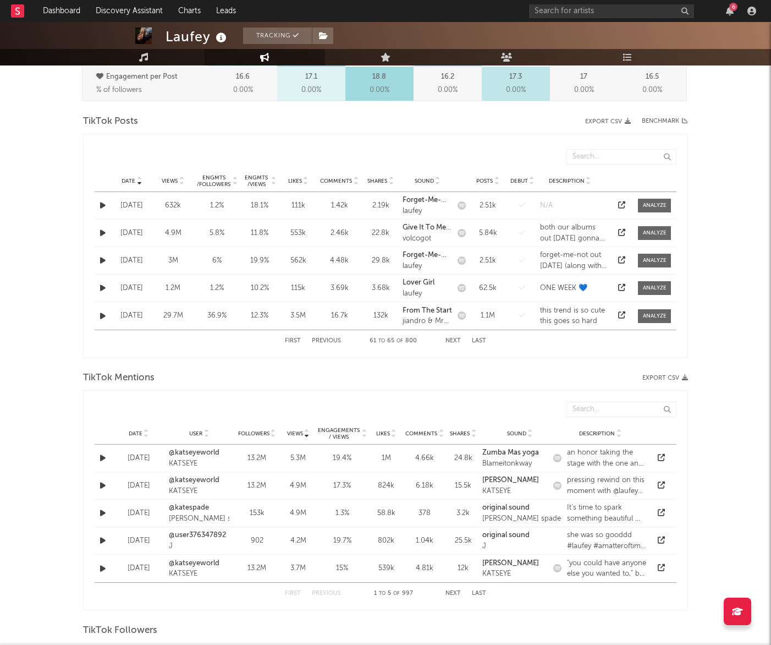
click at [322, 342] on button "Previous" at bounding box center [326, 341] width 29 height 6
click at [620, 231] on icon at bounding box center [621, 232] width 7 height 7
click at [455, 342] on button "Next" at bounding box center [453, 341] width 15 height 6
click at [328, 341] on button "Previous" at bounding box center [326, 341] width 29 height 6
click at [415, 239] on div "laufey" at bounding box center [428, 238] width 50 height 11
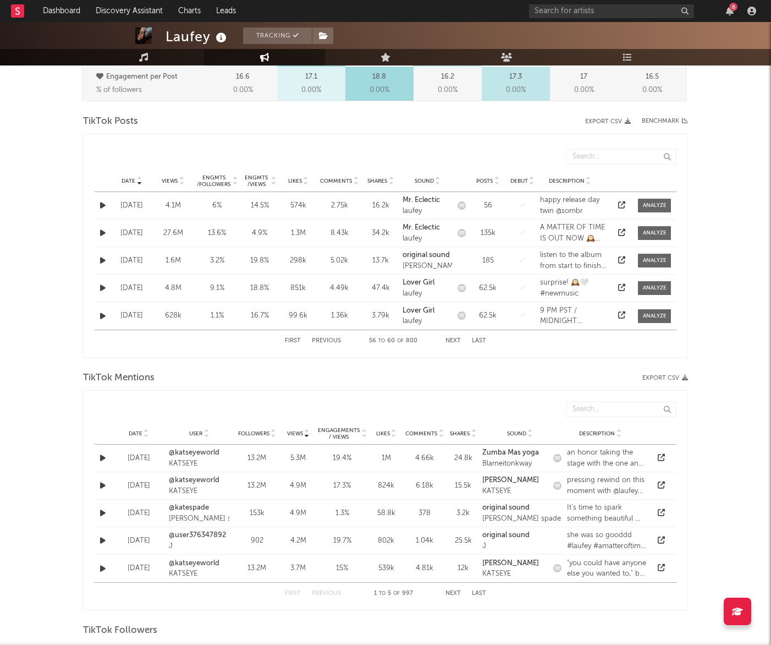
click at [325, 339] on button "Previous" at bounding box center [326, 341] width 29 height 6
click at [463, 341] on div "First Previous 51 to 55 of 800 Next Last" at bounding box center [385, 340] width 201 height 21
click at [448, 338] on button "Next" at bounding box center [453, 341] width 15 height 6
click at [333, 338] on button "Previous" at bounding box center [326, 341] width 29 height 6
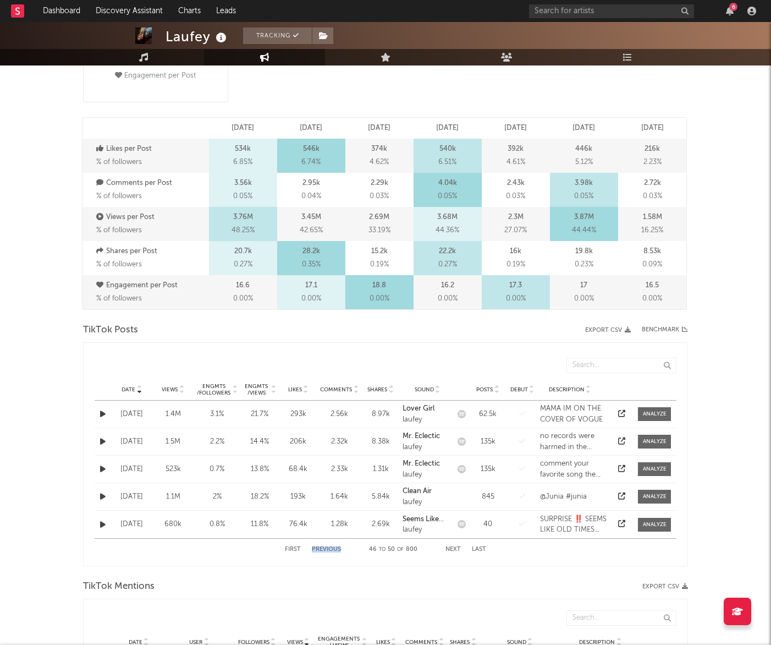
scroll to position [263, 0]
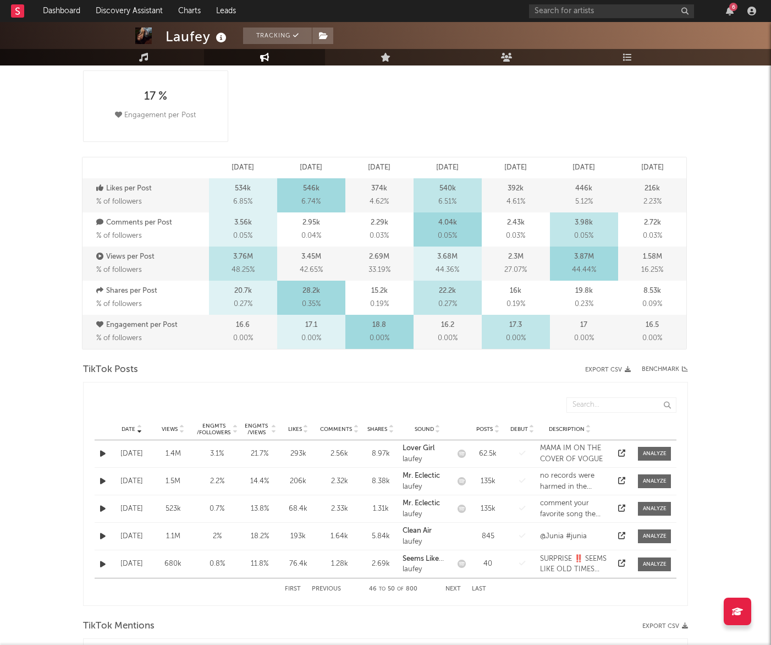
click at [600, 263] on div "3.87M 44.44 %" at bounding box center [584, 263] width 68 height 34
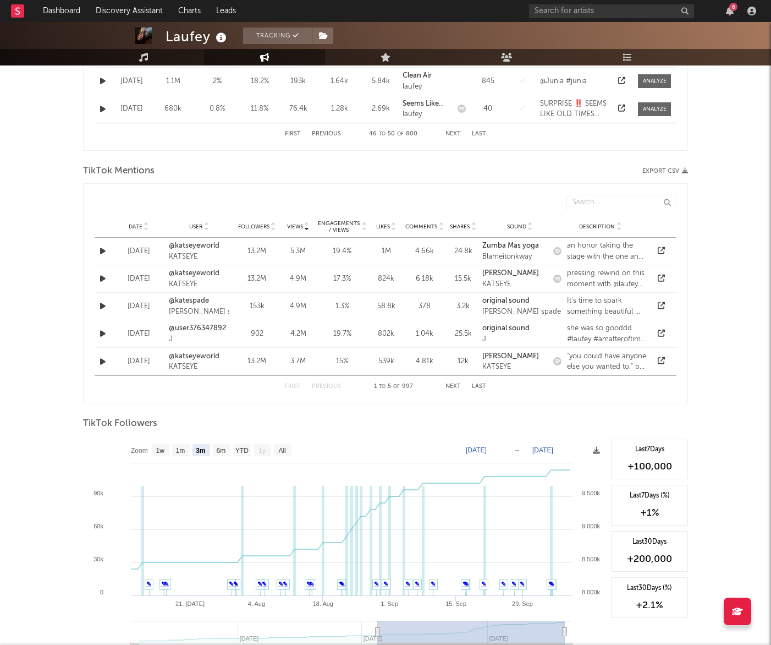
scroll to position [717, 0]
click at [144, 227] on icon at bounding box center [147, 229] width 6 height 4
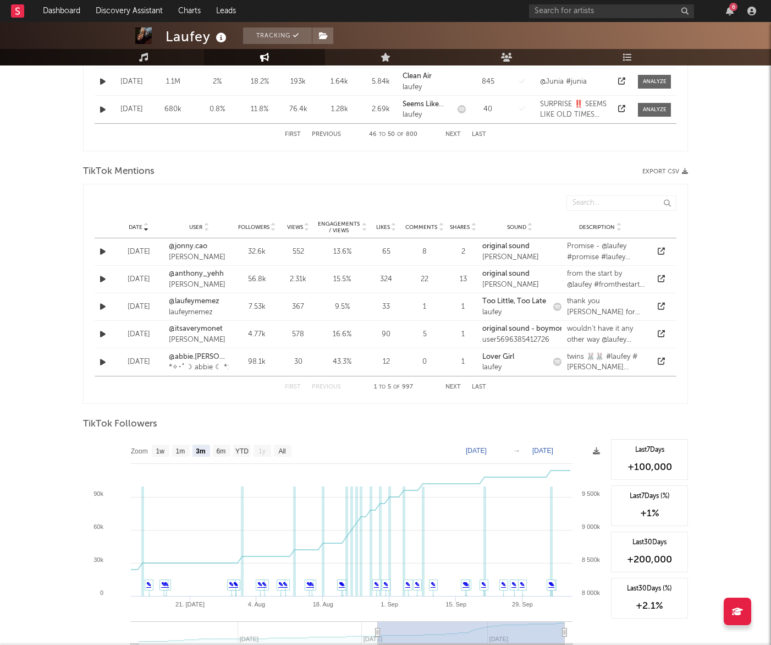
click at [144, 226] on icon at bounding box center [147, 225] width 6 height 4
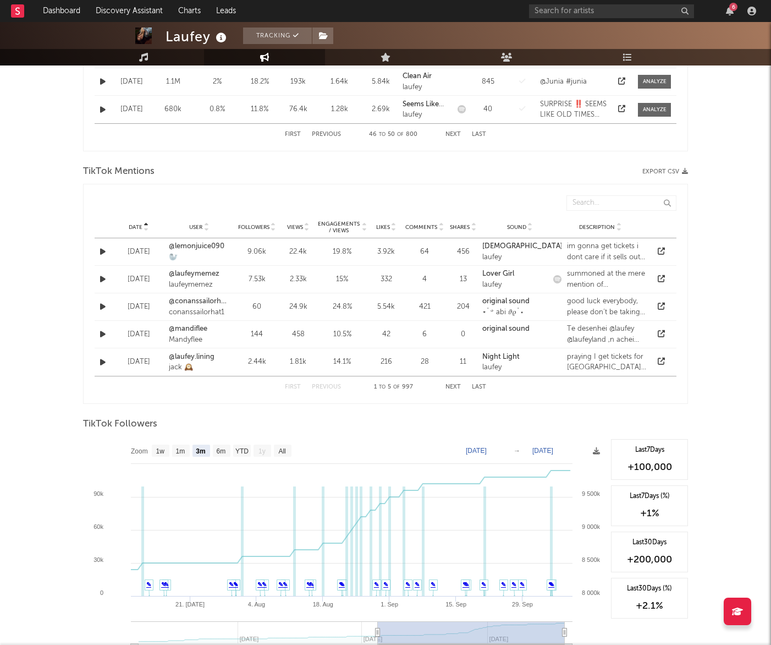
click at [144, 227] on icon at bounding box center [147, 229] width 6 height 4
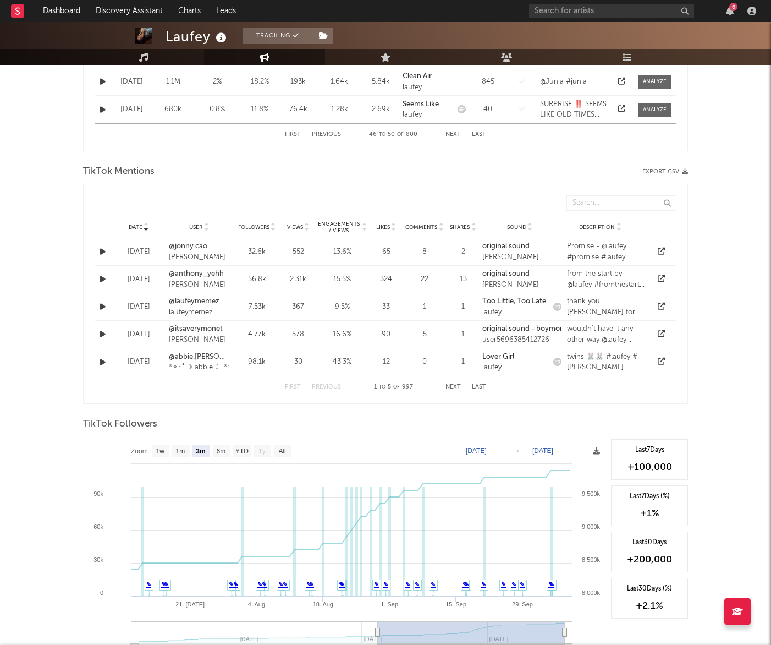
click at [301, 225] on span "Views" at bounding box center [295, 227] width 16 height 7
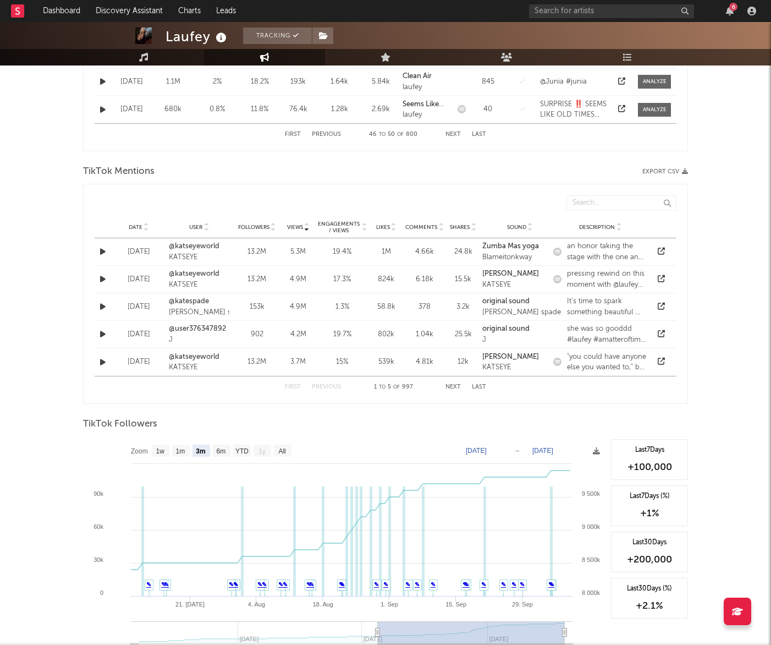
click at [664, 251] on icon at bounding box center [661, 251] width 7 height 7
click at [453, 389] on button "Next" at bounding box center [453, 387] width 15 height 6
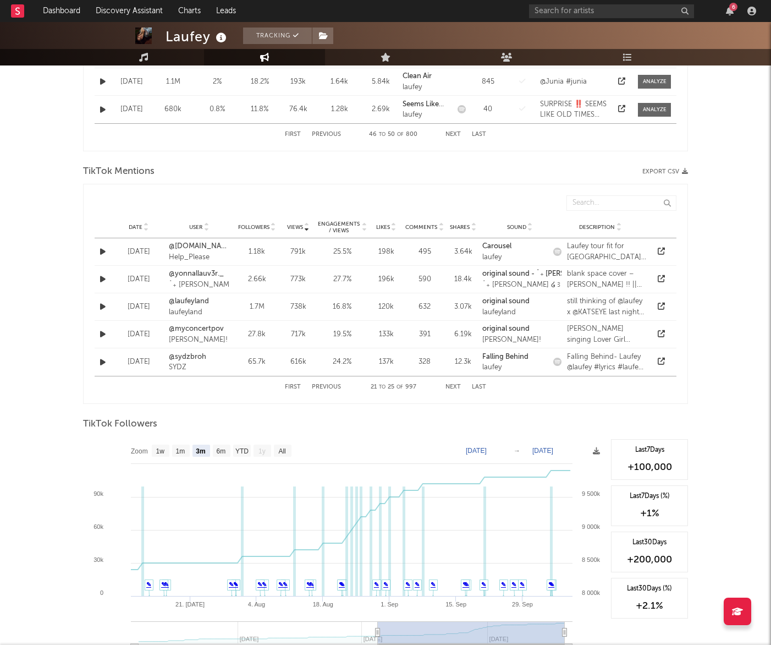
click at [453, 389] on button "Next" at bounding box center [453, 387] width 15 height 6
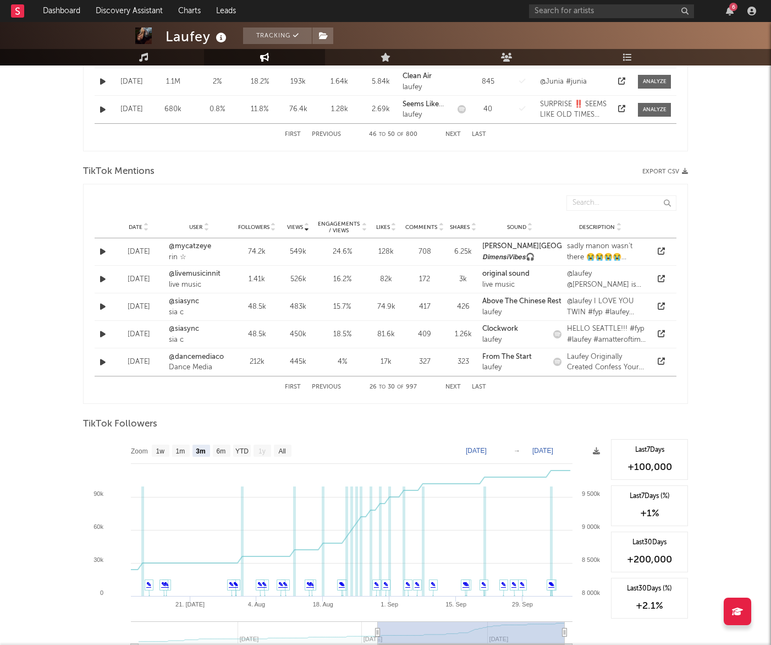
click at [453, 389] on button "Next" at bounding box center [453, 387] width 15 height 6
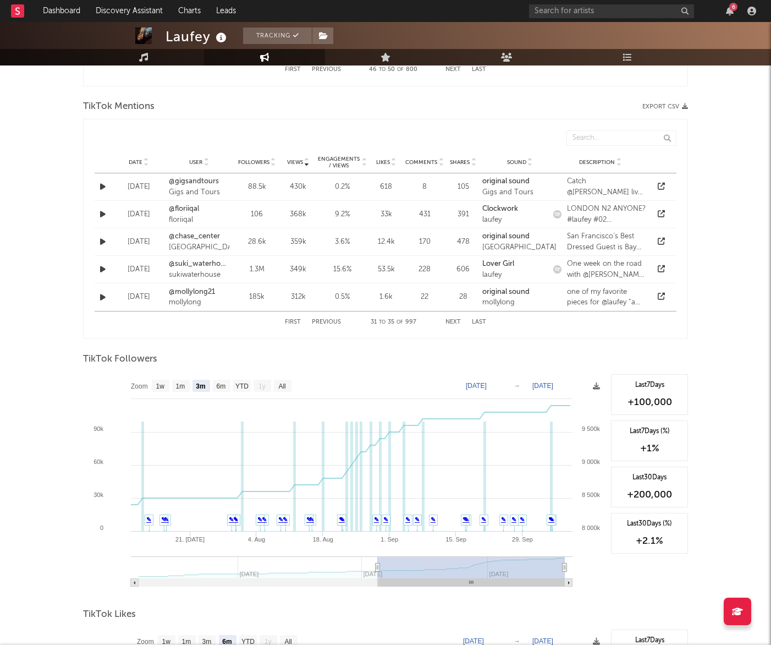
scroll to position [797, 0]
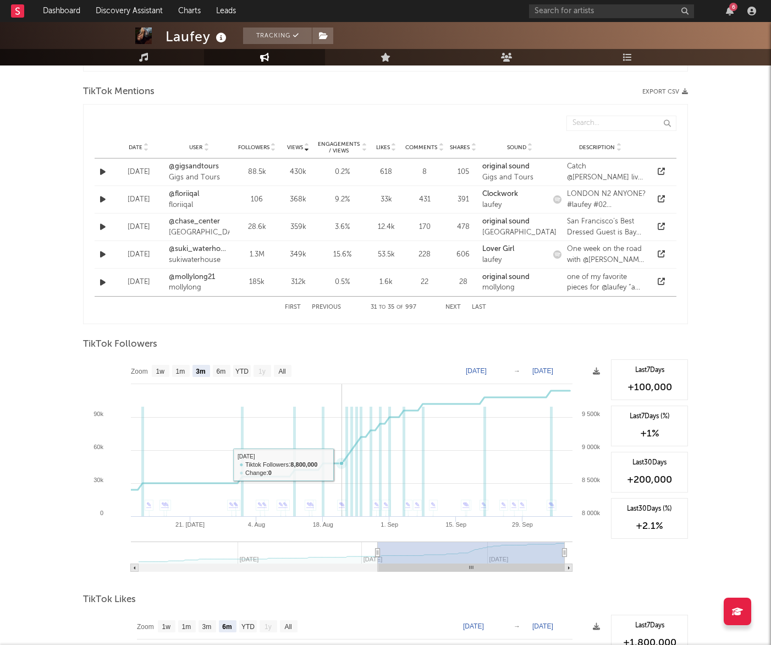
click at [341, 464] on icon at bounding box center [341, 463] width 4 height 4
click at [348, 454] on icon at bounding box center [346, 456] width 11 height 11
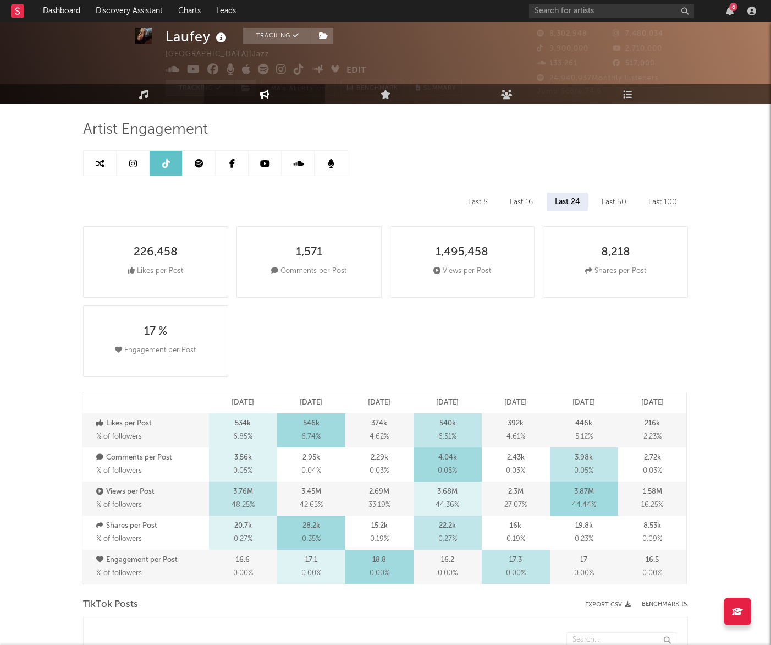
scroll to position [0, 0]
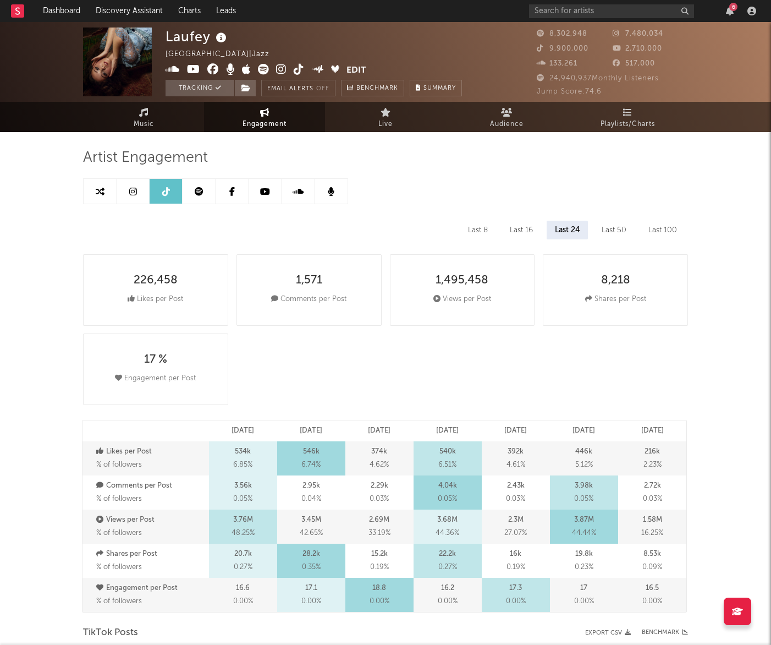
click at [109, 200] on link at bounding box center [100, 191] width 33 height 25
select select "1m"
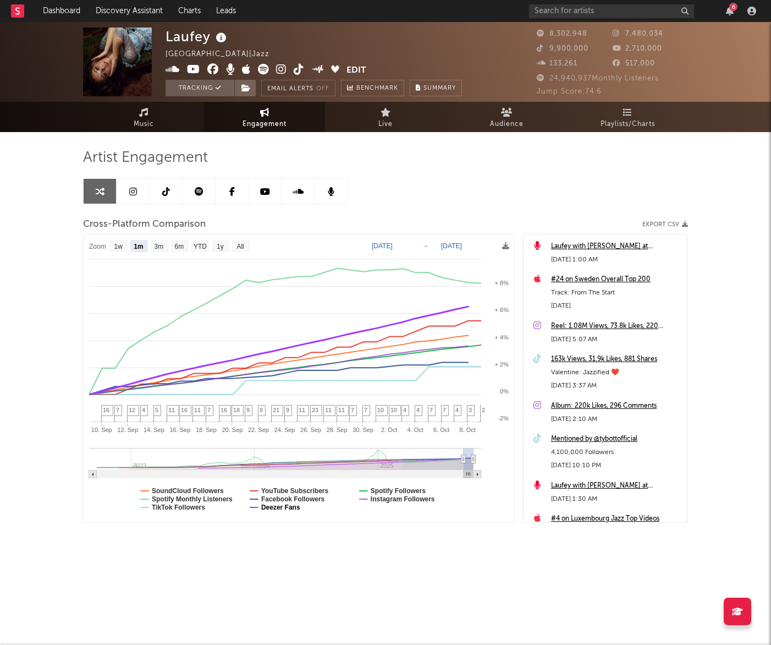
click at [274, 507] on text "Deezer Fans" at bounding box center [280, 507] width 39 height 8
select select "1m"
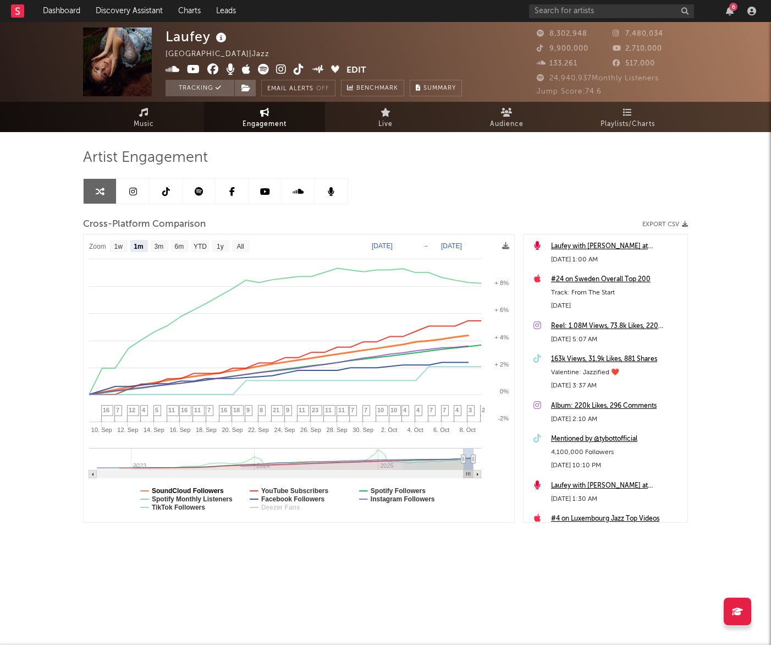
click at [192, 487] on text "SoundCloud Followers" at bounding box center [188, 491] width 72 height 8
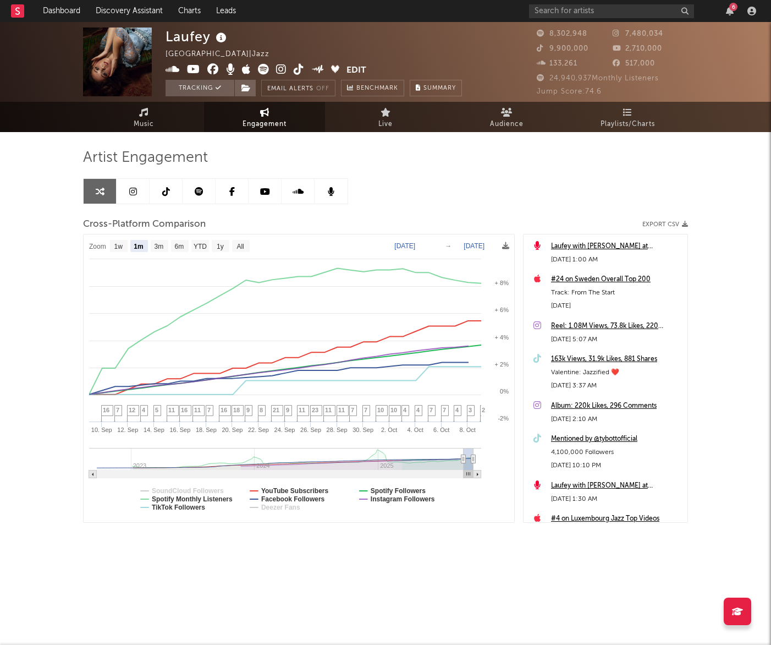
select select "1m"
click at [229, 498] on text "Spotify Monthly Listeners" at bounding box center [192, 499] width 81 height 8
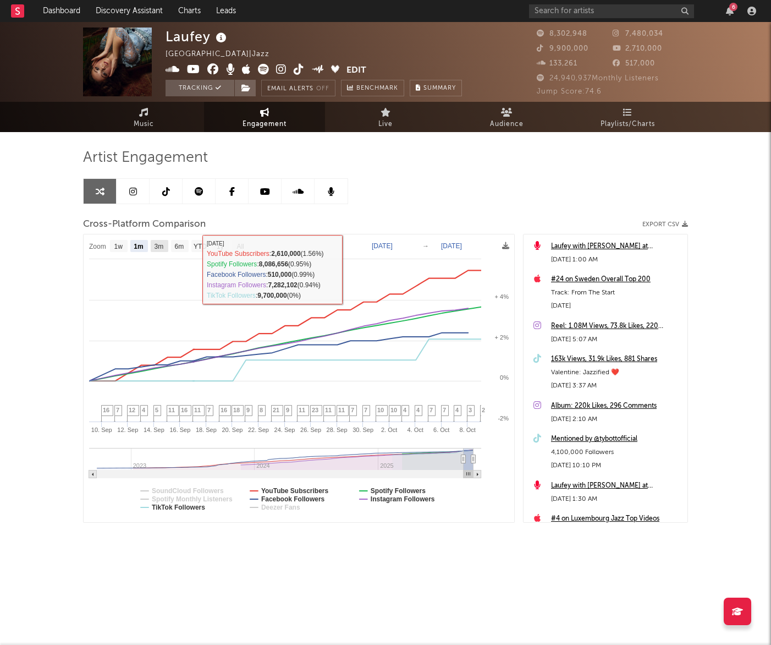
click at [157, 247] on text "3m" at bounding box center [159, 247] width 9 height 8
select select "3m"
type input "2025-07-09"
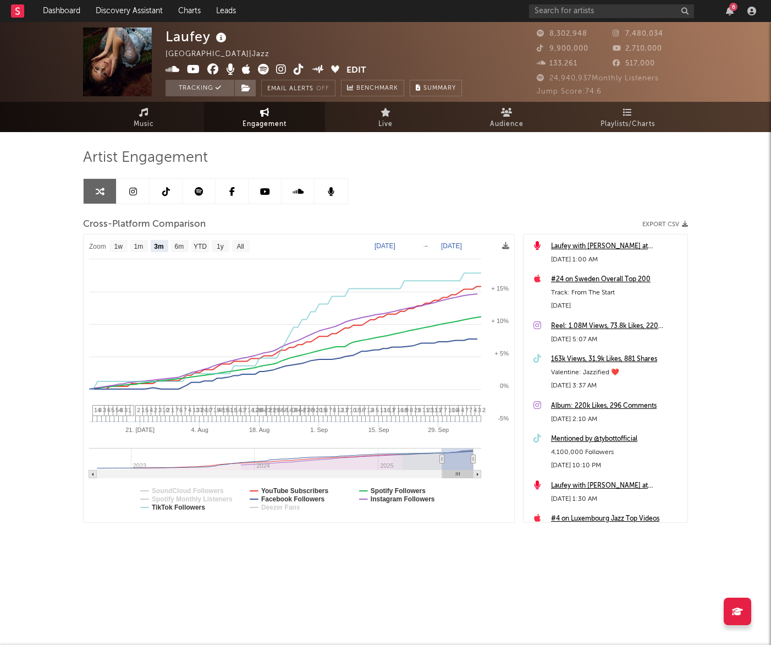
click at [101, 246] on text "Zoom" at bounding box center [97, 247] width 17 height 8
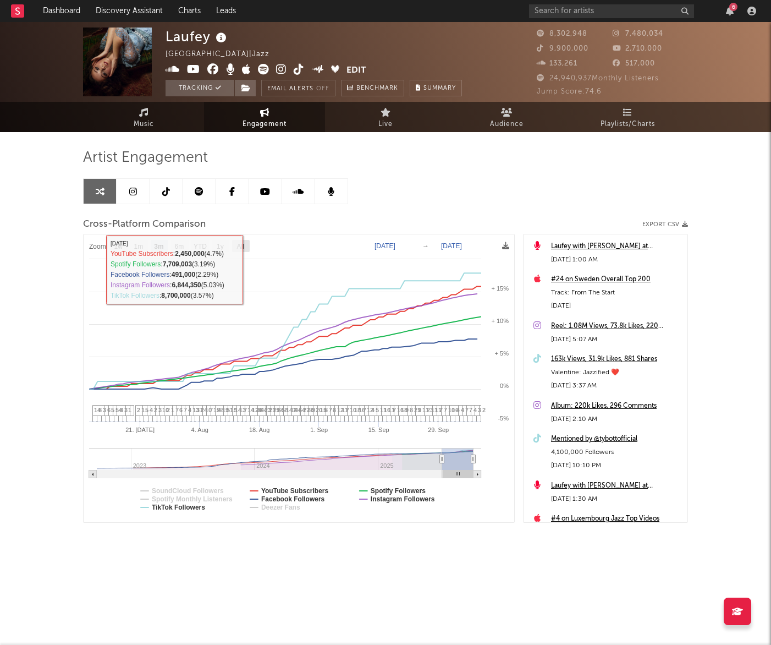
click at [246, 245] on rect at bounding box center [241, 246] width 18 height 12
select select "All"
type input "2022-09-21"
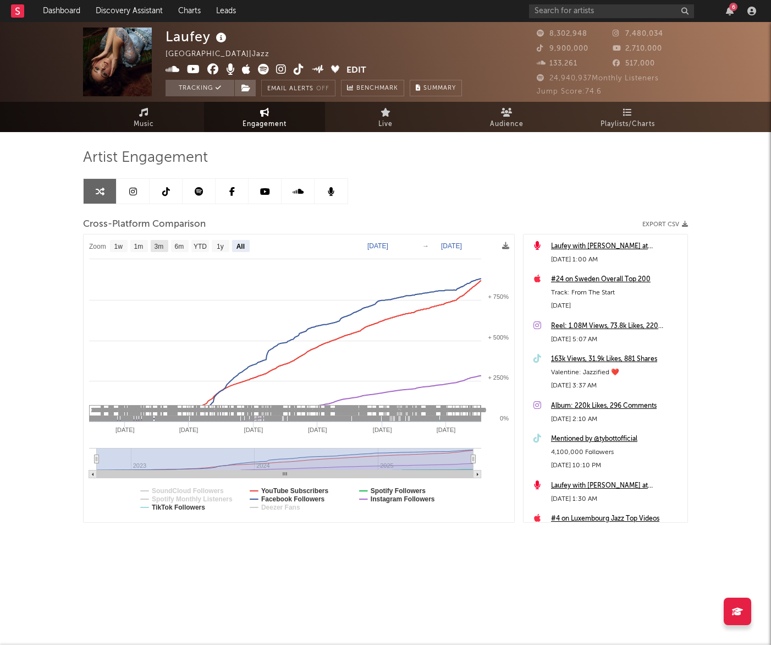
click at [159, 245] on text "3m" at bounding box center [159, 247] width 9 height 8
select select "3m"
type input "2025-07-09"
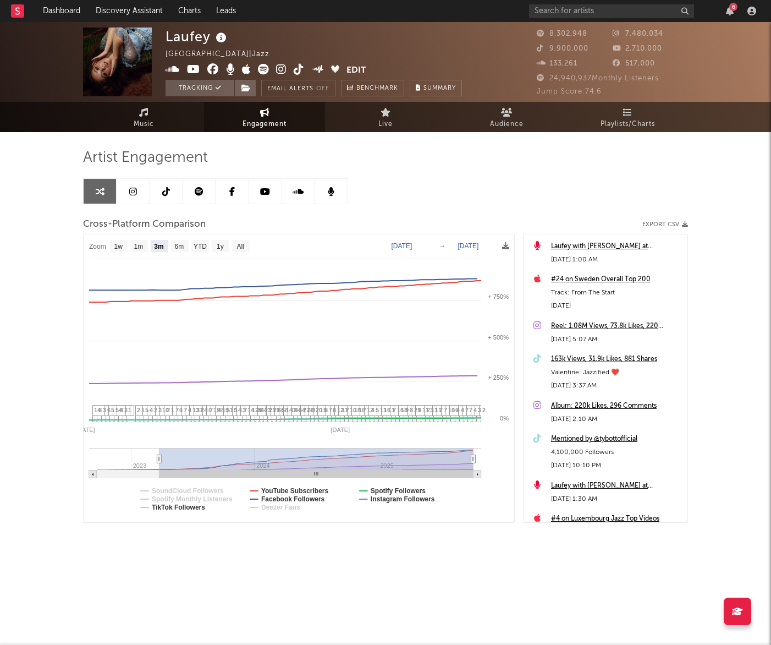
select select "3m"
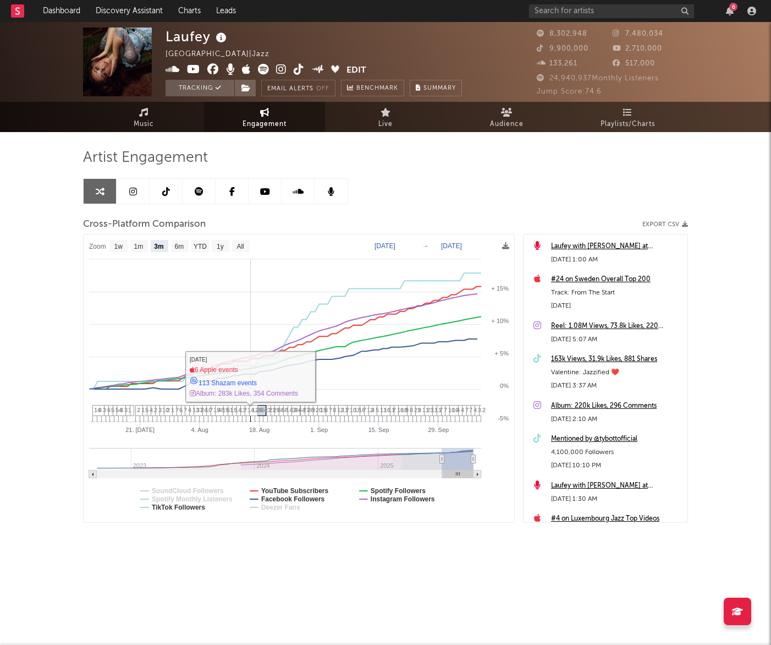
click at [276, 411] on span "21" at bounding box center [272, 410] width 7 height 7
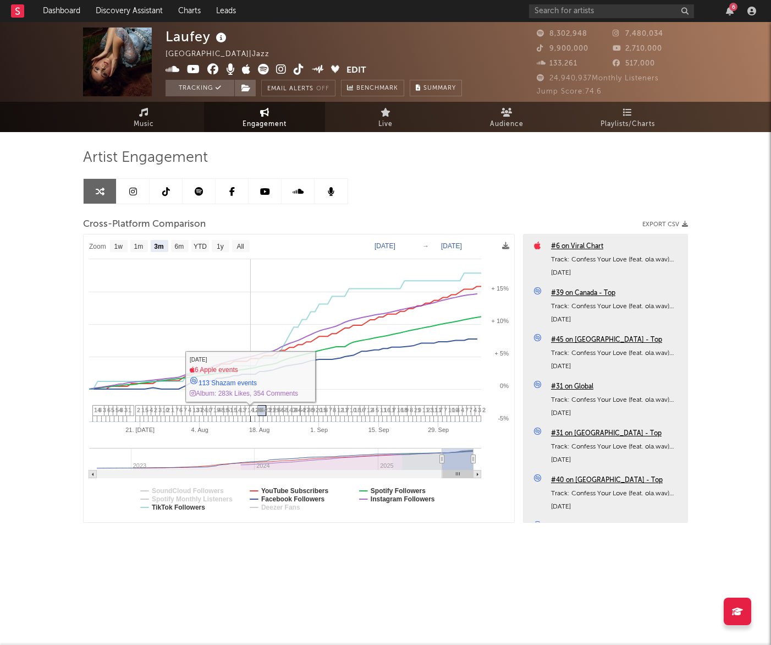
click at [274, 410] on span "21" at bounding box center [272, 410] width 7 height 7
click at [260, 408] on span "120" at bounding box center [257, 410] width 10 height 7
click at [596, 245] on div "#6 on Viral Chart" at bounding box center [616, 246] width 131 height 13
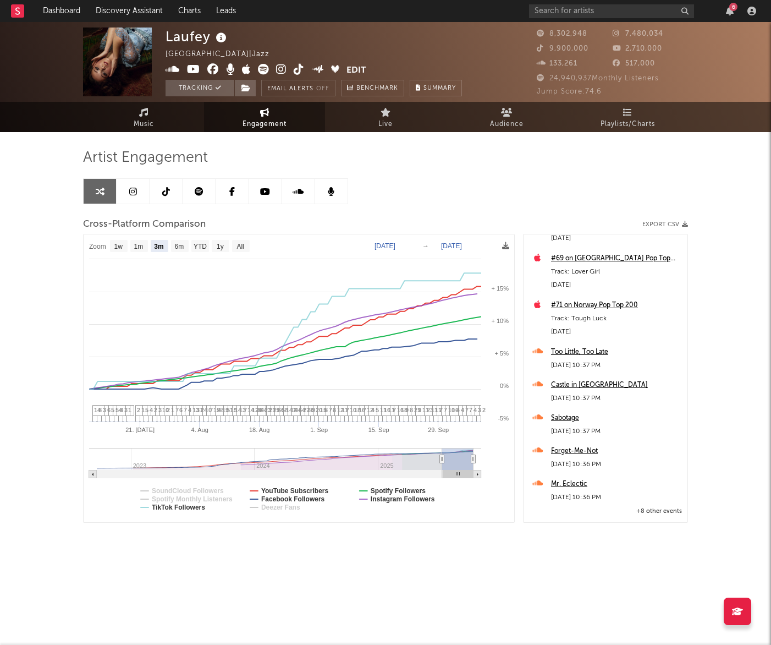
scroll to position [28615, 0]
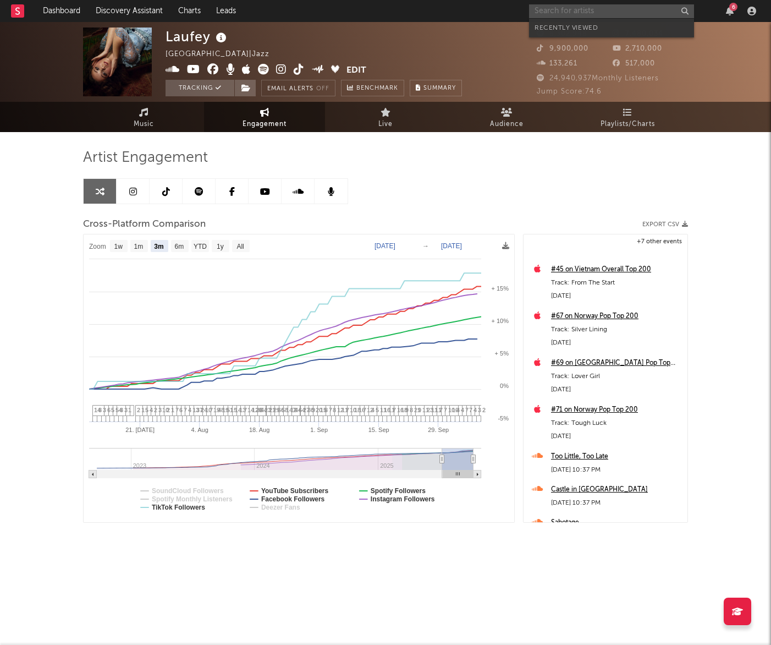
click at [591, 12] on input "text" at bounding box center [611, 11] width 165 height 14
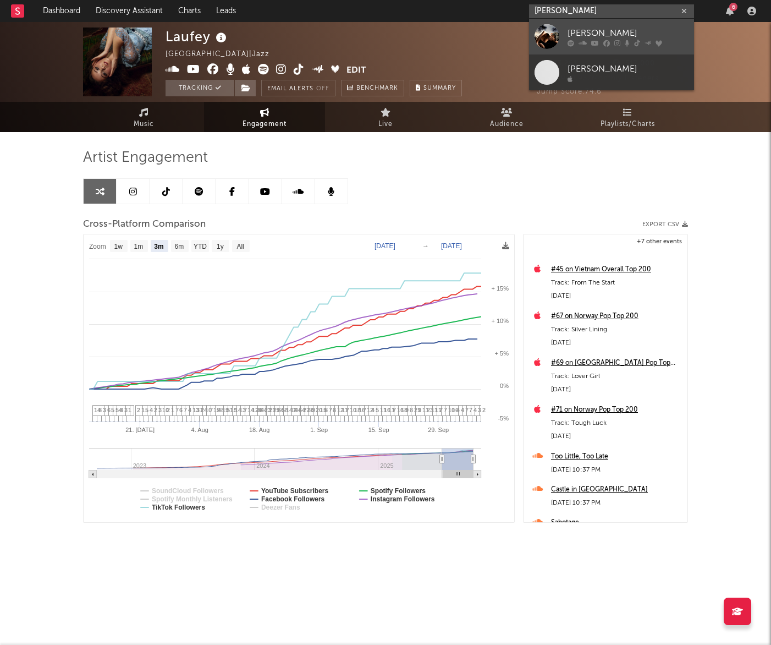
type input "crystal murray"
click at [592, 34] on div "Crystal Murray" at bounding box center [628, 32] width 121 height 13
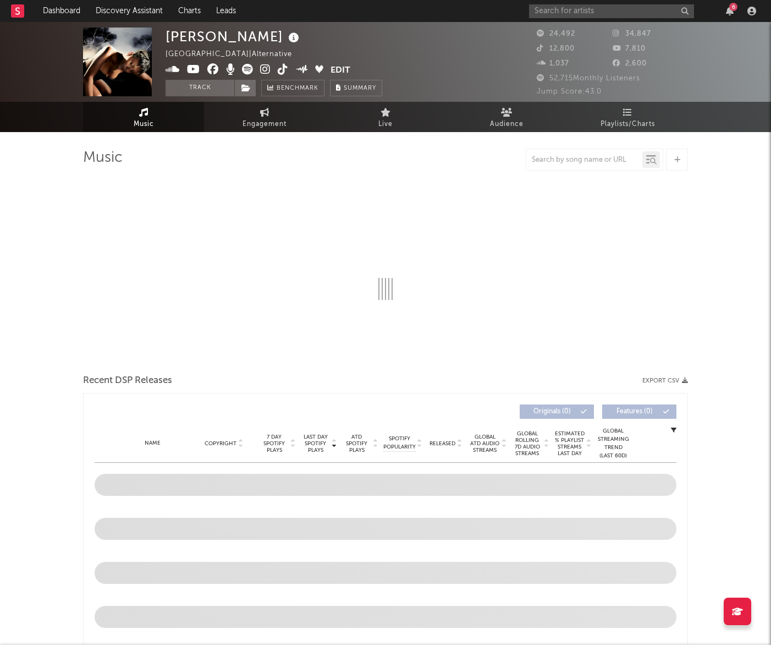
select select "6m"
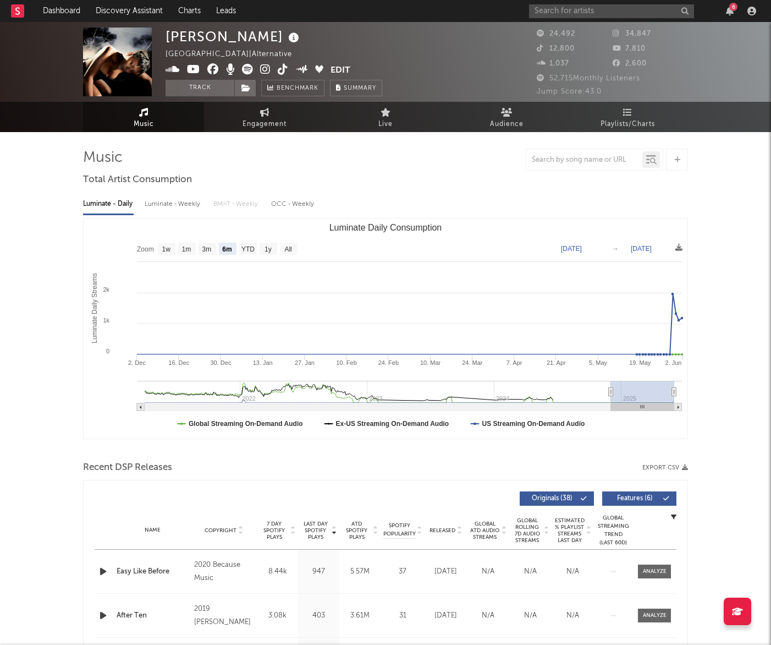
select select "6m"
click at [214, 249] on rect "Luminate Daily Consumption" at bounding box center [208, 249] width 18 height 12
select select "3m"
type input "[DATE]"
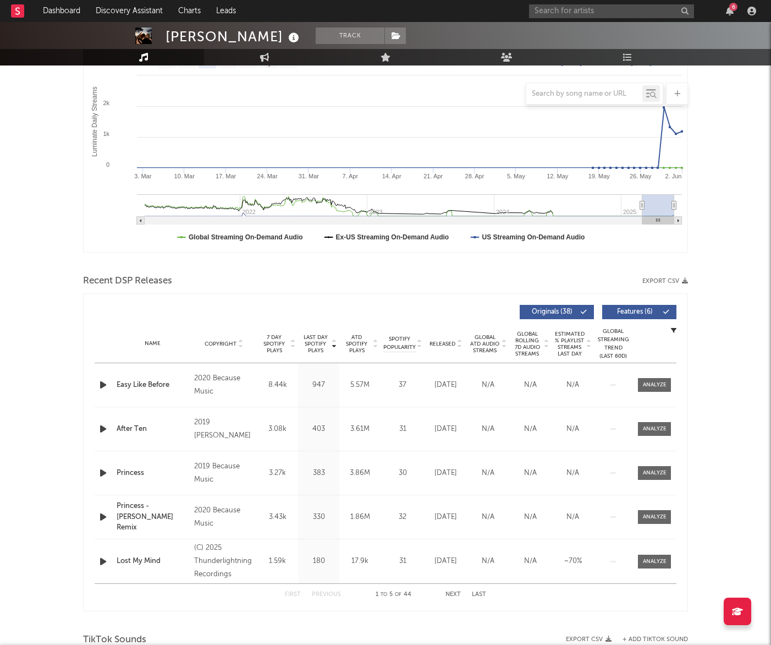
scroll to position [195, 0]
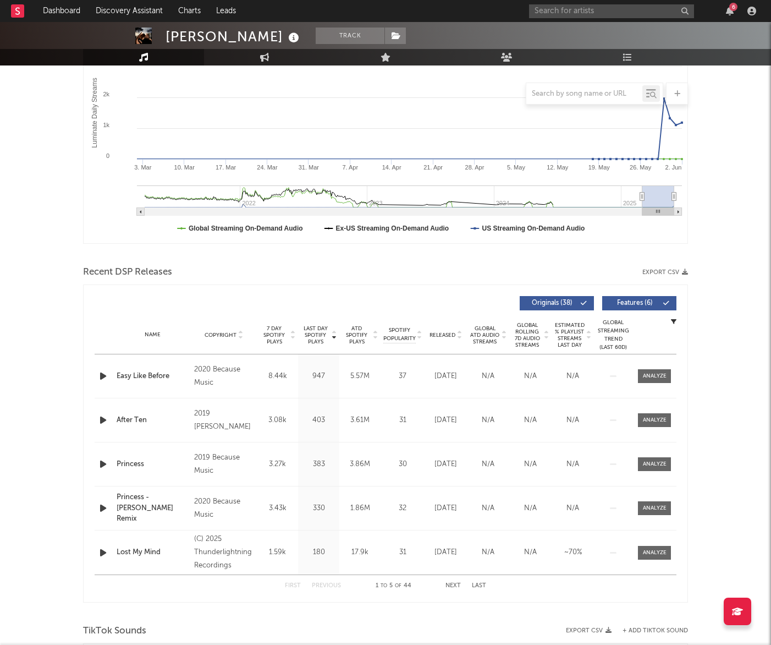
click at [454, 337] on span "Released" at bounding box center [443, 335] width 26 height 7
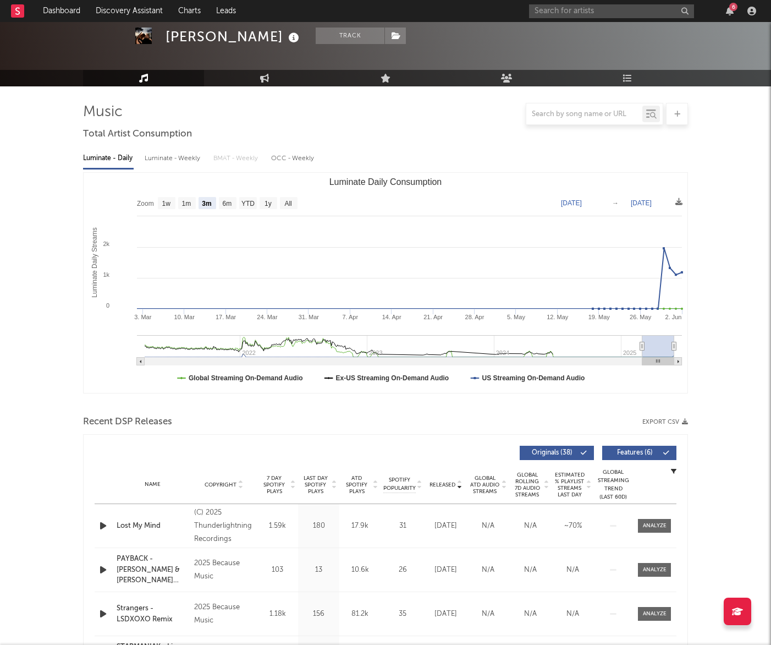
scroll to position [0, 0]
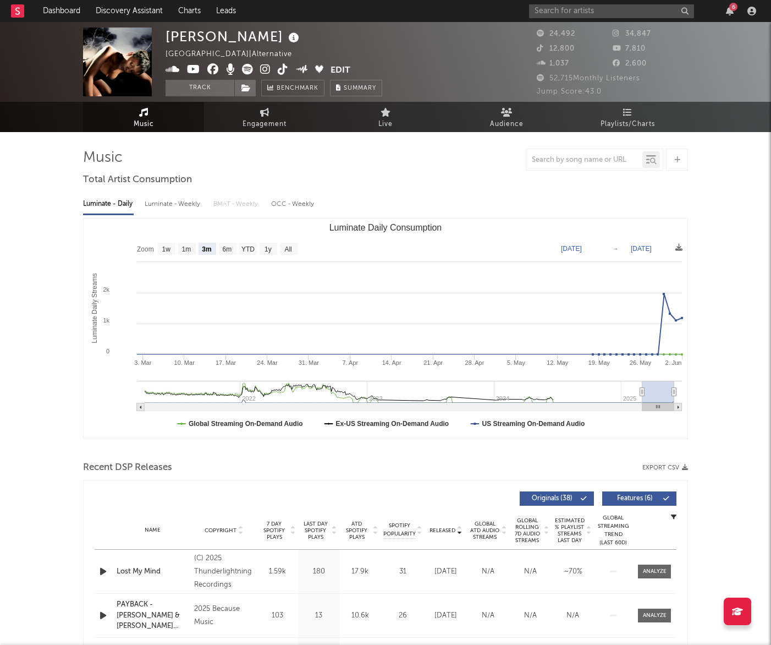
click at [149, 121] on span "Music" at bounding box center [144, 124] width 20 height 13
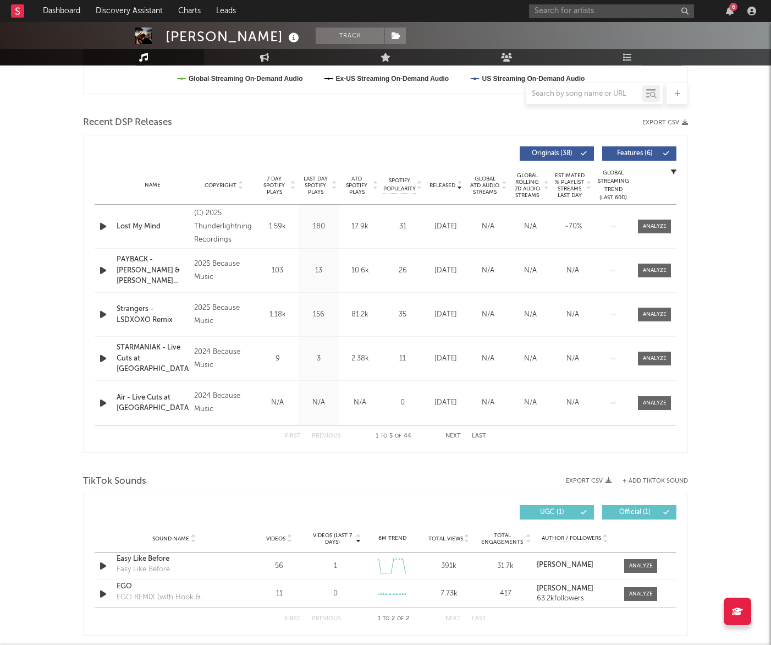
scroll to position [343, 0]
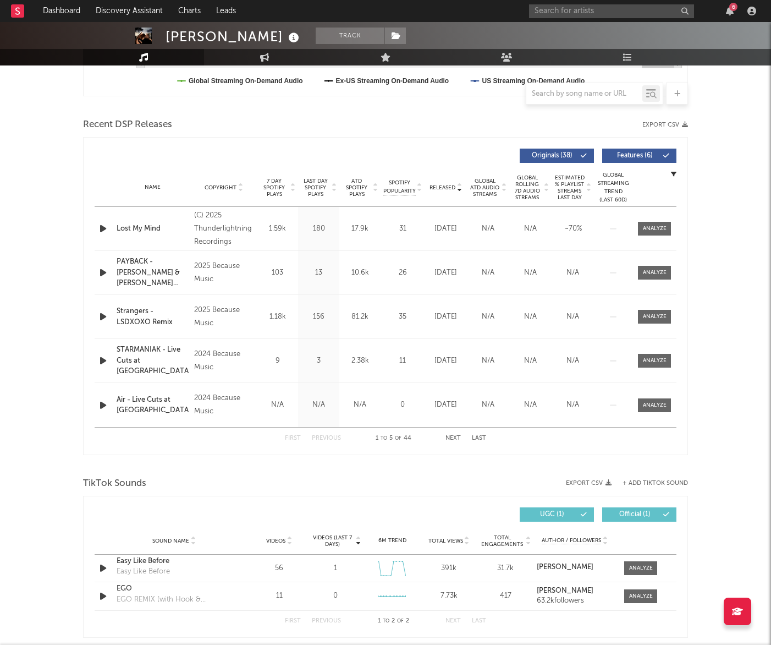
click at [107, 361] on icon "button" at bounding box center [103, 361] width 12 height 14
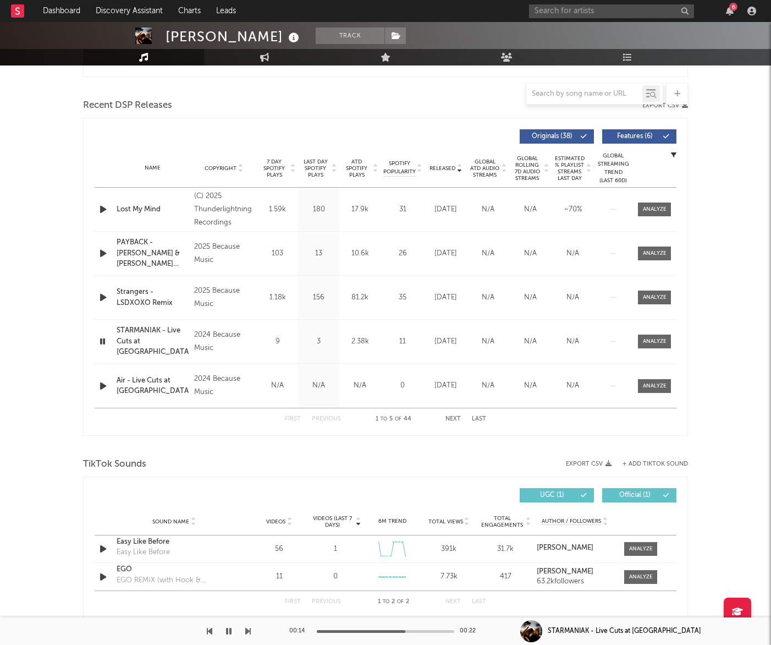
click at [106, 381] on icon "button" at bounding box center [103, 386] width 12 height 14
click at [222, 168] on span "Copyright" at bounding box center [221, 168] width 32 height 7
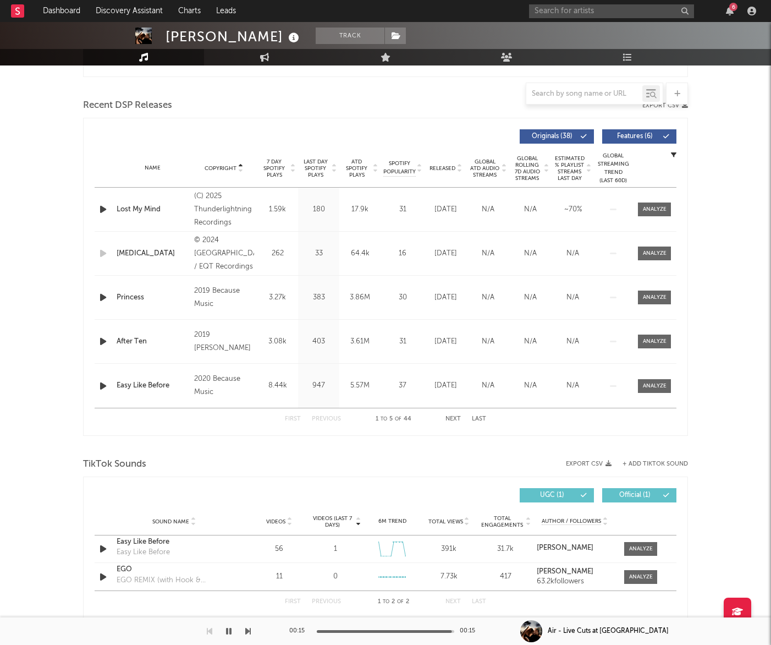
click at [222, 168] on span "Copyright" at bounding box center [221, 168] width 32 height 7
click at [279, 167] on span "7 Day Spotify Plays" at bounding box center [274, 168] width 29 height 20
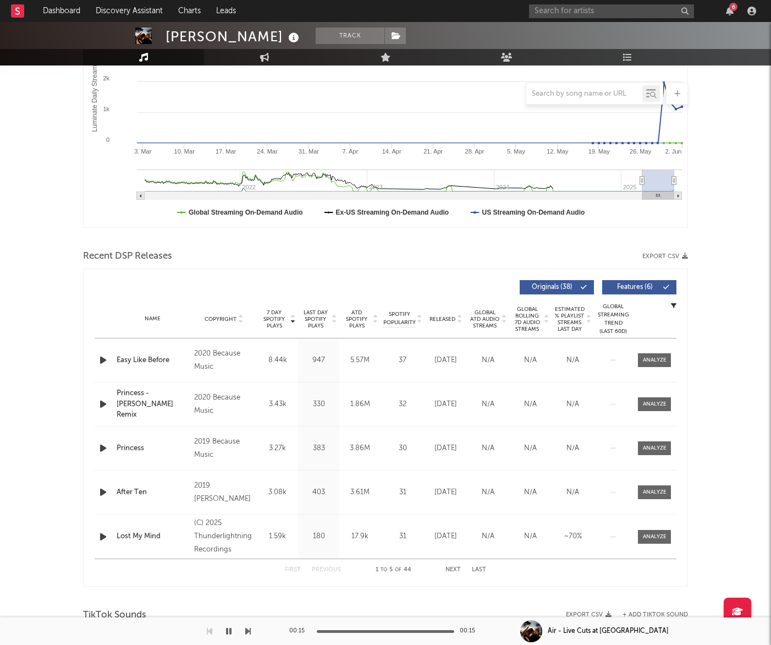
scroll to position [212, 0]
click at [103, 365] on icon "button" at bounding box center [103, 360] width 12 height 14
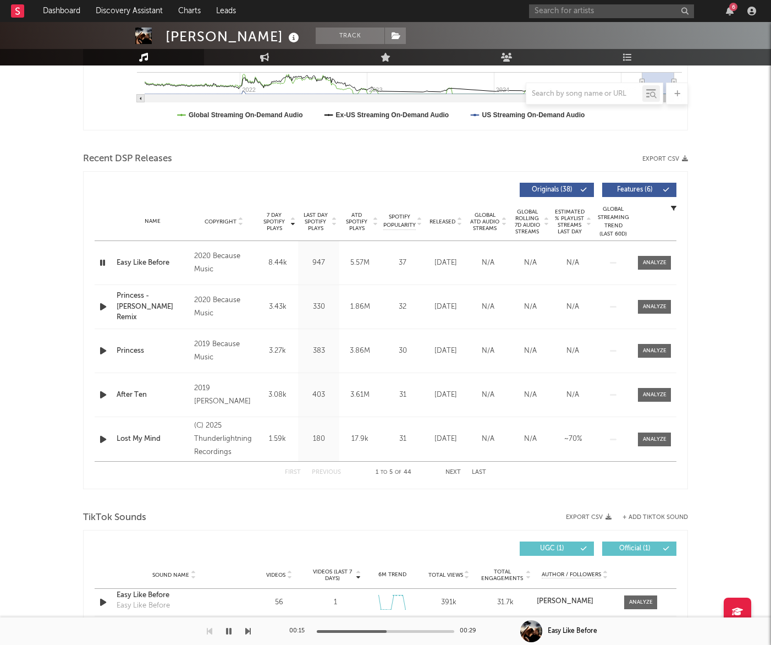
scroll to position [310, 0]
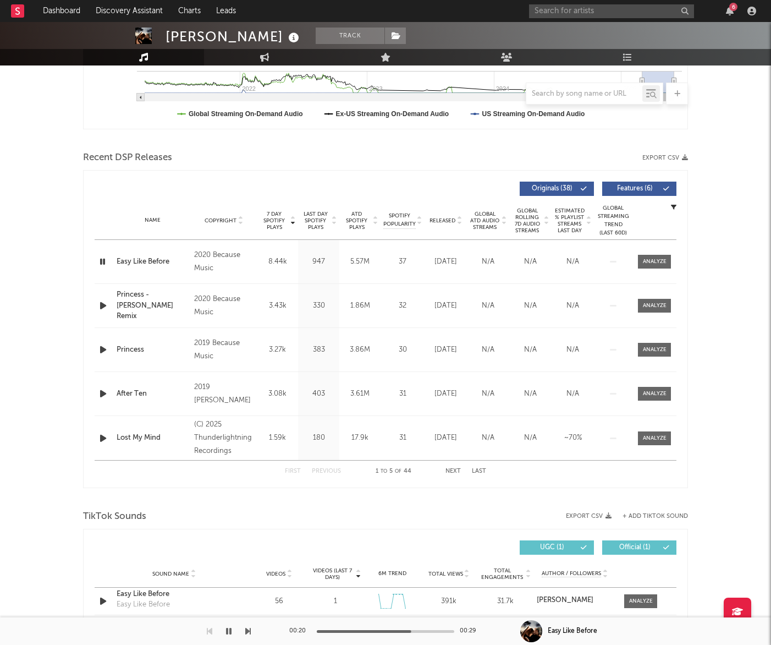
click at [359, 208] on div "Name Copyright Label Album Names Composer Names 7 Day Spotify Plays Last Day Sp…" at bounding box center [386, 220] width 582 height 39
click at [359, 213] on span "ATD Spotify Plays" at bounding box center [356, 221] width 29 height 20
click at [359, 215] on span "ATD Spotify Plays" at bounding box center [356, 221] width 29 height 20
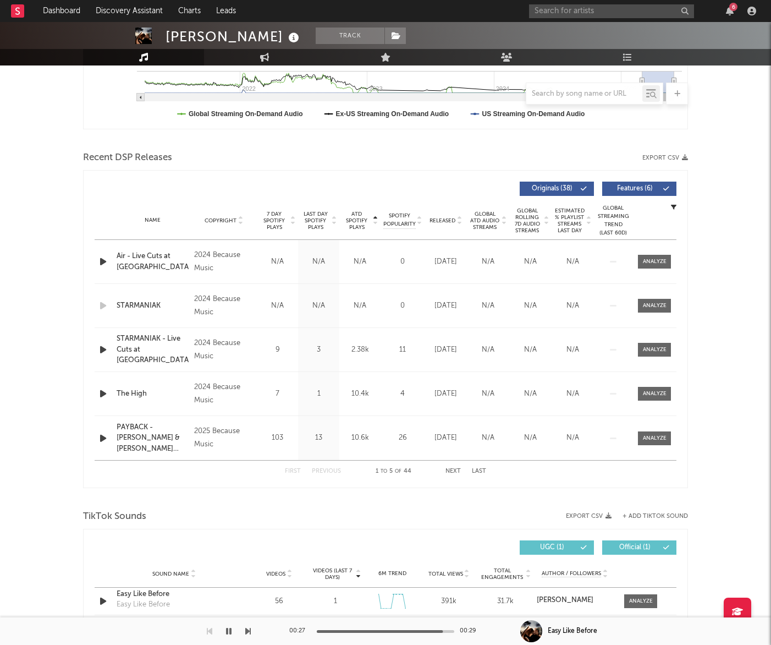
click at [354, 225] on span "ATD Spotify Plays" at bounding box center [356, 221] width 29 height 20
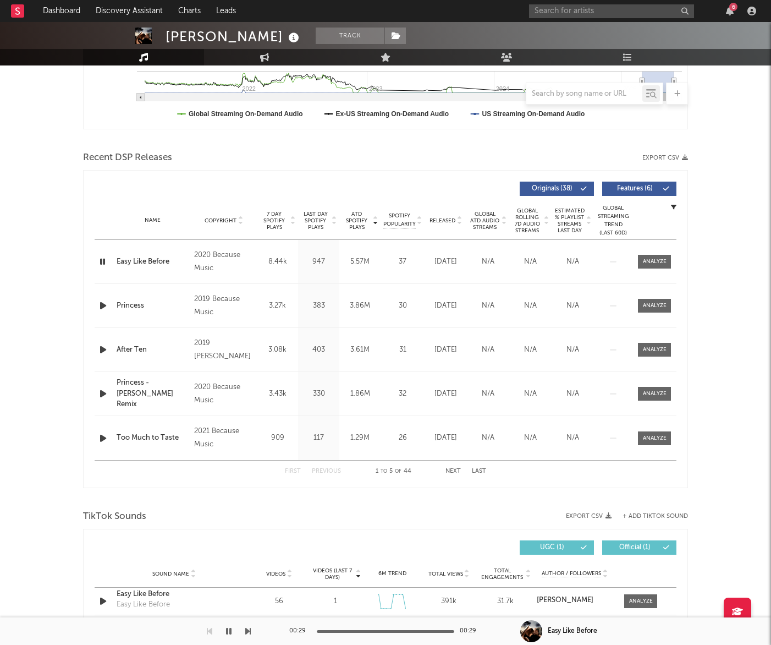
click at [96, 353] on div at bounding box center [104, 350] width 19 height 14
drag, startPoint x: 102, startPoint y: 350, endPoint x: 112, endPoint y: 352, distance: 10.1
click at [103, 350] on icon "button" at bounding box center [103, 350] width 12 height 14
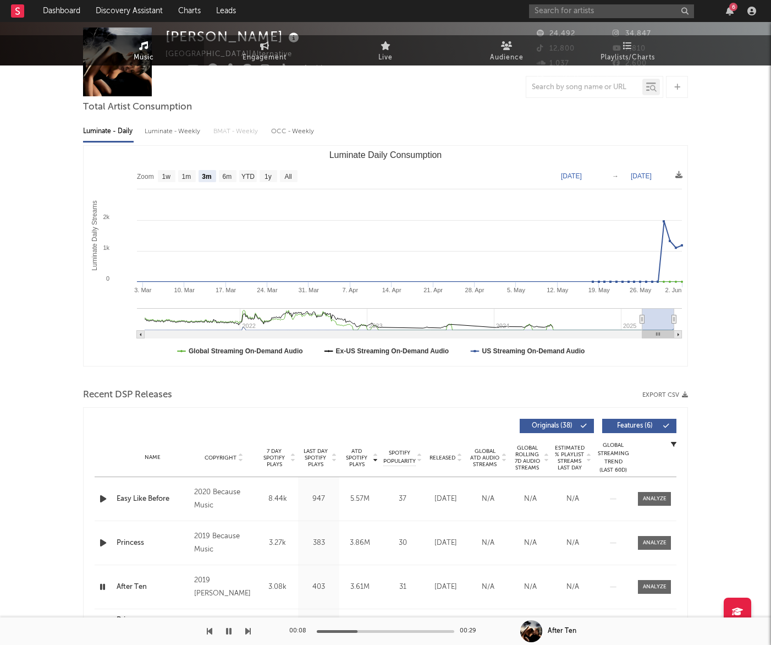
scroll to position [0, 0]
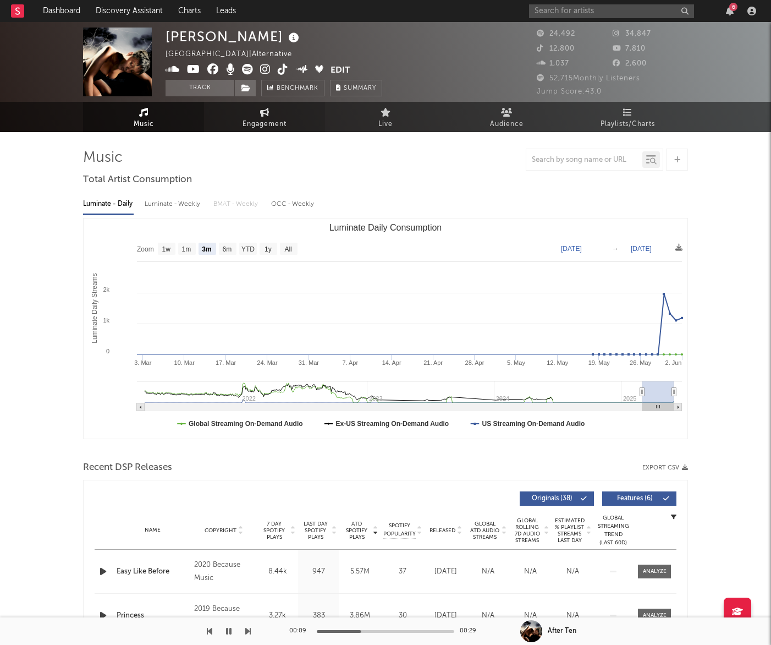
click at [257, 118] on span "Engagement" at bounding box center [265, 124] width 44 height 13
select select "1w"
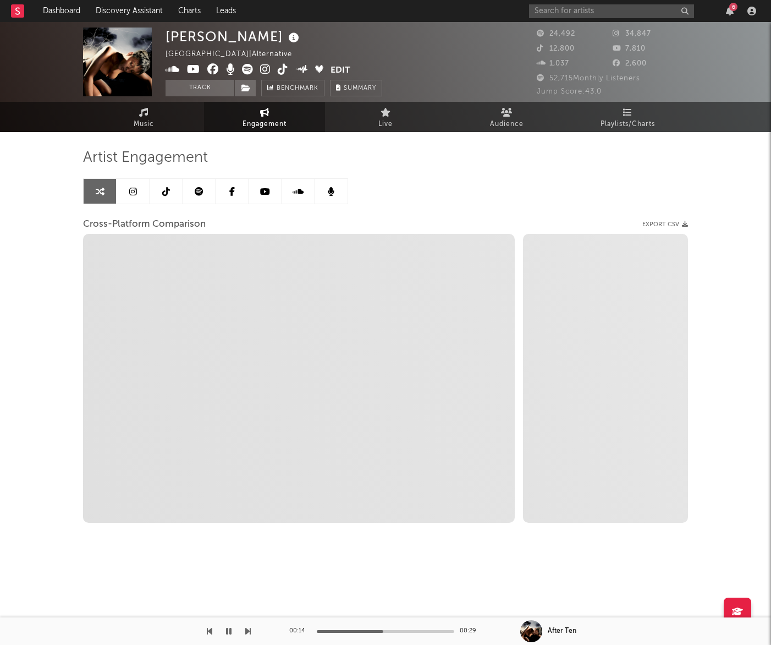
select select "1m"
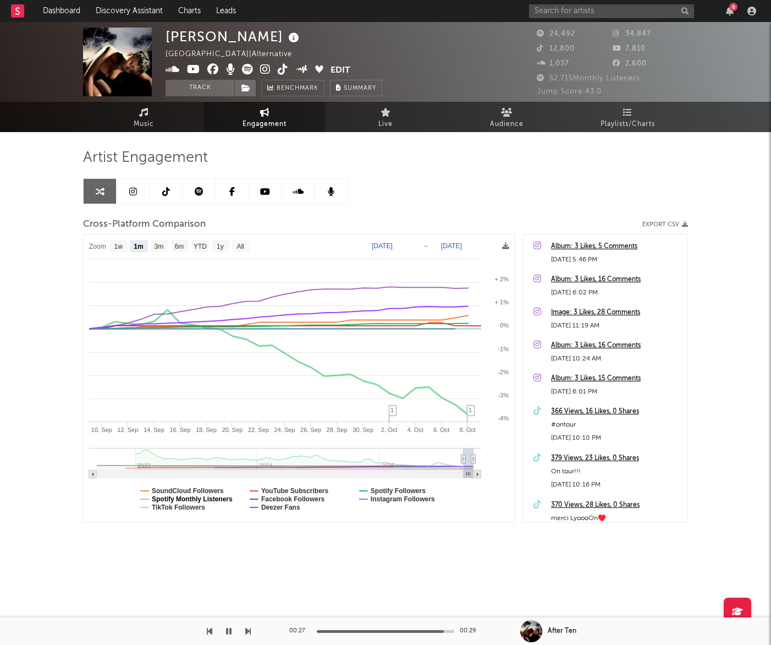
click at [217, 498] on text "Spotify Monthly Listeners" at bounding box center [192, 499] width 81 height 8
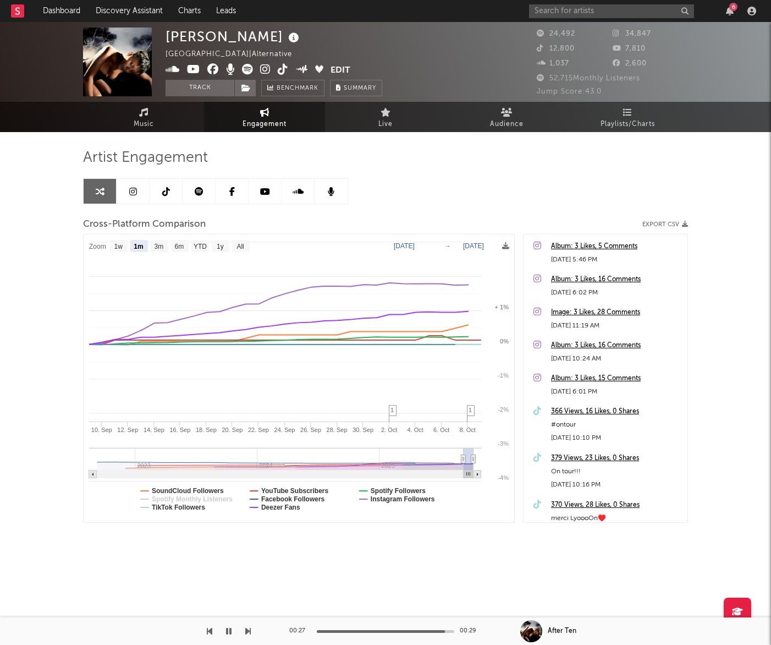
select select "1m"
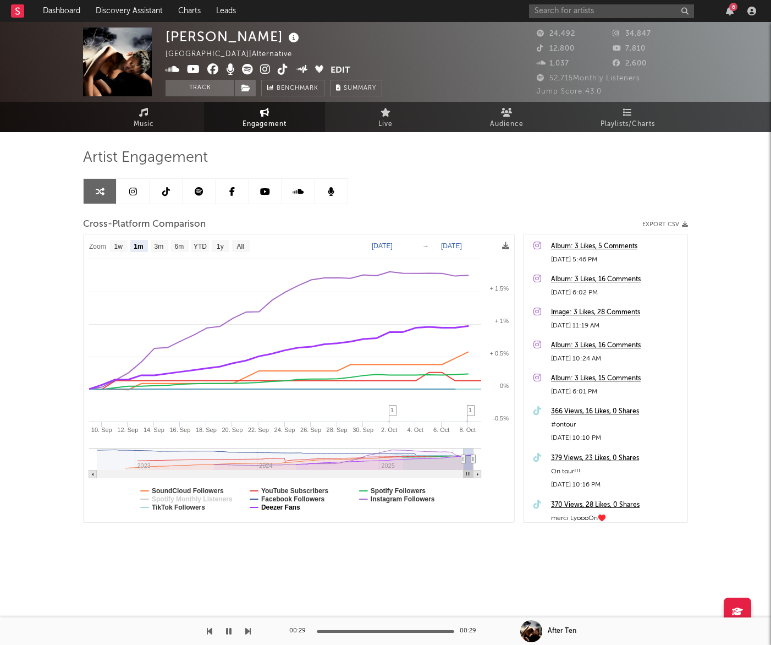
click at [277, 510] on text "Deezer Fans" at bounding box center [280, 507] width 39 height 8
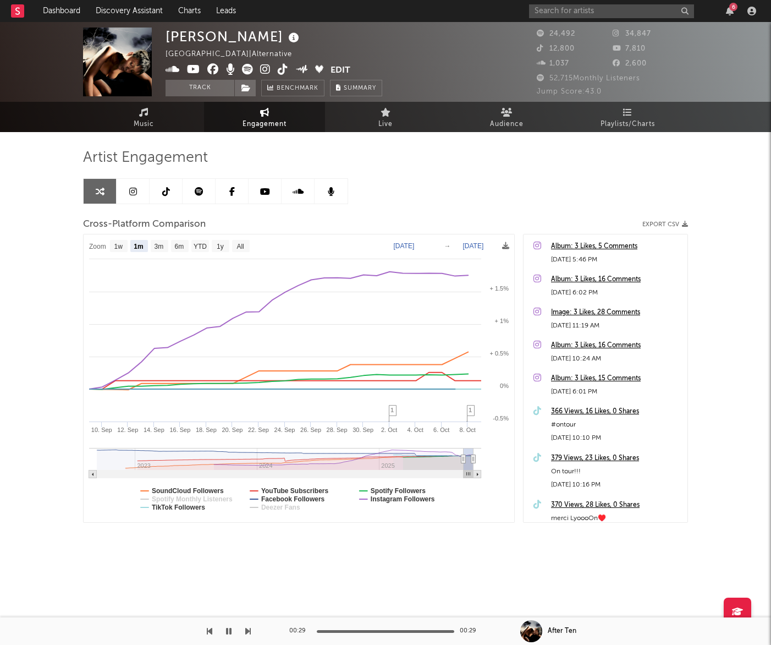
select select "1m"
click at [392, 410] on span "1" at bounding box center [392, 410] width 3 height 7
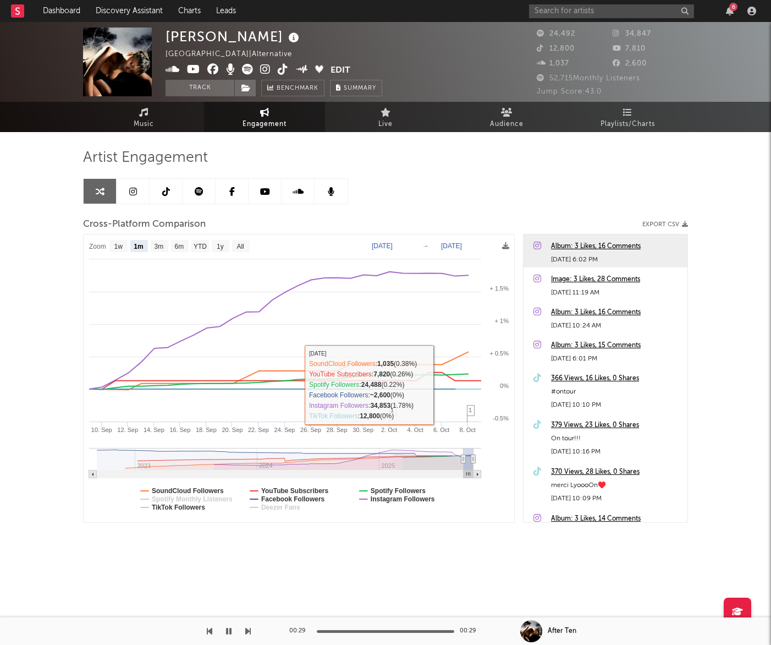
click at [592, 245] on div "Album: 3 Likes, 16 Comments" at bounding box center [616, 246] width 131 height 13
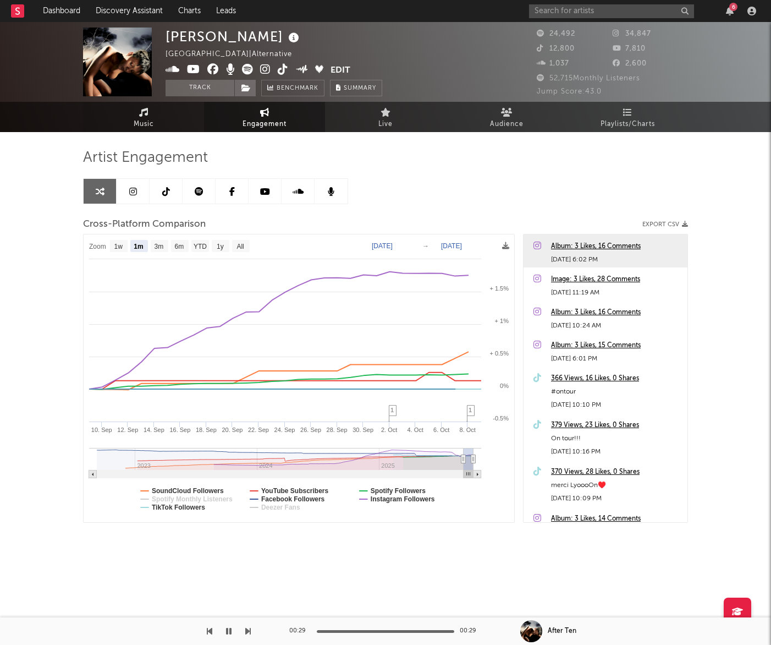
click at [149, 119] on span "Music" at bounding box center [144, 124] width 20 height 13
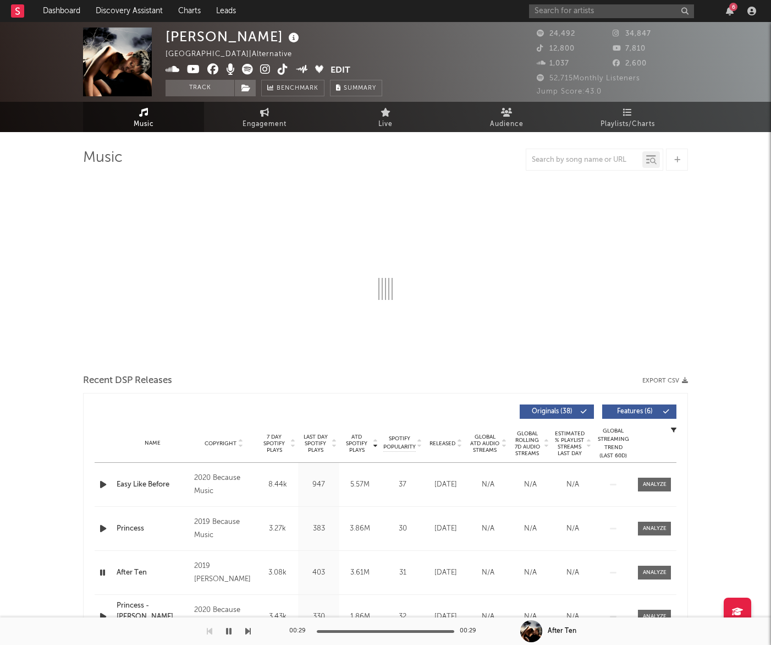
select select "6m"
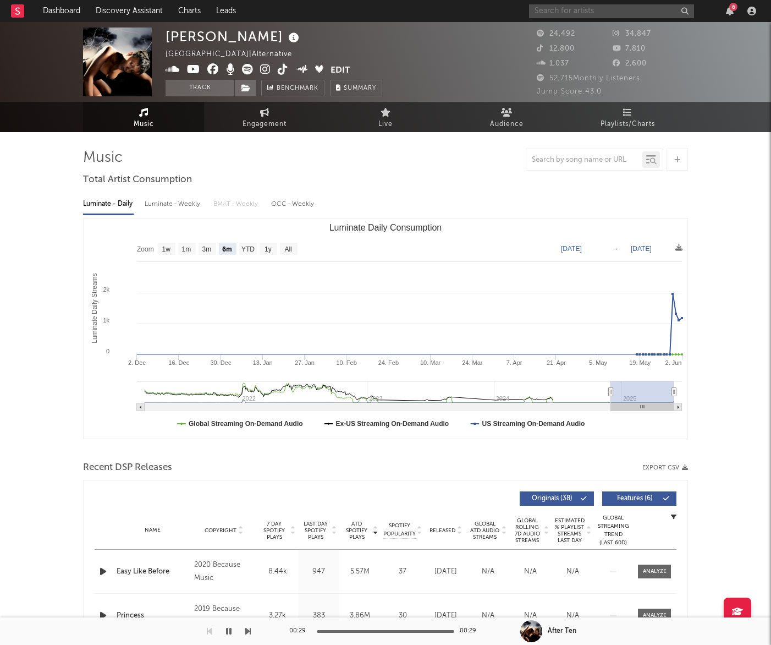
click at [599, 11] on input "text" at bounding box center [611, 11] width 165 height 14
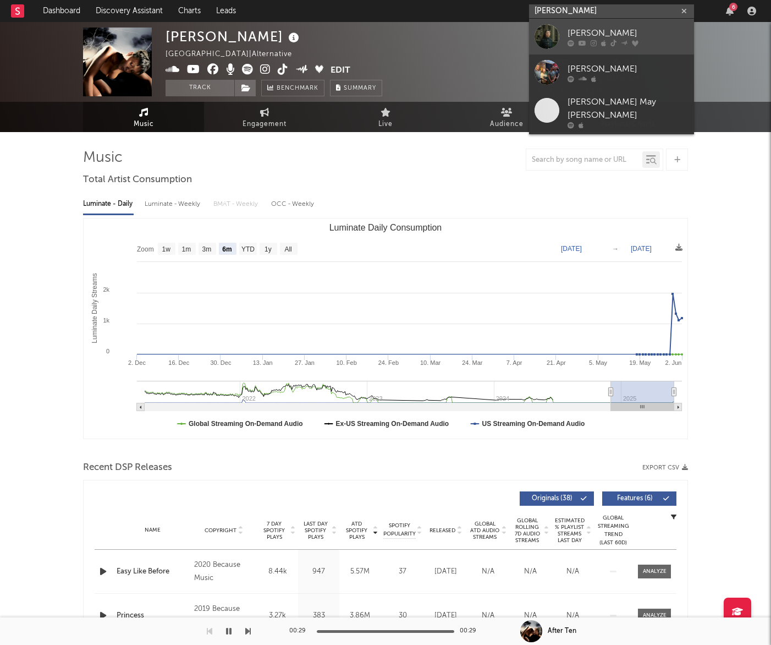
type input "lucy park"
click at [586, 28] on div "[PERSON_NAME]" at bounding box center [628, 32] width 121 height 13
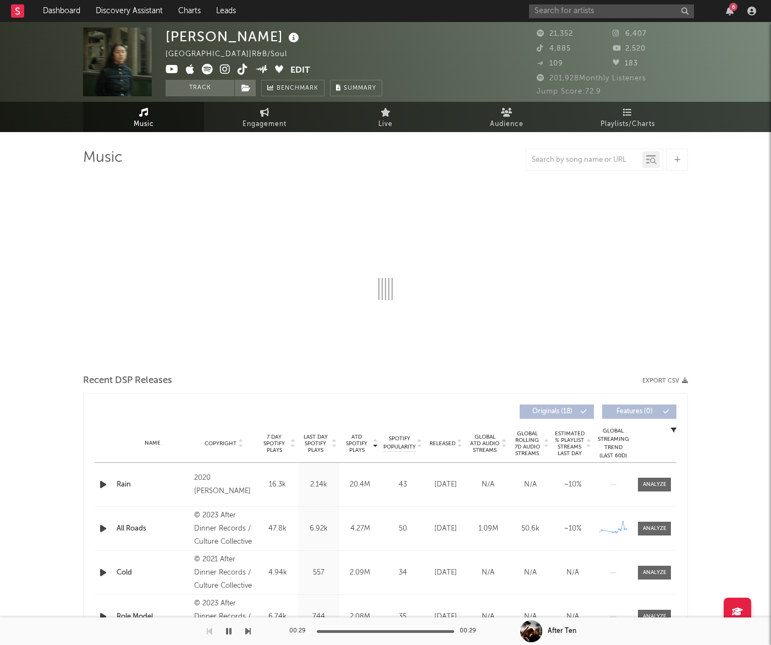
select select "6m"
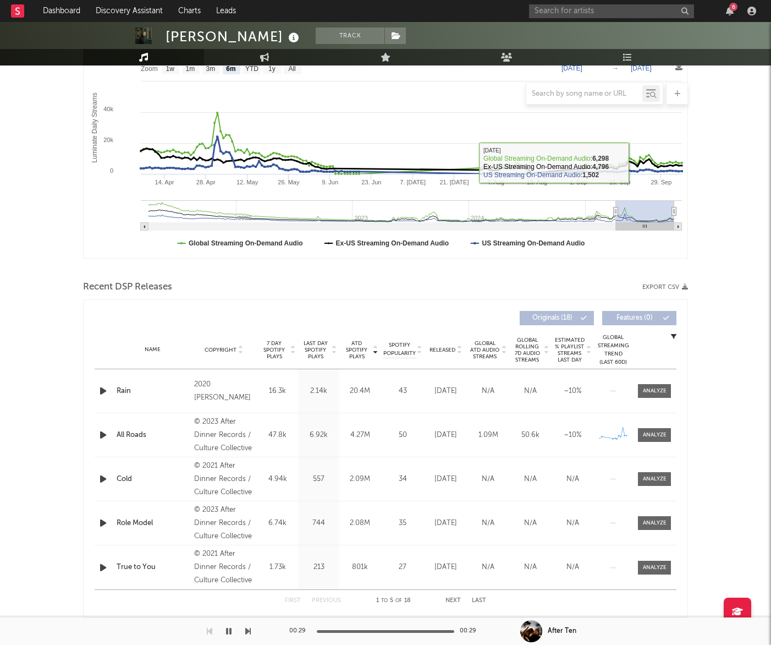
scroll to position [241, 0]
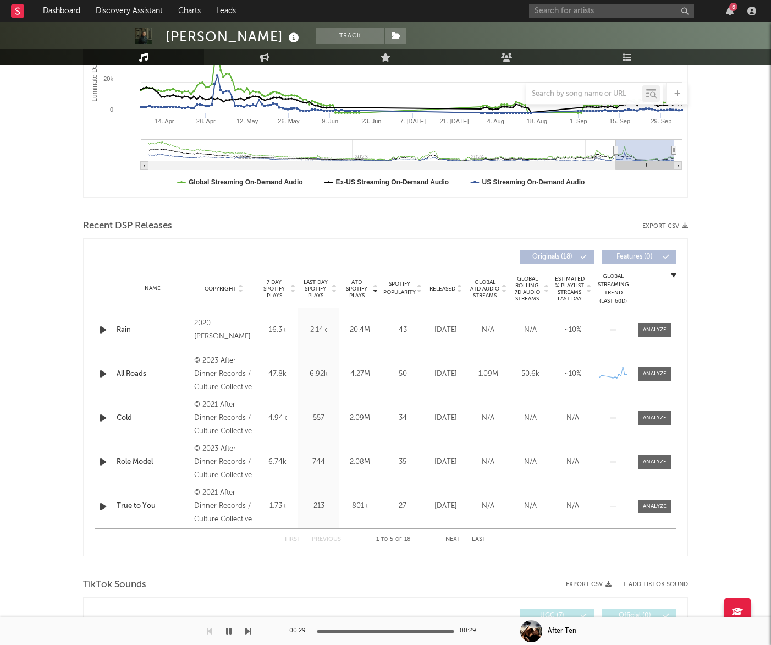
click at [105, 328] on icon "button" at bounding box center [103, 330] width 12 height 14
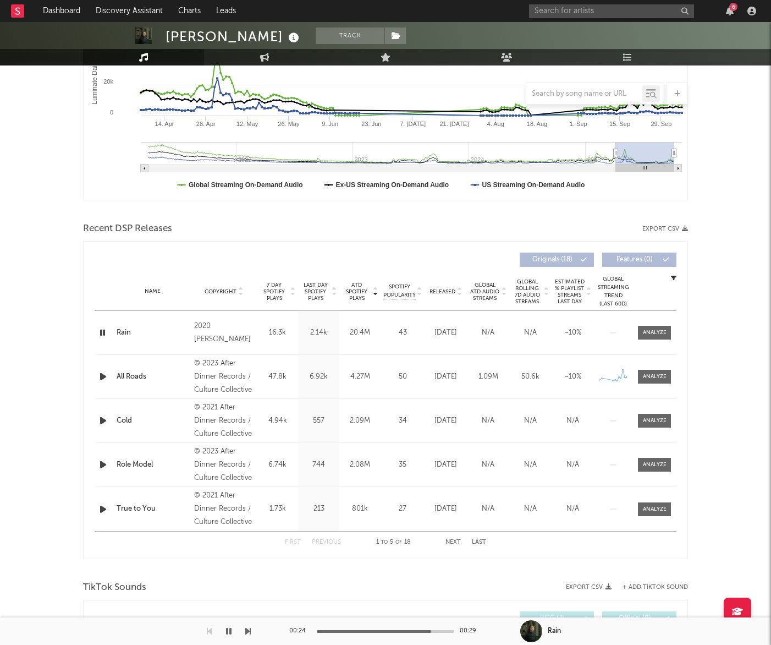
scroll to position [240, 0]
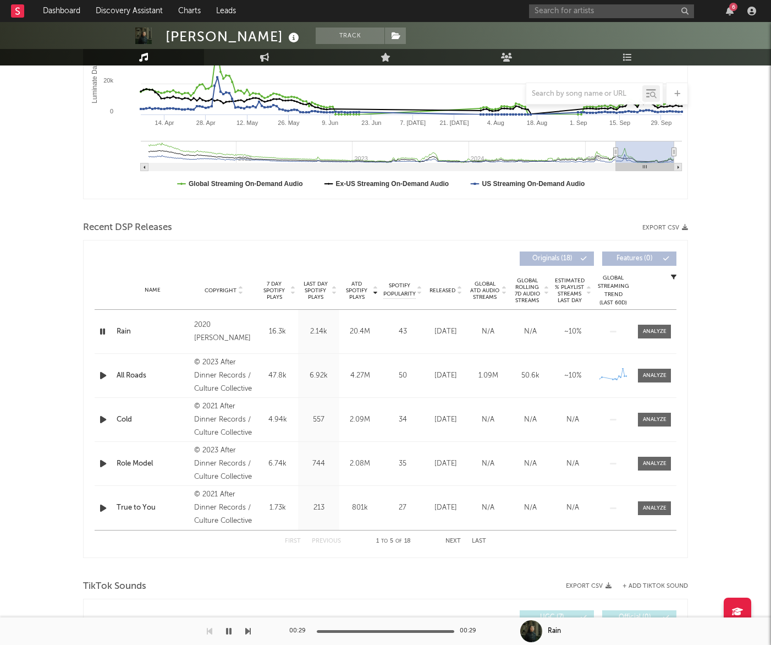
click at [458, 292] on icon at bounding box center [460, 292] width 6 height 4
click at [454, 289] on span "Released" at bounding box center [443, 290] width 26 height 7
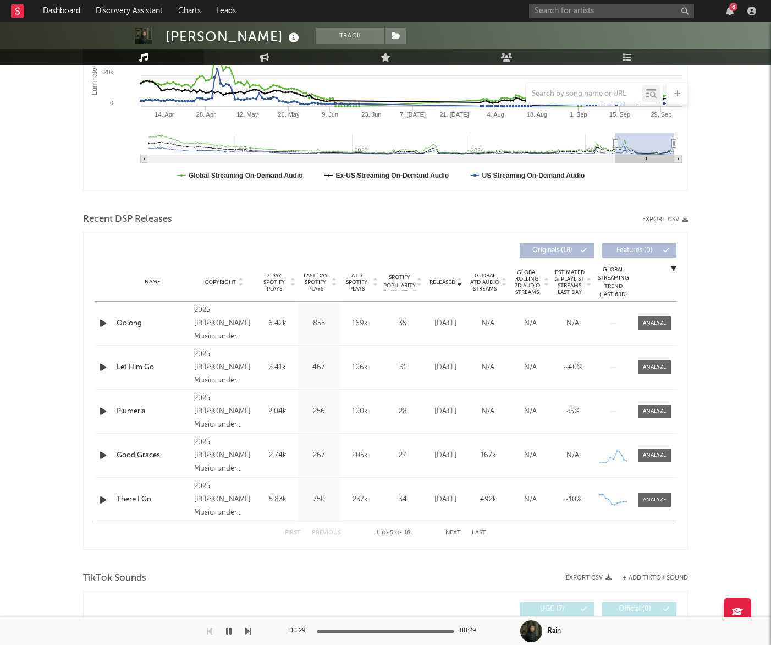
scroll to position [255, 0]
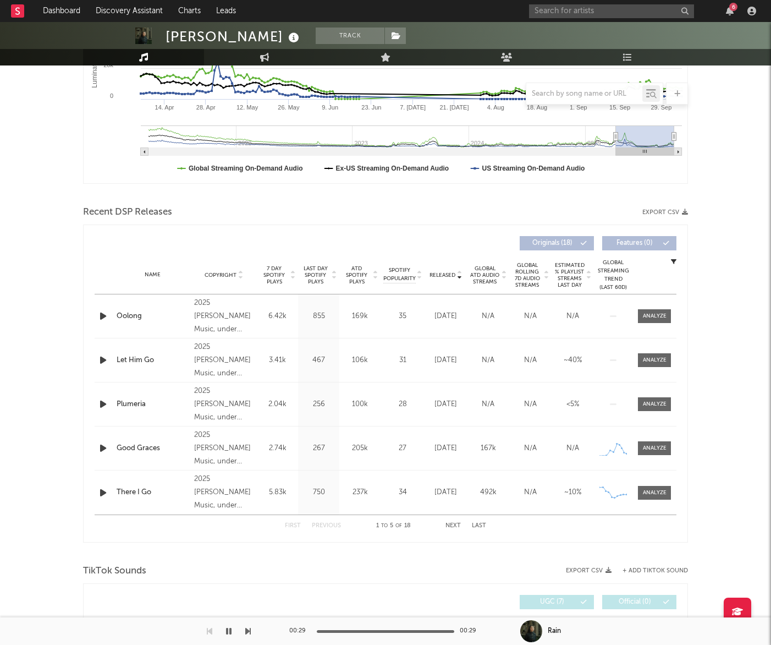
click at [101, 447] on icon "button" at bounding box center [103, 448] width 12 height 14
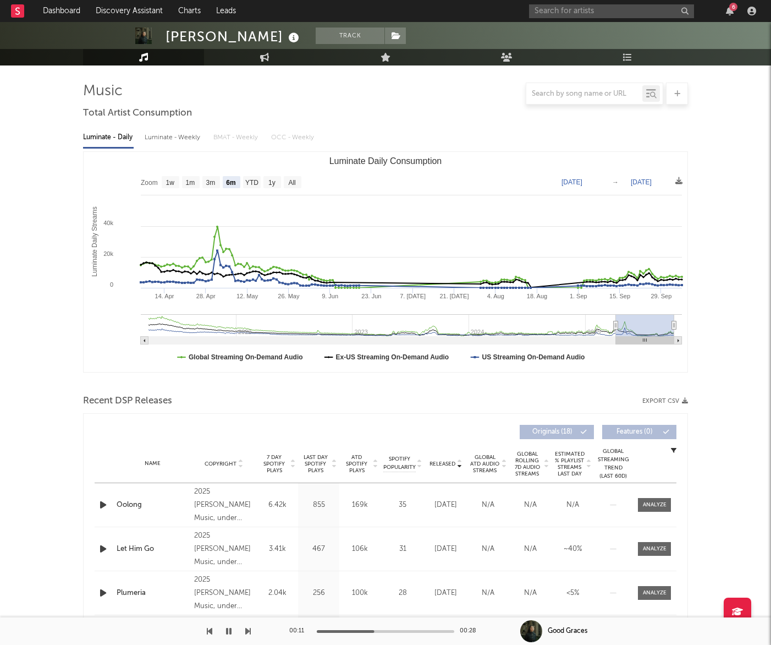
scroll to position [0, 0]
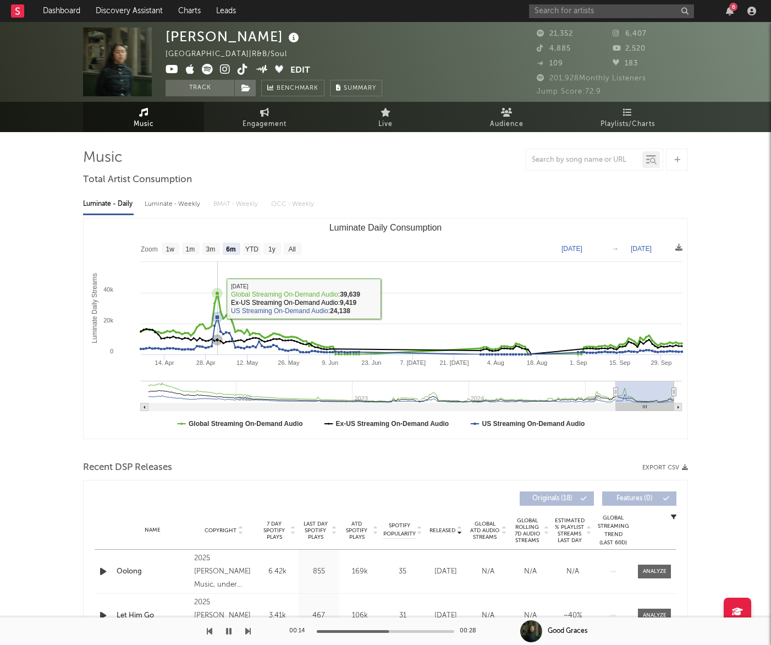
click at [217, 299] on icon "Luminate Daily Consumption" at bounding box center [410, 323] width 544 height 61
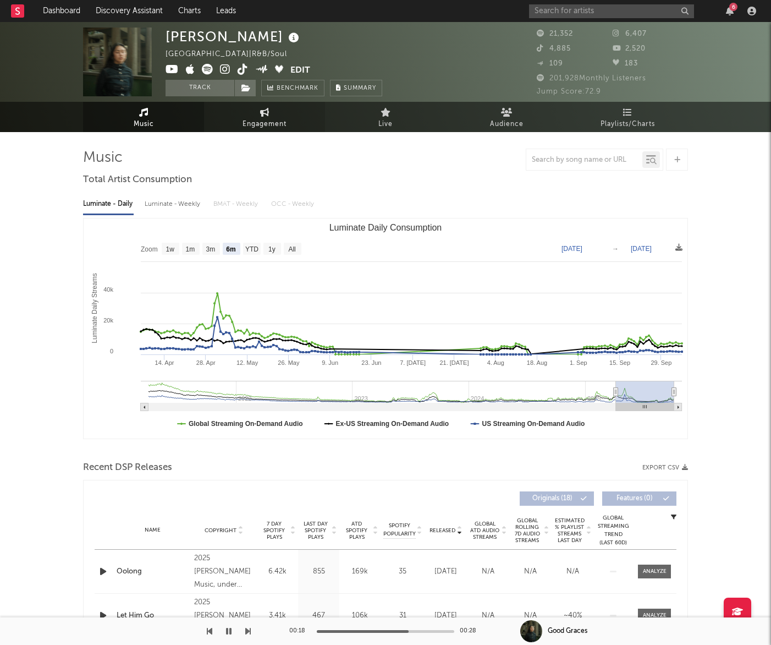
click at [264, 123] on span "Engagement" at bounding box center [265, 124] width 44 height 13
select select "1w"
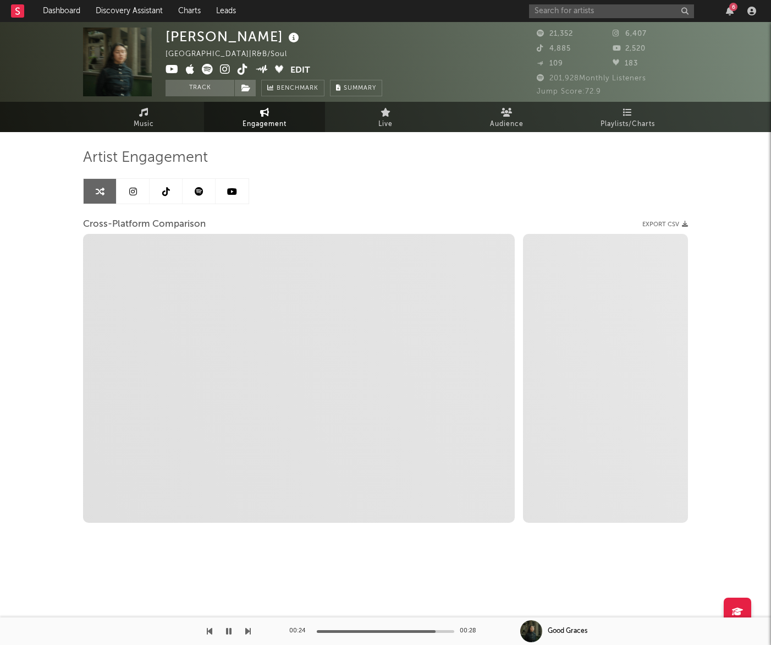
select select "1m"
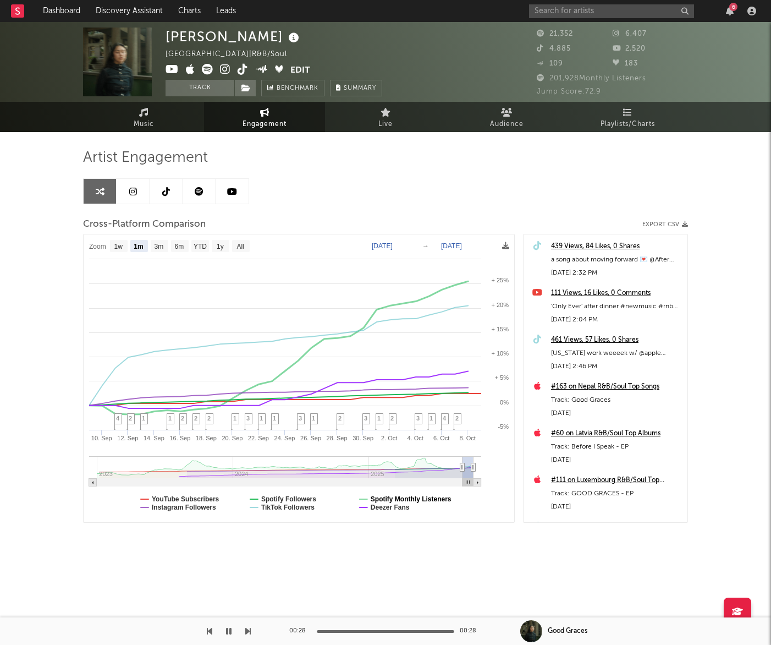
click at [419, 498] on text "Spotify Monthly Listeners" at bounding box center [411, 499] width 81 height 8
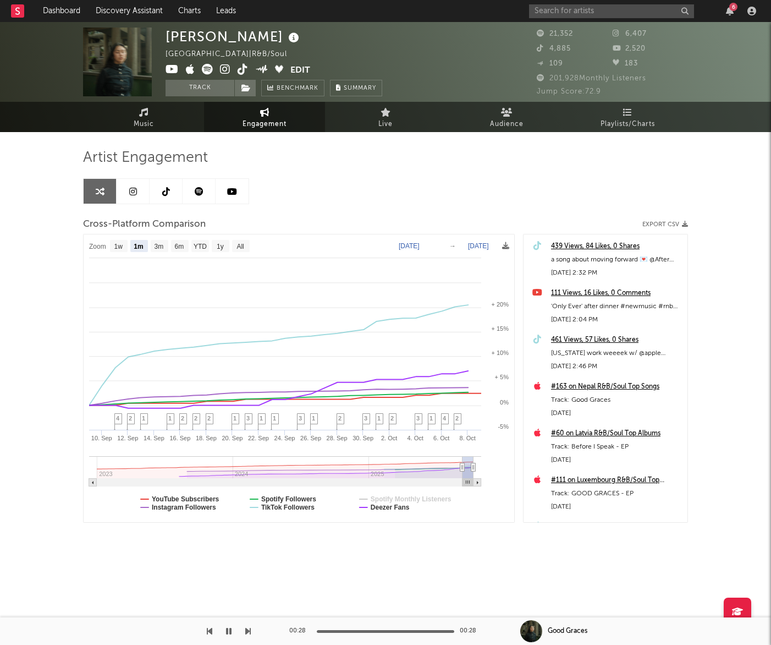
select select "1m"
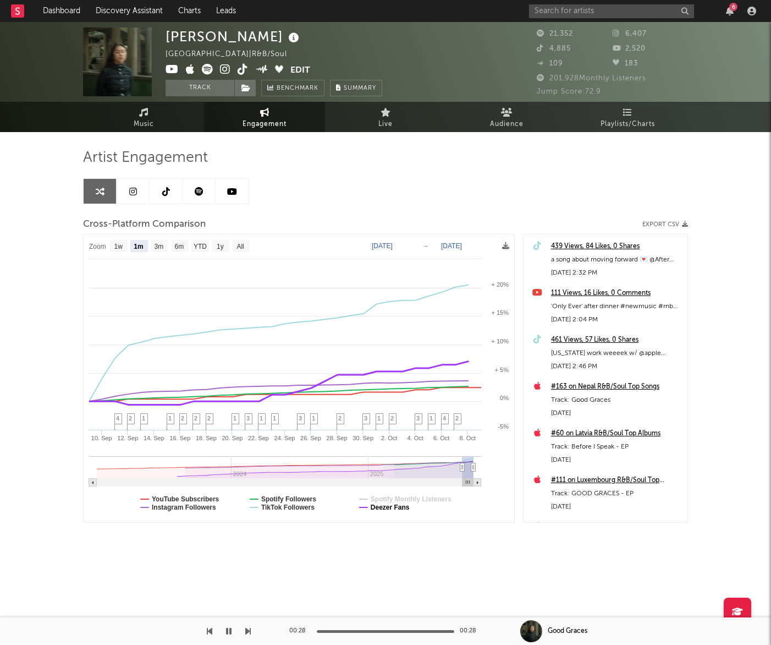
click at [377, 509] on text "Deezer Fans" at bounding box center [390, 507] width 39 height 8
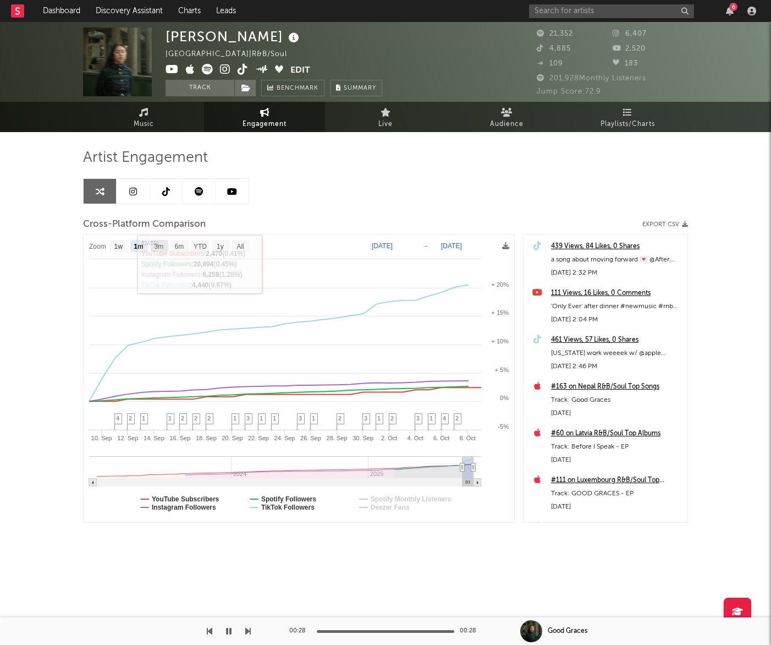
click at [161, 246] on text "3m" at bounding box center [159, 247] width 9 height 8
select select "3m"
type input "2025-07-09"
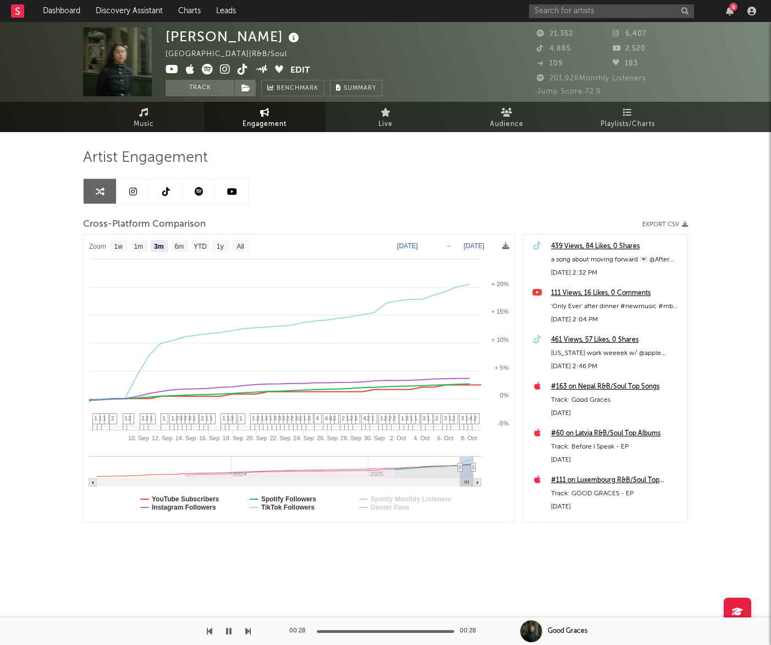
select select "3m"
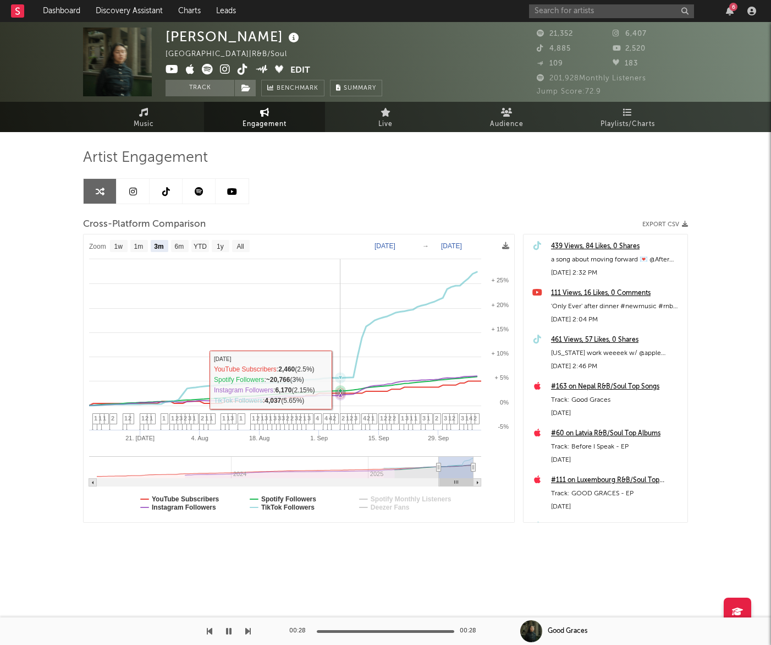
click at [342, 380] on icon at bounding box center [340, 377] width 11 height 11
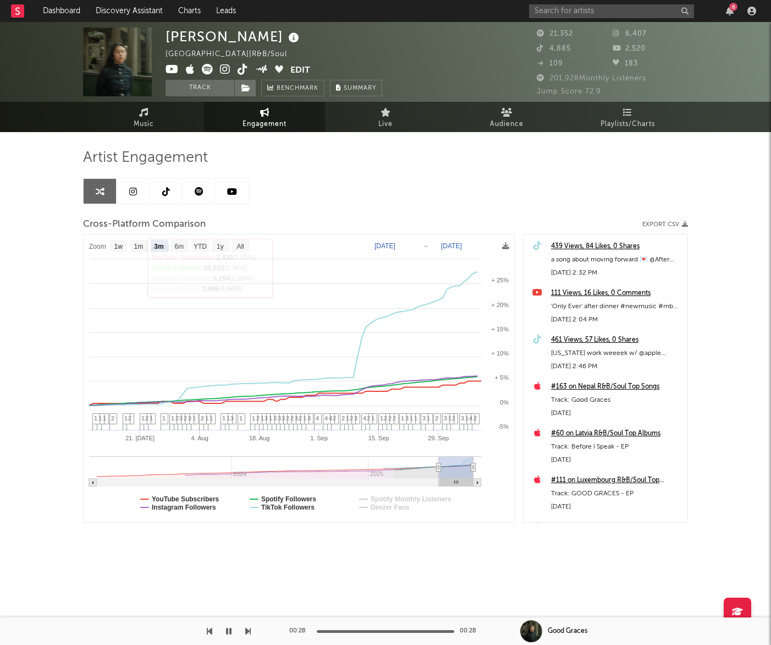
click at [157, 194] on link at bounding box center [166, 191] width 33 height 25
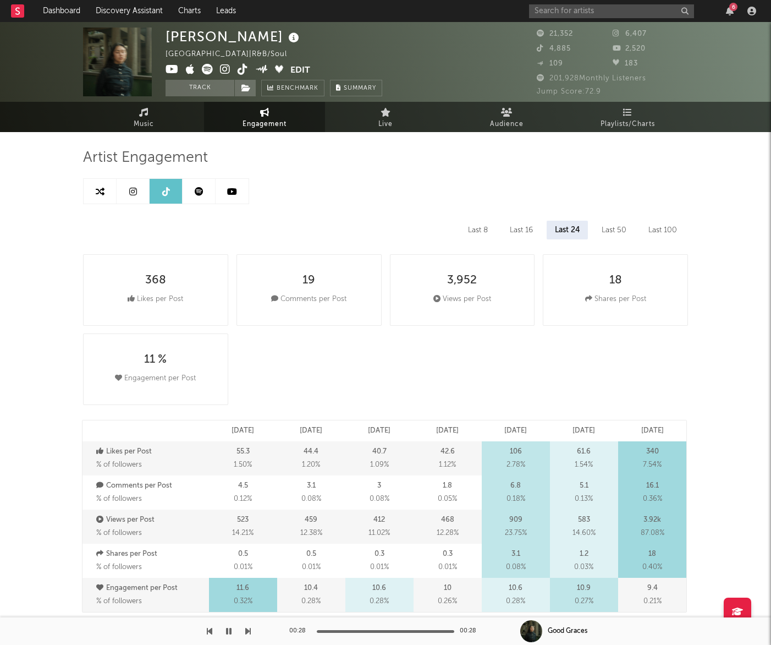
select select "6m"
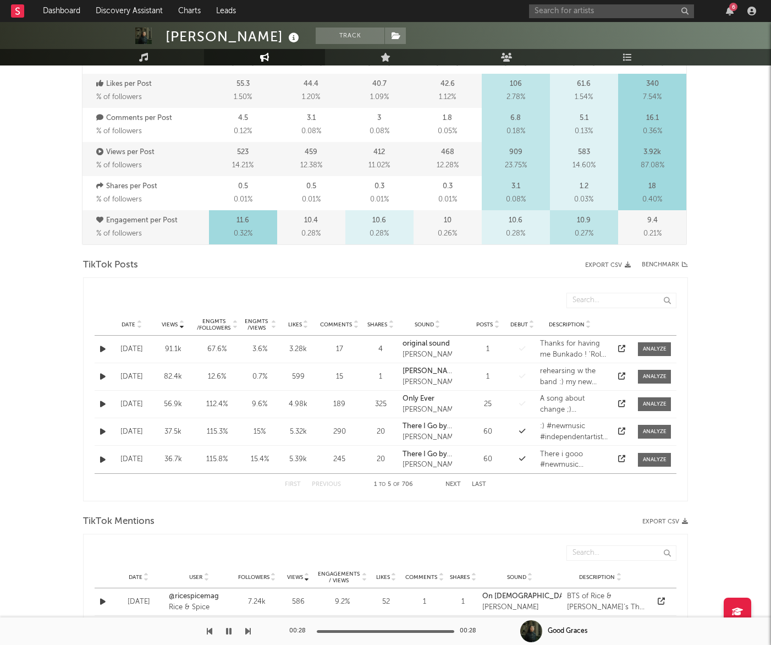
scroll to position [366, 0]
click at [176, 330] on div "Date Views Engmts / Followers Engmts / Views Likes Comments Shares Sound Posts …" at bounding box center [386, 326] width 582 height 22
click at [131, 323] on span "Date" at bounding box center [129, 325] width 14 height 7
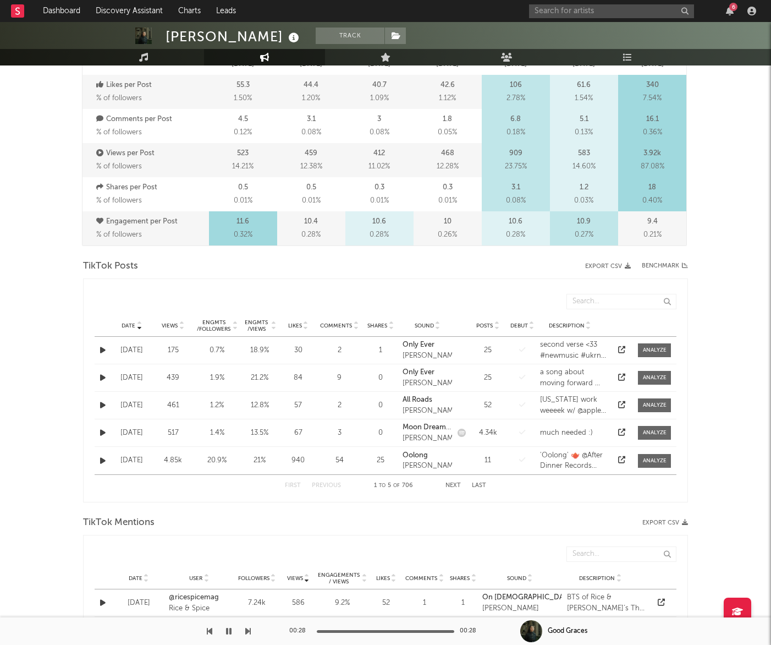
click at [450, 484] on button "Next" at bounding box center [453, 485] width 15 height 6
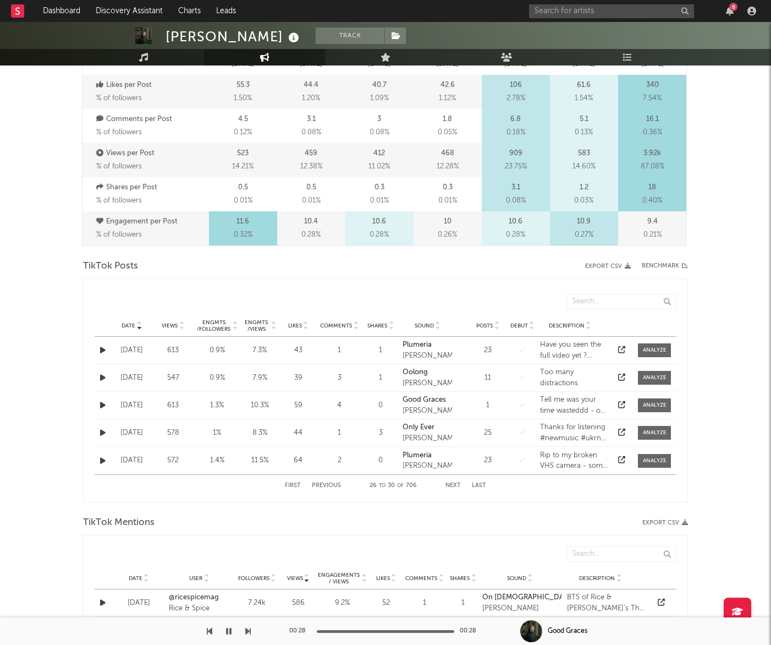
click at [450, 484] on button "Next" at bounding box center [453, 485] width 15 height 6
click at [331, 485] on button "Previous" at bounding box center [326, 485] width 29 height 6
click at [429, 350] on div "[PERSON_NAME]" at bounding box center [428, 355] width 50 height 11
click at [618, 349] on icon at bounding box center [621, 349] width 7 height 7
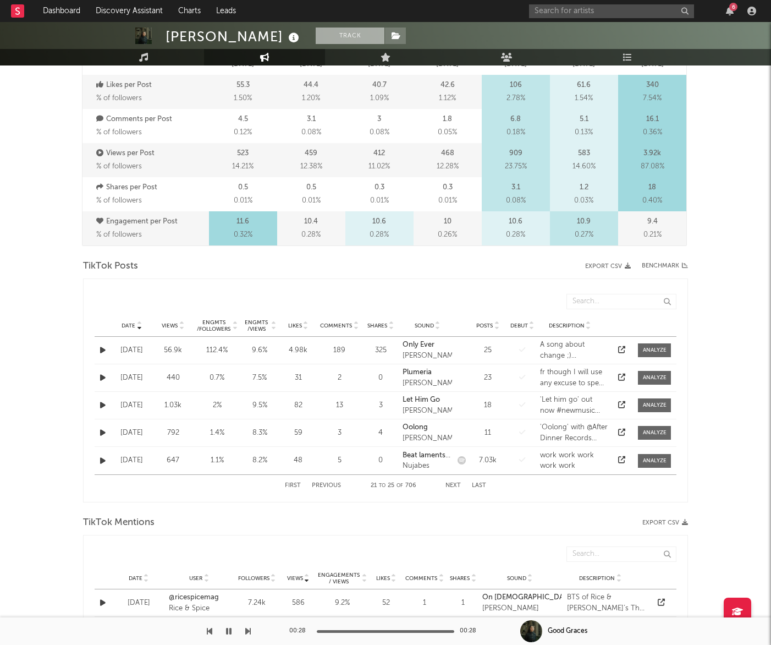
click at [316, 37] on button "Track" at bounding box center [350, 36] width 69 height 17
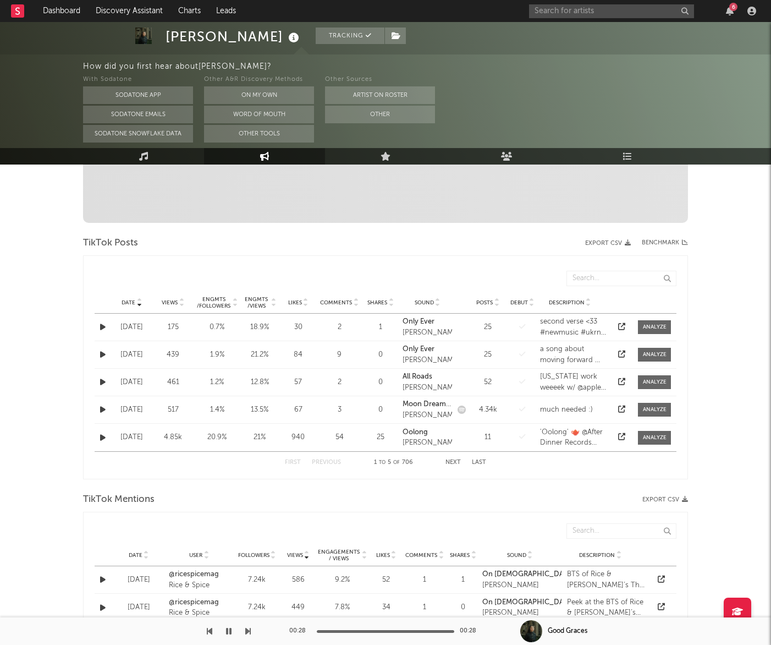
scroll to position [396, 0]
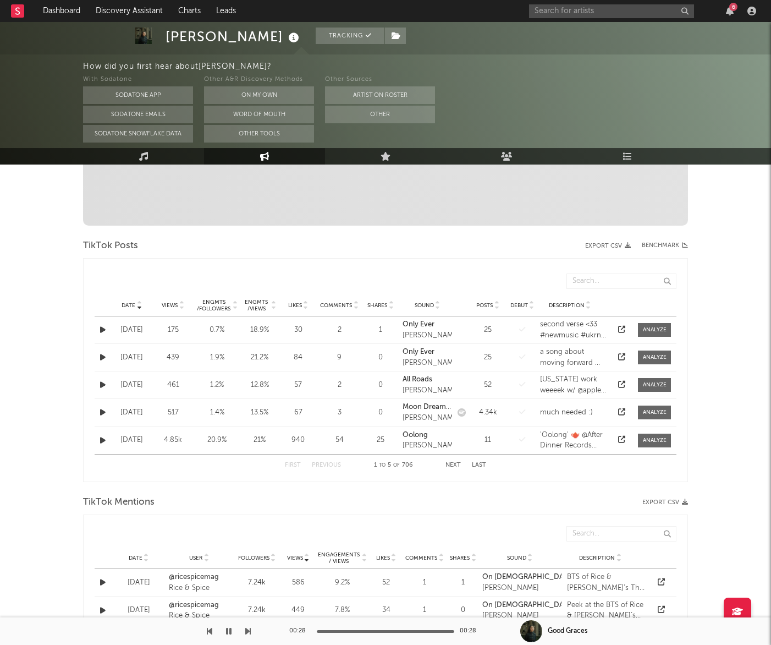
click at [453, 462] on button "Next" at bounding box center [453, 465] width 15 height 6
click at [323, 465] on button "Previous" at bounding box center [326, 465] width 29 height 6
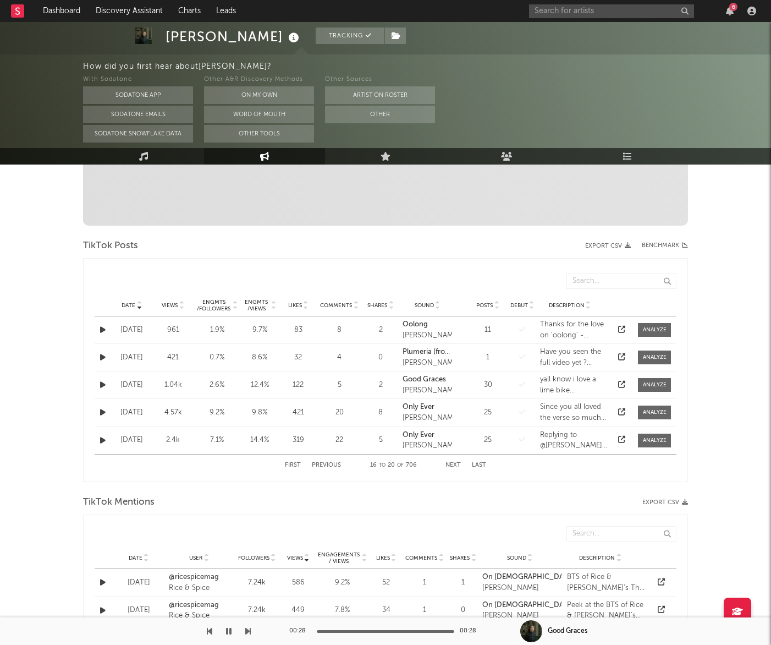
click at [623, 385] on icon at bounding box center [621, 384] width 7 height 7
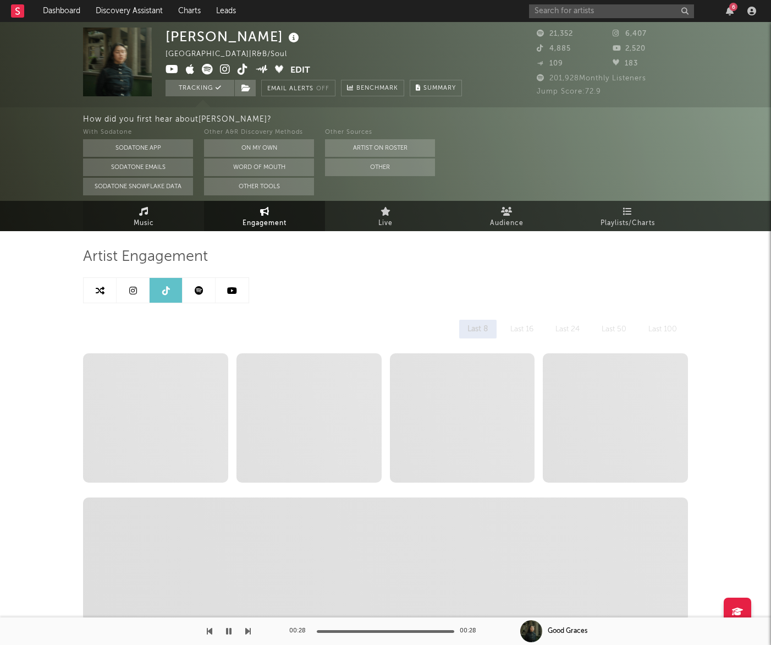
click at [140, 220] on span "Music" at bounding box center [144, 223] width 20 height 13
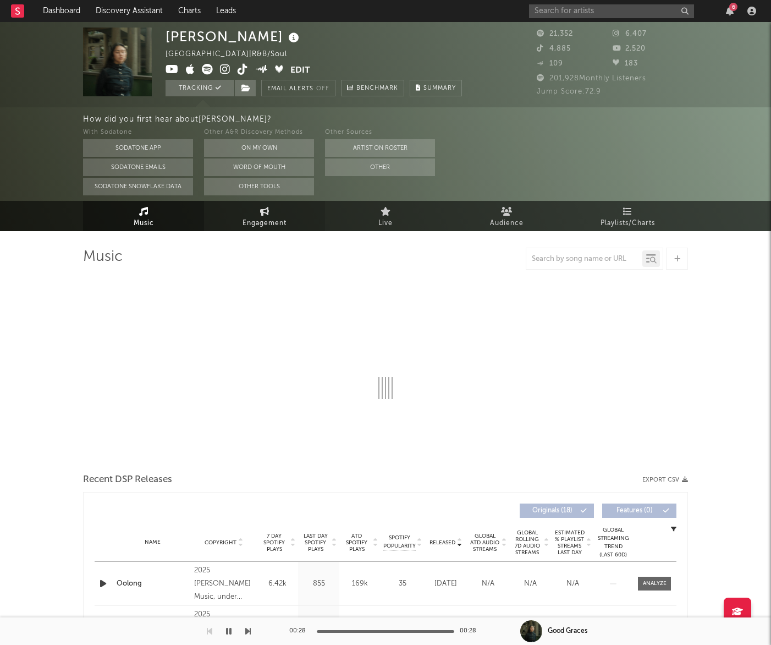
select select "6m"
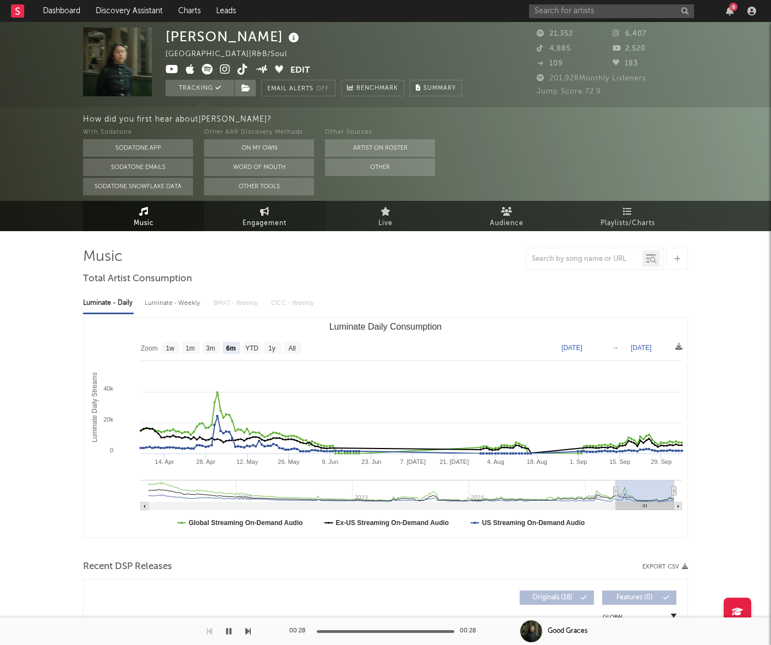
drag, startPoint x: 274, startPoint y: 221, endPoint x: 266, endPoint y: 220, distance: 7.7
click at [274, 221] on span "Engagement" at bounding box center [265, 223] width 44 height 13
select select "1w"
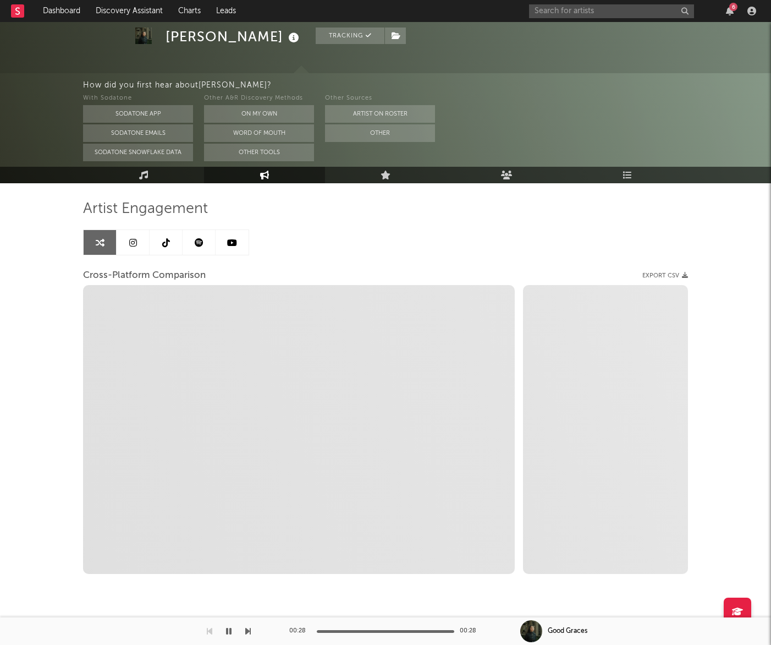
scroll to position [54, 0]
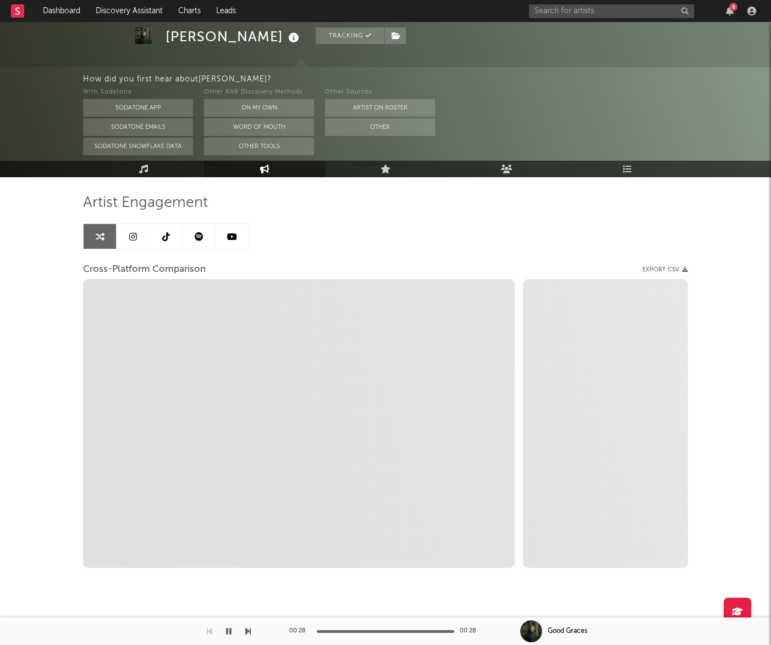
select select "1m"
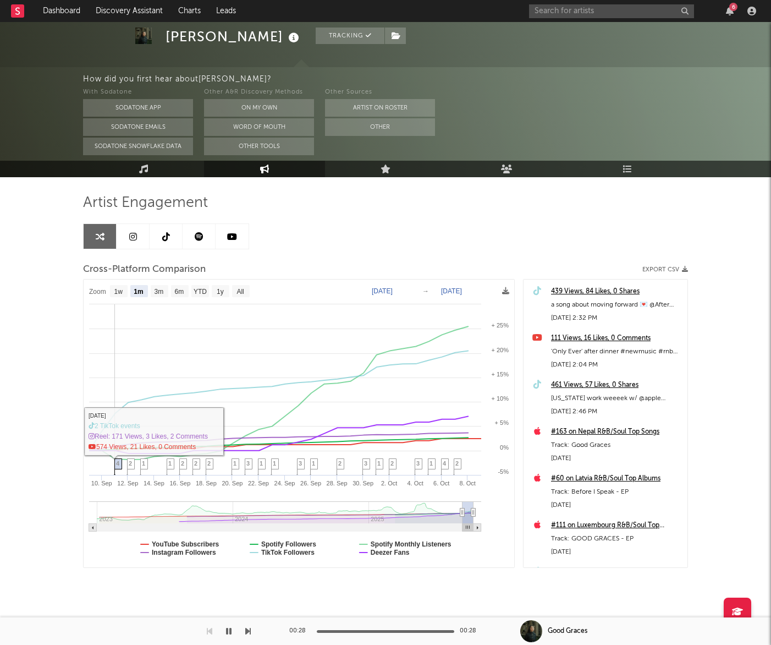
click at [119, 466] on span "4" at bounding box center [117, 463] width 3 height 7
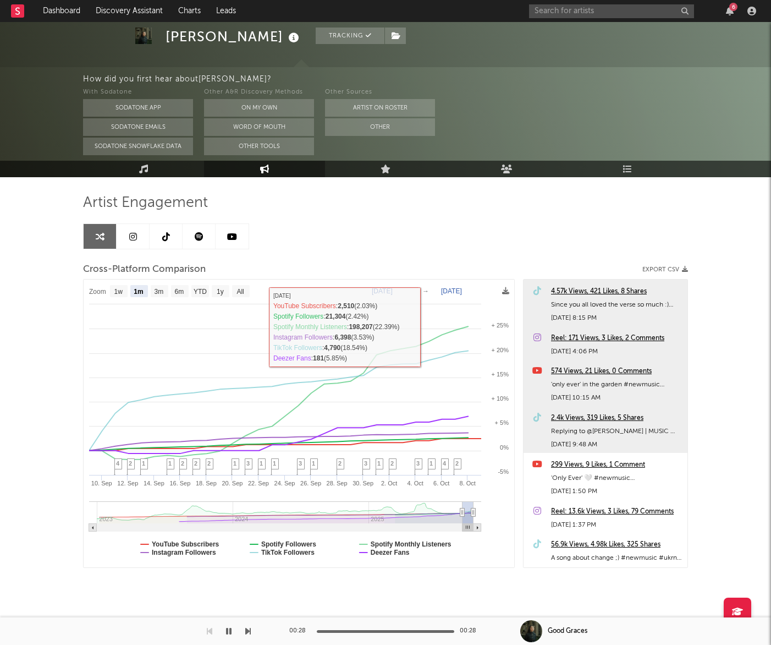
click at [600, 290] on div "4.57k Views, 421 Likes, 8 Shares" at bounding box center [616, 291] width 131 height 13
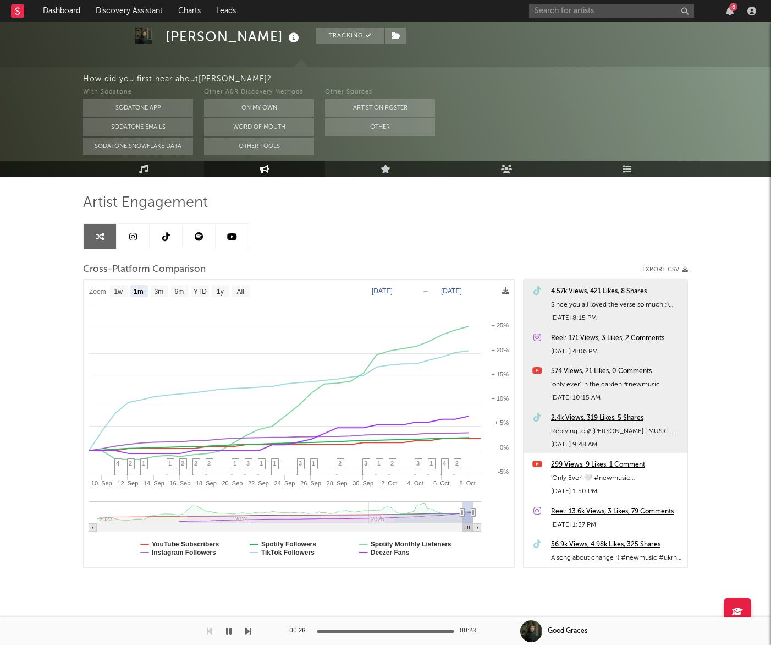
scroll to position [0, 0]
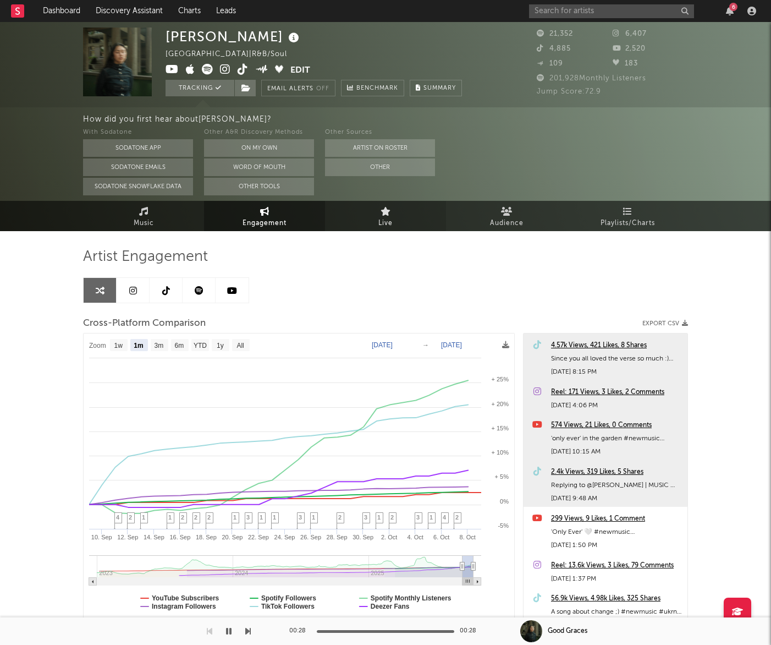
click at [361, 208] on link "Live" at bounding box center [385, 216] width 121 height 30
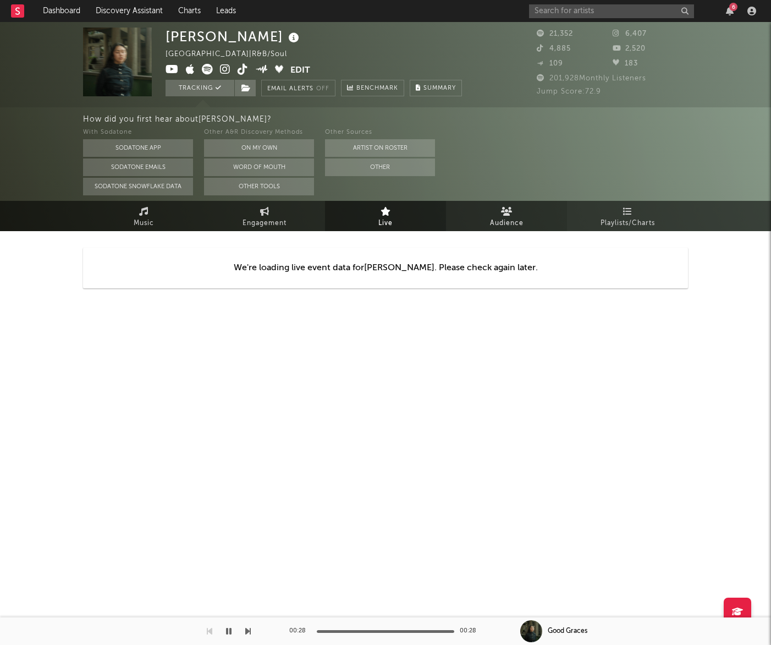
click at [501, 221] on span "Audience" at bounding box center [507, 223] width 34 height 13
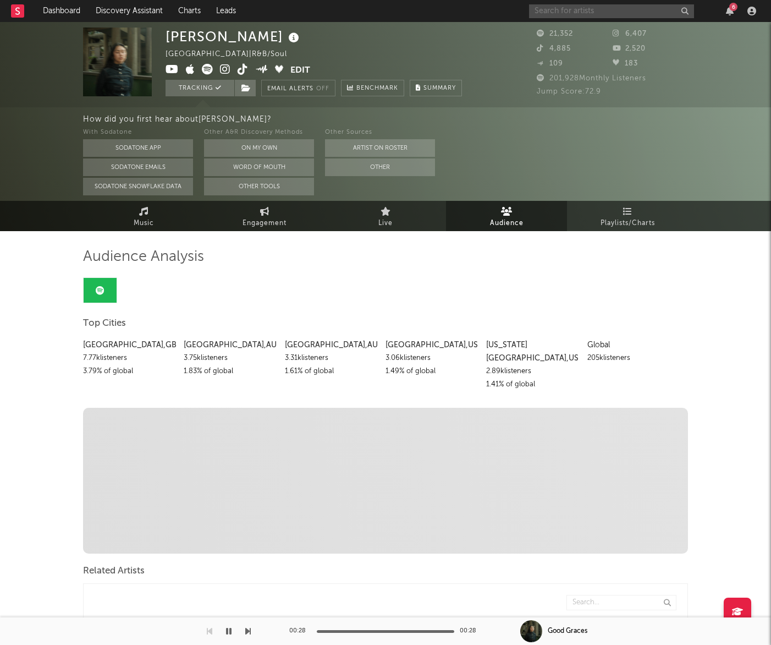
click at [626, 15] on input "text" at bounding box center [611, 11] width 165 height 14
type input "beadoo"
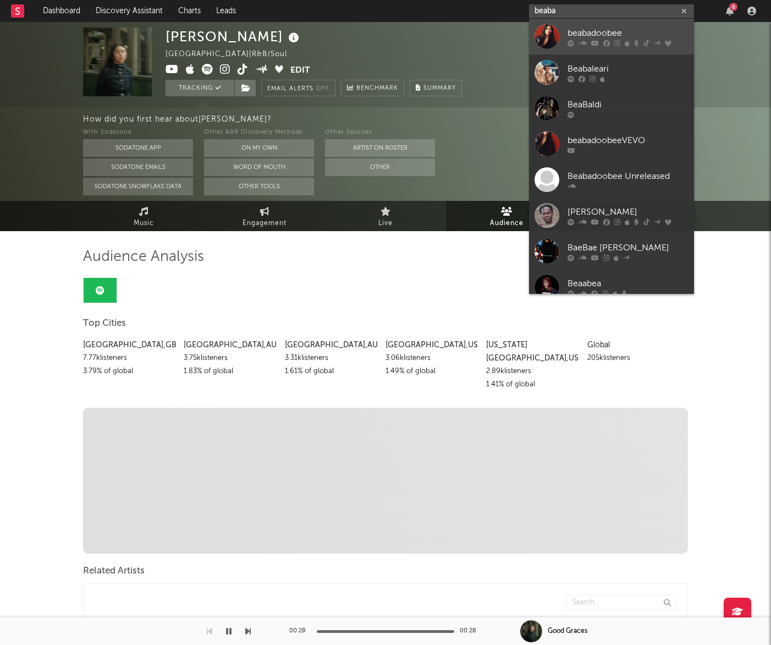
type input "beaba"
click at [610, 34] on div "beabadoobee" at bounding box center [628, 32] width 121 height 13
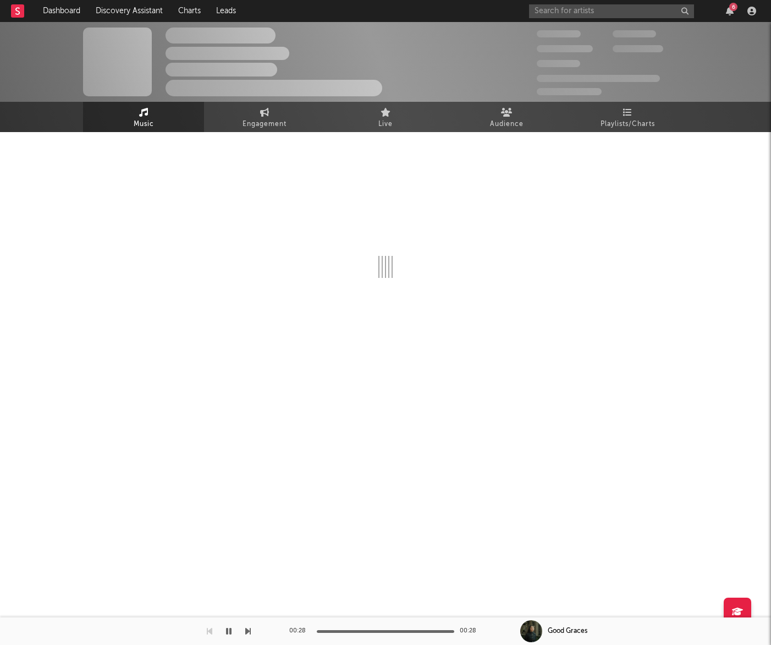
select select "6m"
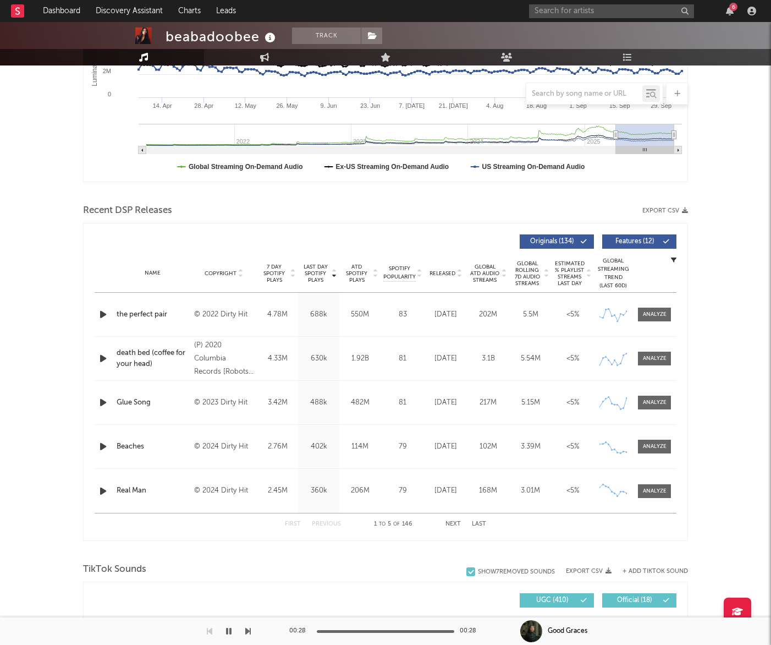
scroll to position [259, 0]
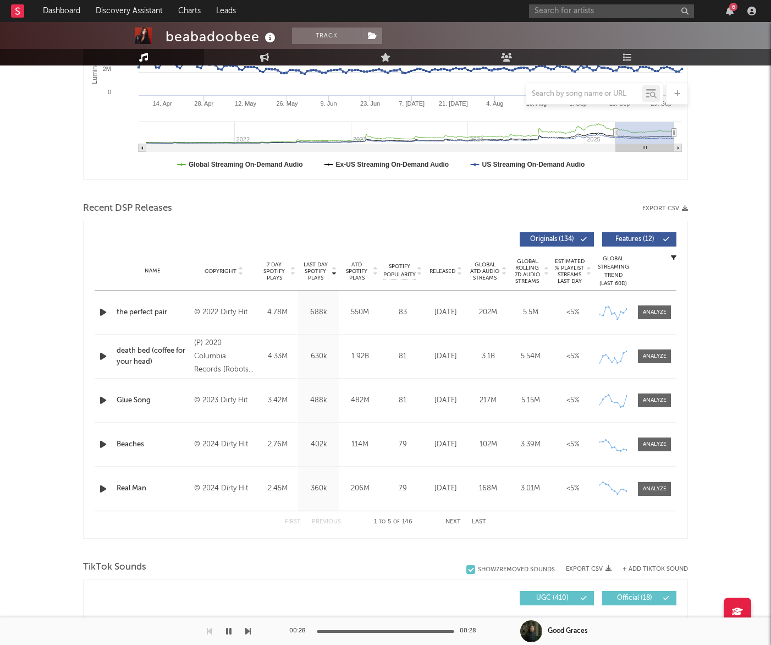
click at [104, 355] on icon "button" at bounding box center [103, 356] width 12 height 14
click at [108, 313] on icon "button" at bounding box center [103, 312] width 12 height 14
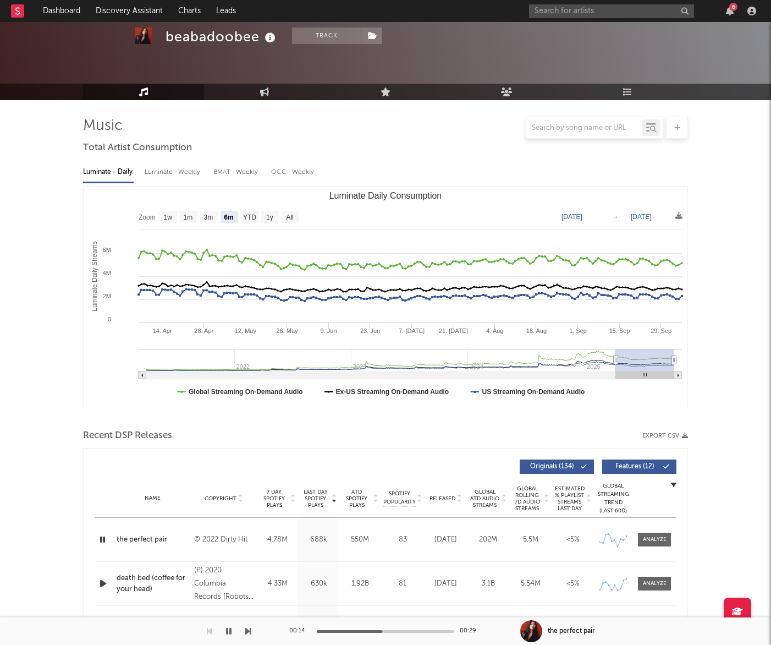
scroll to position [0, 0]
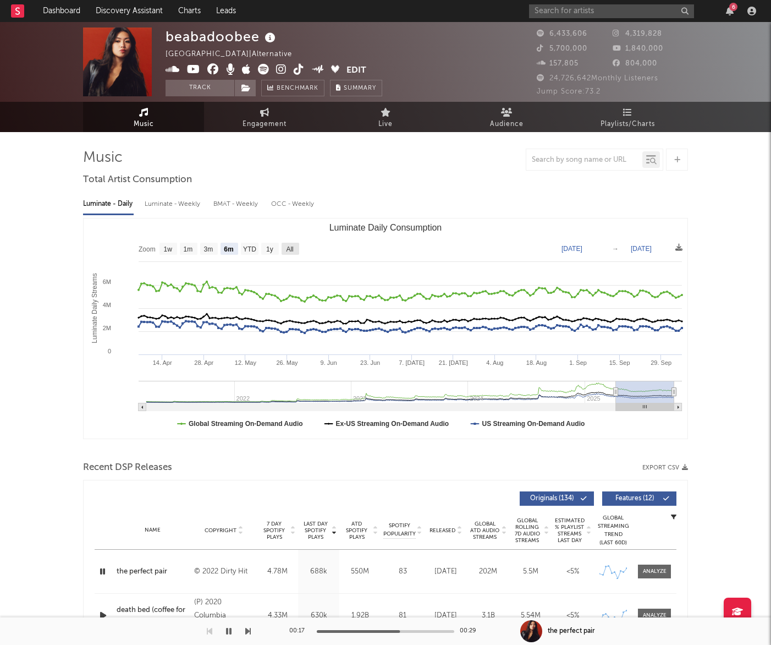
click at [293, 249] on text "All" at bounding box center [289, 249] width 7 height 8
select select "All"
type input "2021-03-31"
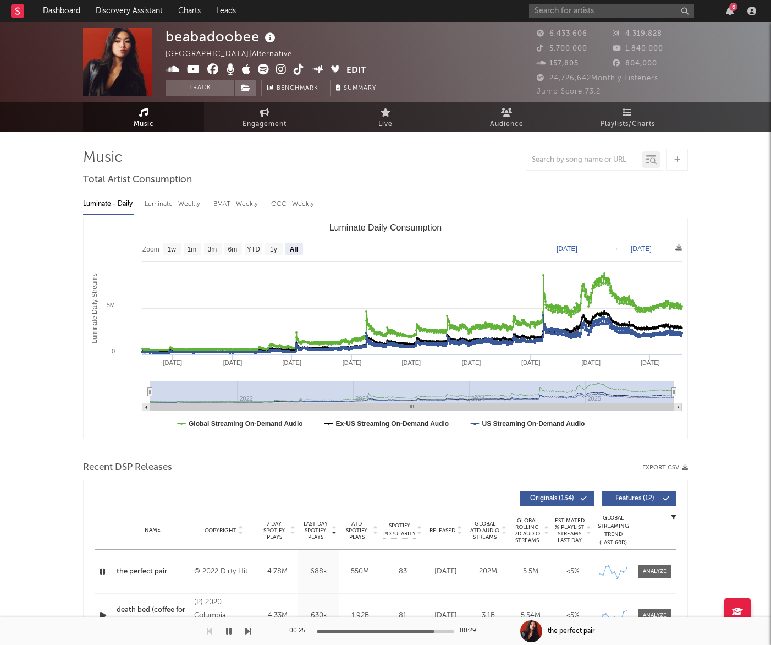
drag, startPoint x: 150, startPoint y: 391, endPoint x: 131, endPoint y: 391, distance: 18.2
click at [131, 391] on icon "Created with Highcharts 10.3.3 Luminate Daily Streams Luminate Daily Consumptio…" at bounding box center [386, 328] width 604 height 220
click at [275, 123] on span "Engagement" at bounding box center [265, 124] width 44 height 13
select select "1w"
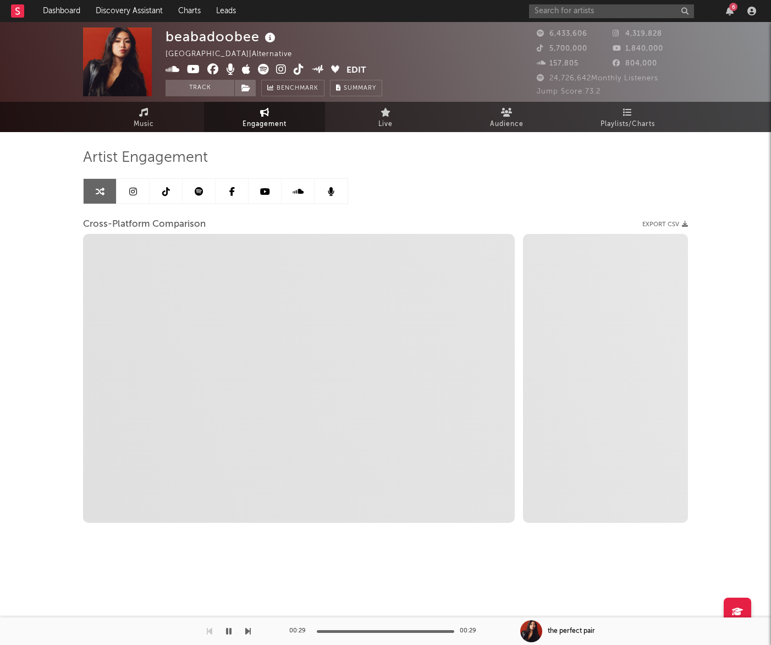
select select "1m"
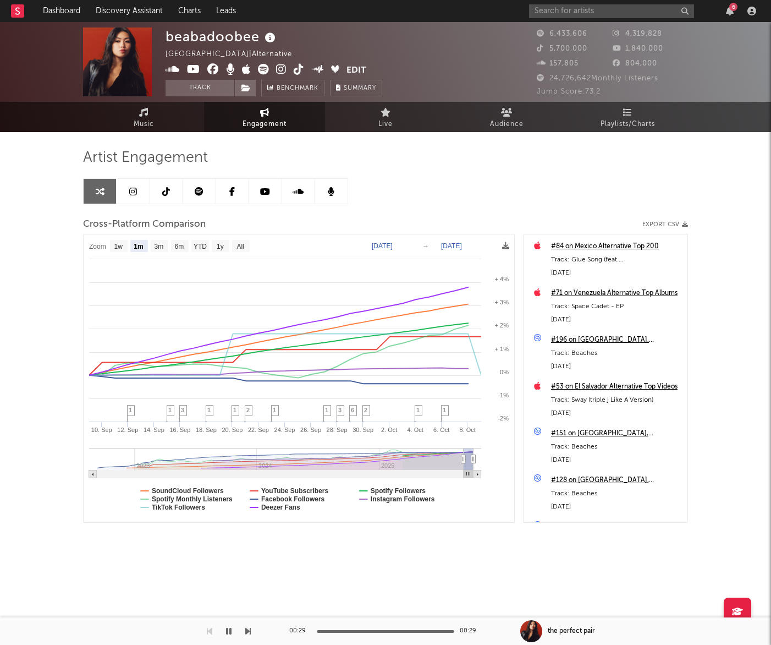
click at [243, 245] on text "All" at bounding box center [240, 247] width 7 height 8
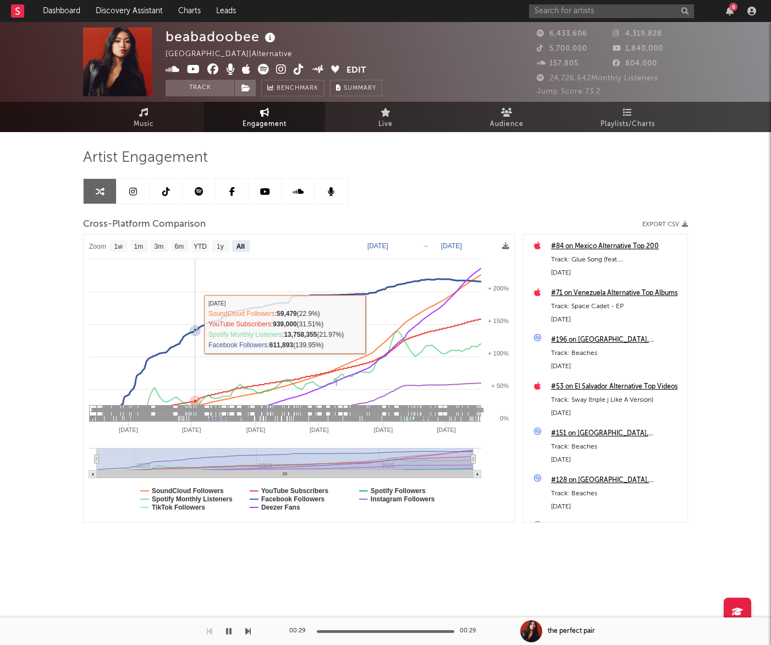
select select "All"
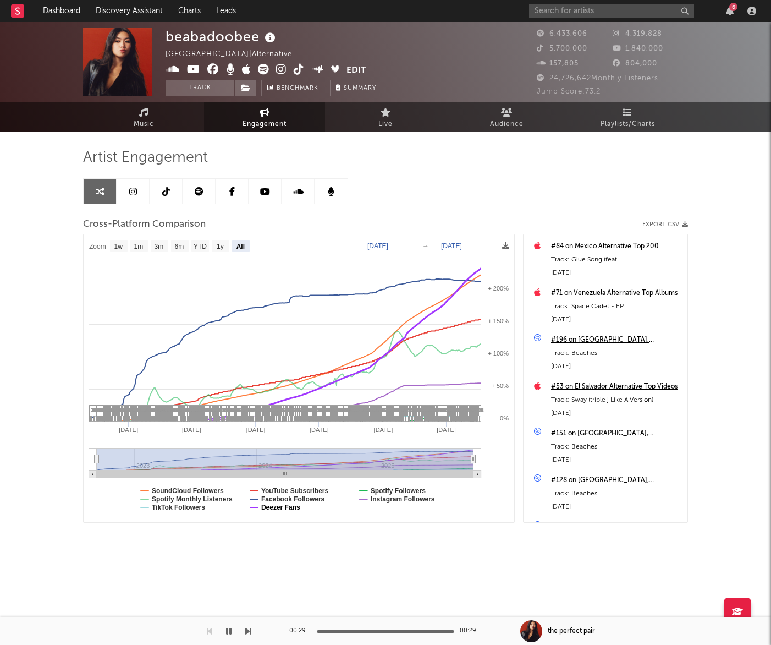
click at [284, 503] on text "Deezer Fans" at bounding box center [280, 507] width 39 height 8
select select "All"
click at [304, 498] on text "Facebook Followers" at bounding box center [293, 499] width 64 height 8
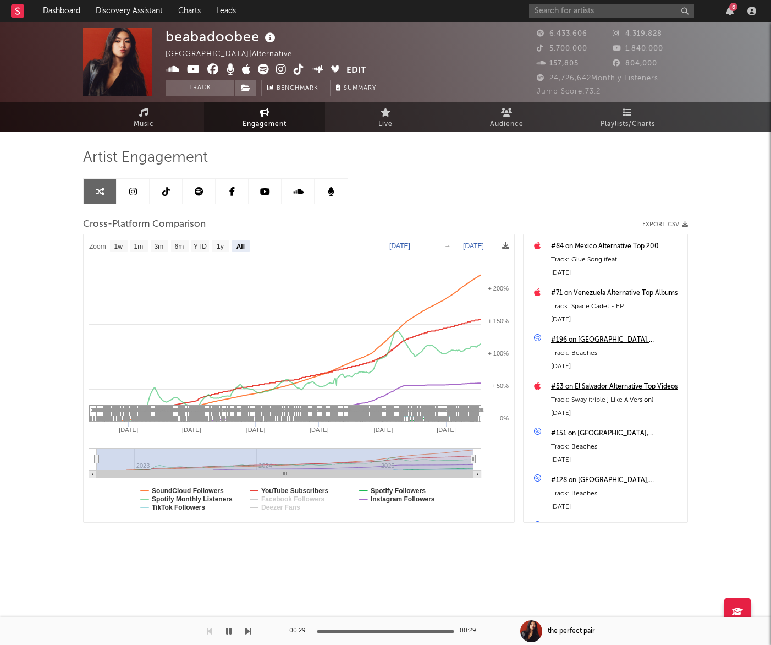
select select "All"
click at [227, 498] on text "Spotify Monthly Listeners" at bounding box center [192, 499] width 81 height 8
select select "All"
click at [215, 488] on text "SoundCloud Followers" at bounding box center [188, 491] width 72 height 8
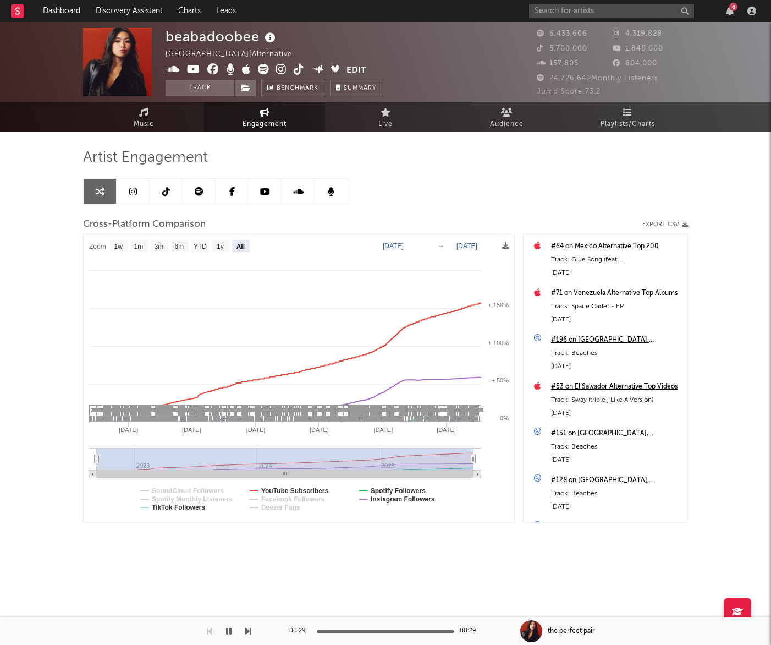
select select "All"
click at [300, 488] on text "YouTube Subscribers" at bounding box center [295, 491] width 68 height 8
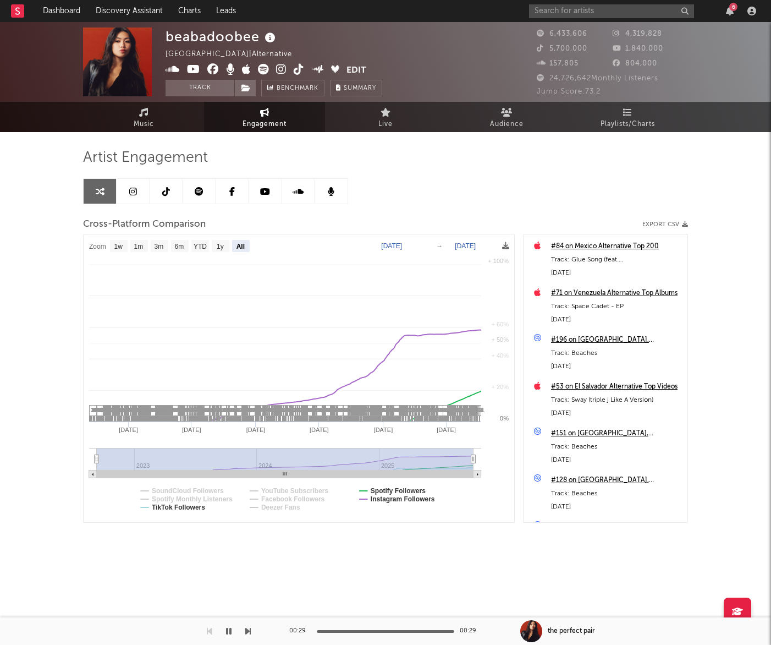
select select "All"
click at [413, 497] on text "Instagram Followers" at bounding box center [403, 499] width 64 height 8
select select "All"
click at [415, 496] on text "Instagram Followers" at bounding box center [403, 499] width 64 height 8
select select "All"
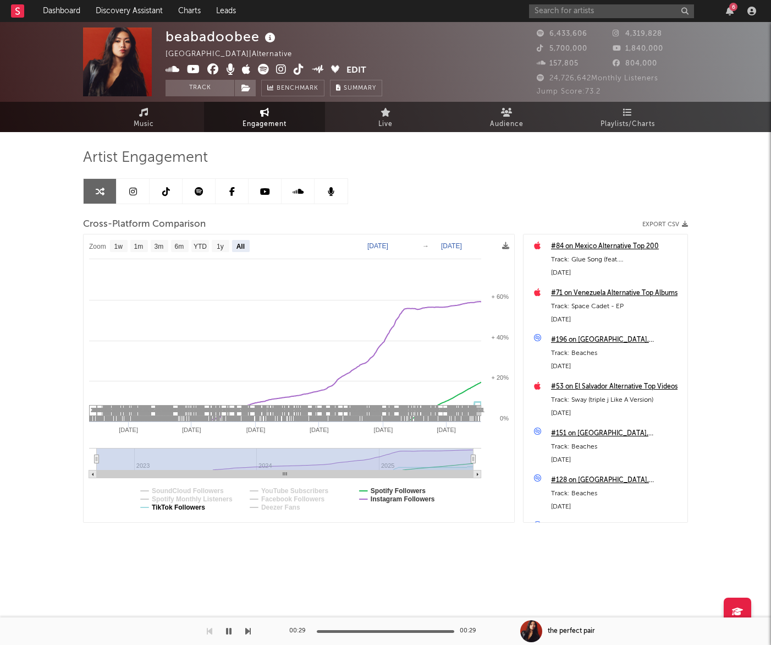
click at [188, 508] on text "TikTok Followers" at bounding box center [178, 507] width 53 height 8
click at [241, 247] on text "All" at bounding box center [241, 247] width 8 height 8
select select "All"
click at [219, 246] on text "1y" at bounding box center [220, 247] width 7 height 8
select select "1y"
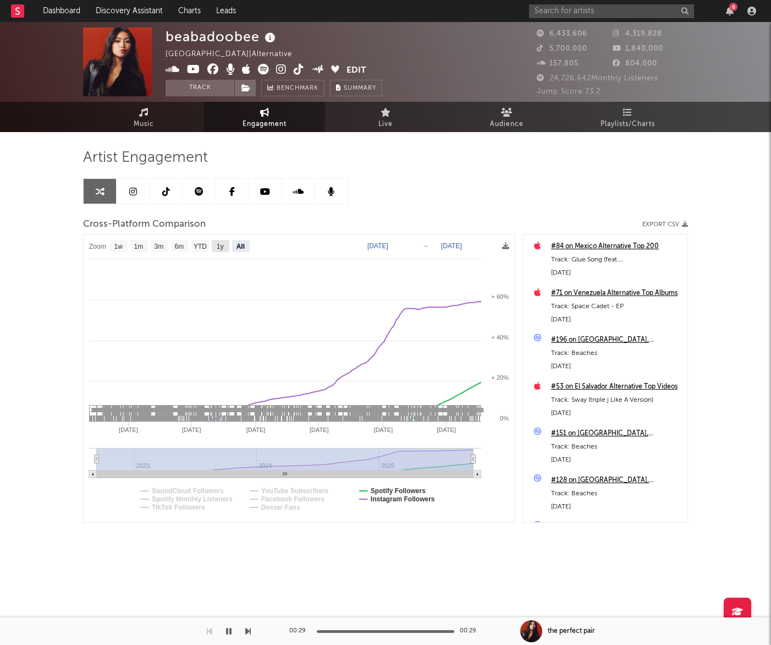
type input "2024-10-09"
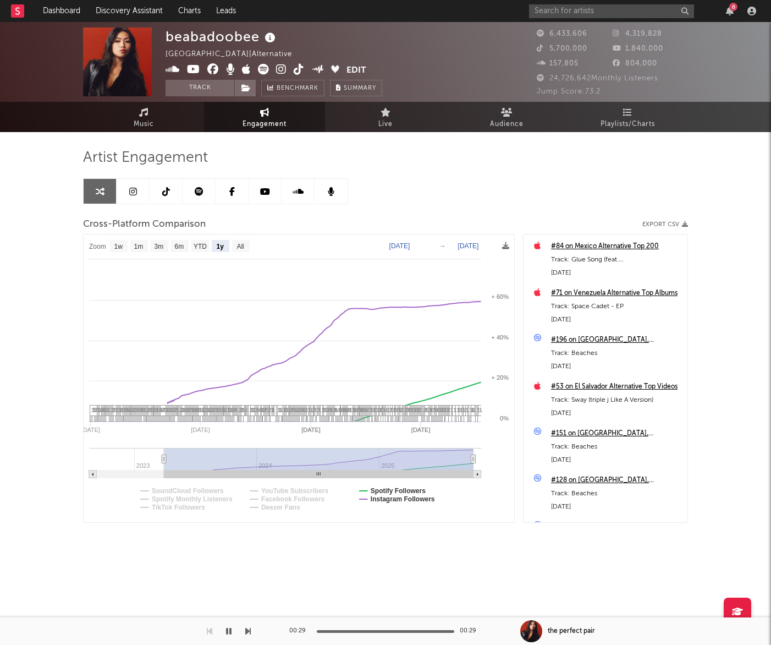
select select "1y"
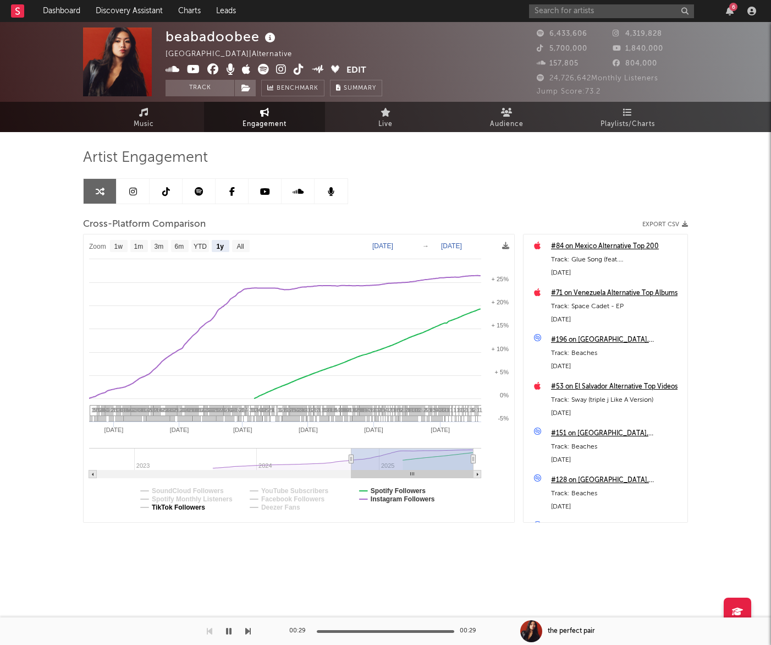
click at [199, 508] on text "TikTok Followers" at bounding box center [178, 507] width 53 height 8
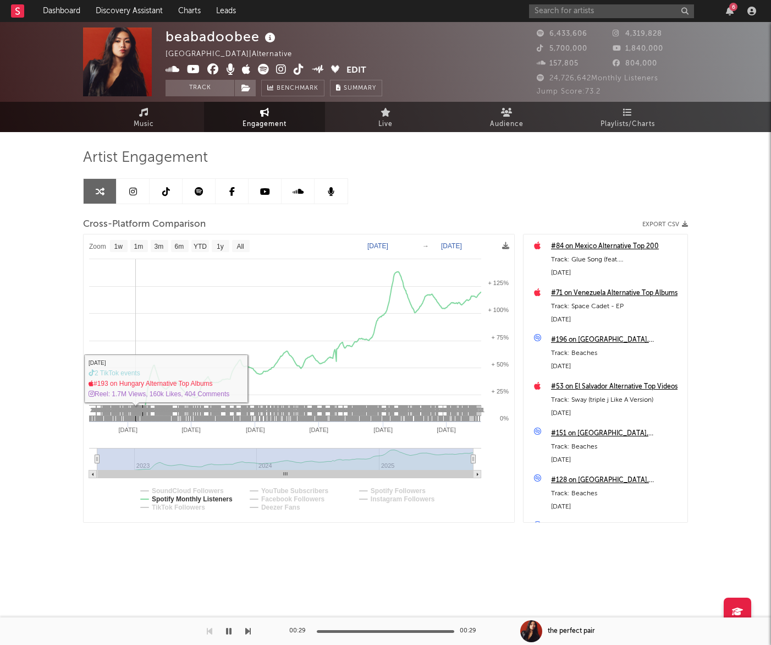
select select "1w"
click at [138, 419] on icon at bounding box center [142, 413] width 8 height 17
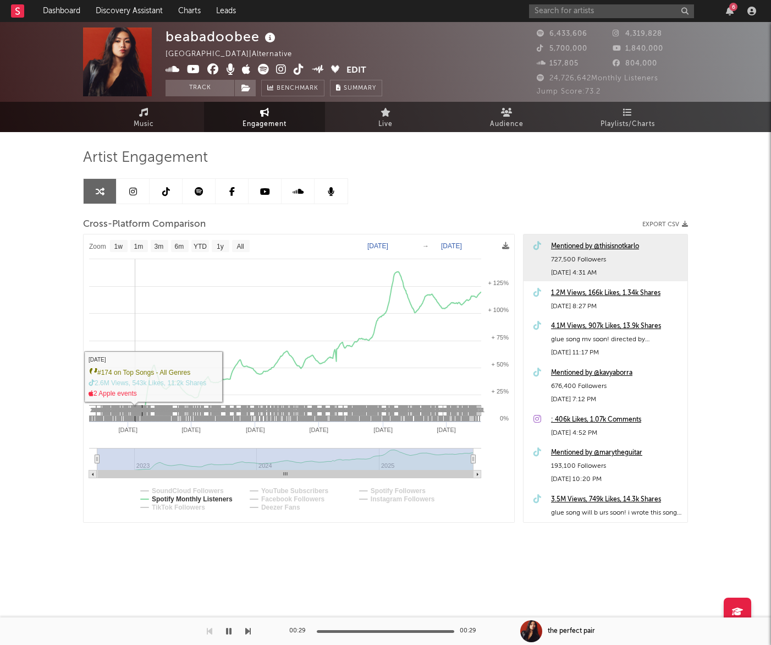
click at [135, 419] on icon at bounding box center [139, 413] width 8 height 17
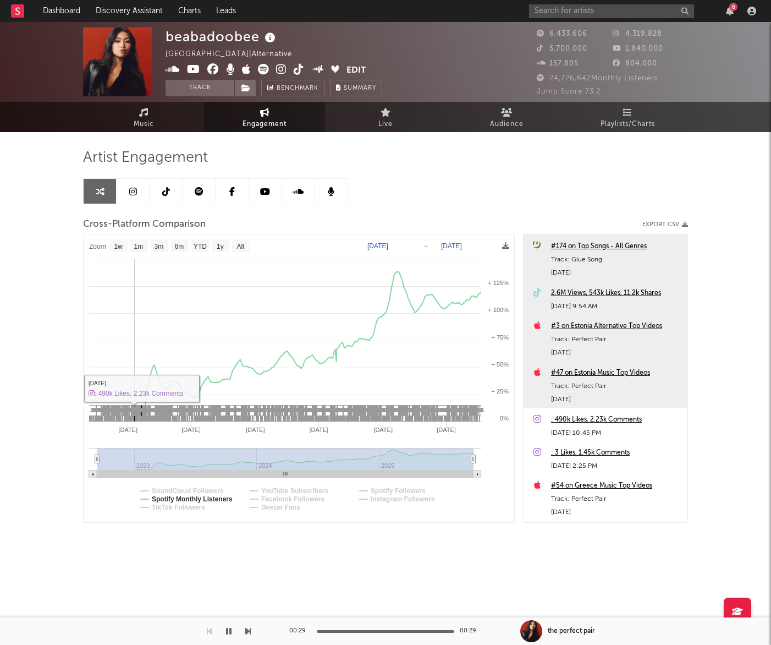
click at [134, 419] on icon at bounding box center [138, 413] width 8 height 17
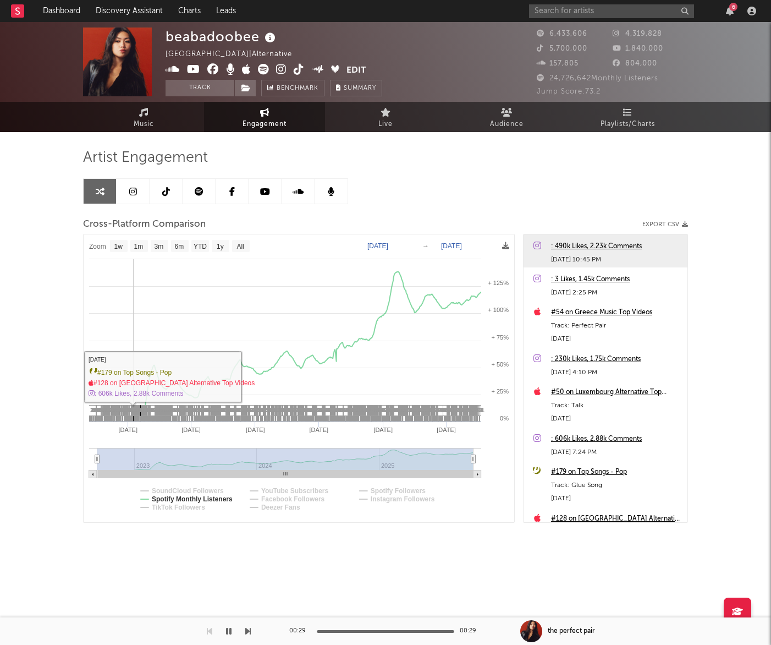
click at [133, 419] on icon at bounding box center [137, 413] width 8 height 17
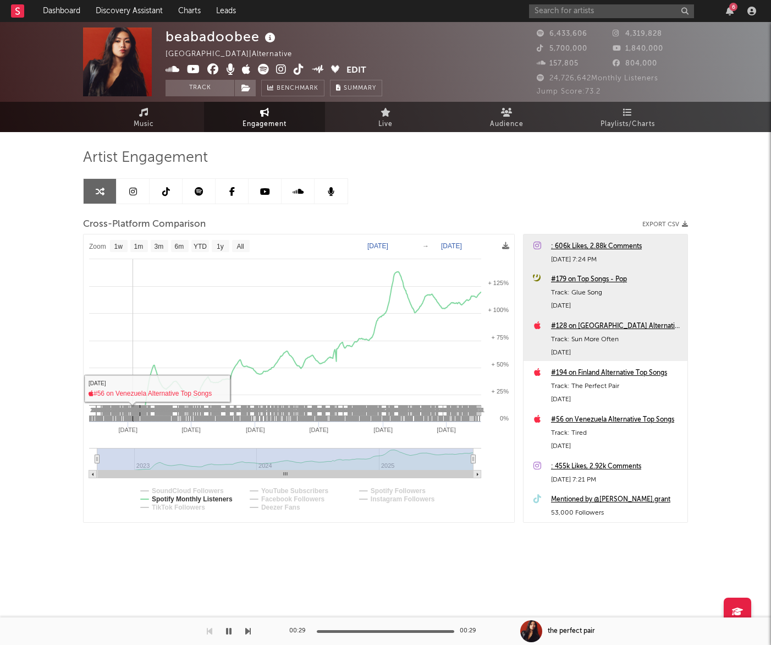
click at [133, 419] on icon at bounding box center [137, 413] width 8 height 17
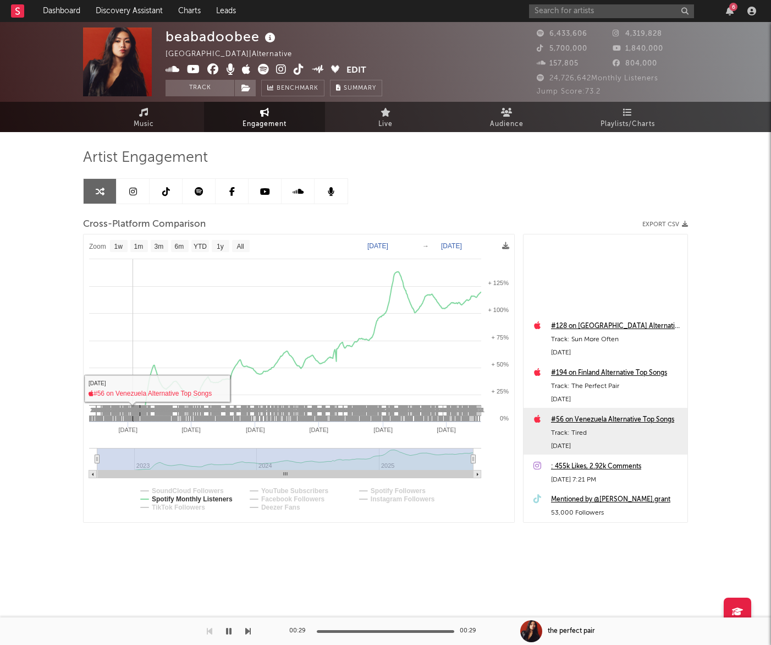
scroll to position [119450, 0]
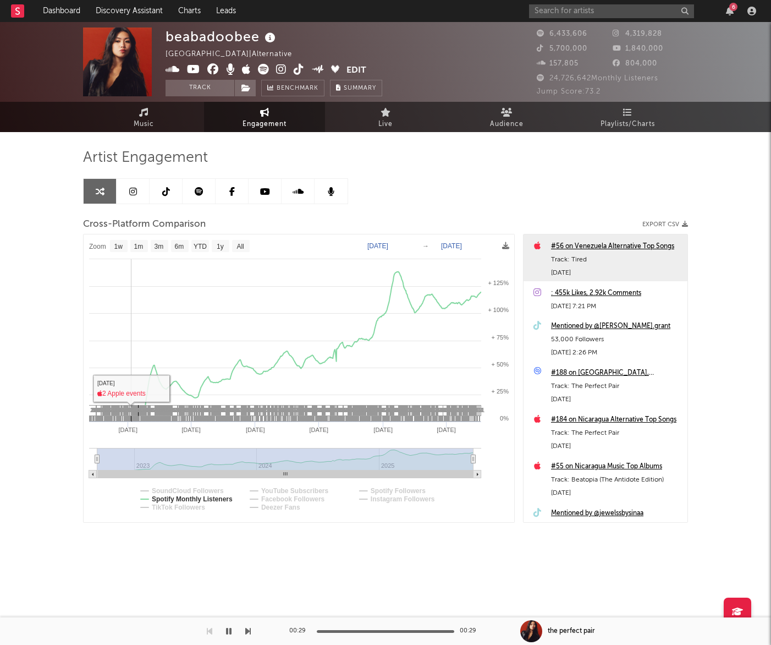
click at [131, 419] on icon at bounding box center [135, 413] width 8 height 17
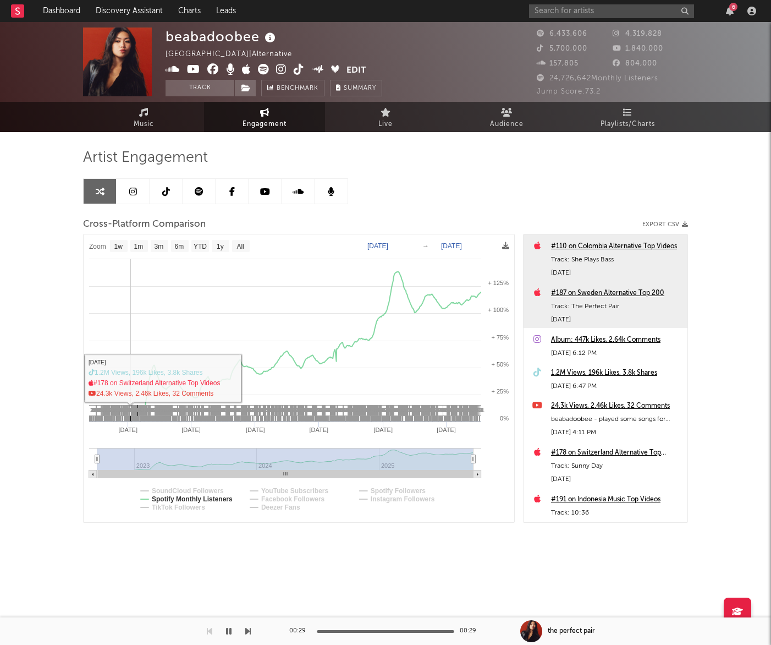
click at [130, 419] on icon at bounding box center [134, 413] width 8 height 17
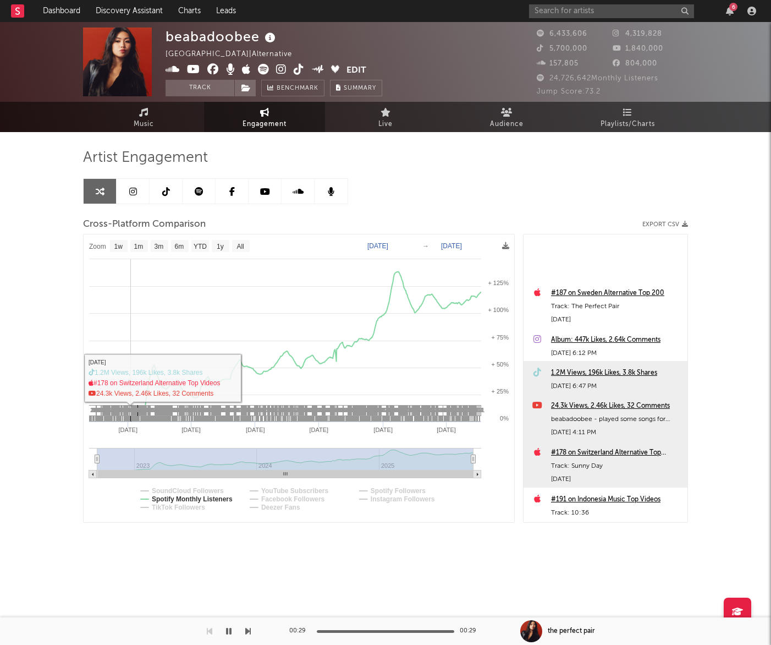
scroll to position [119937, 0]
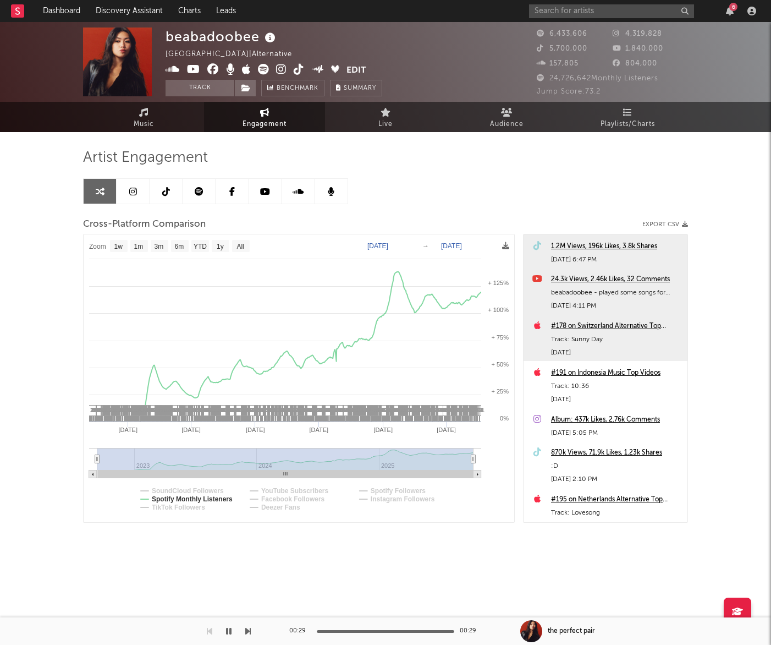
click at [578, 280] on div "24.3k Views, 2.46k Likes, 32 Comments" at bounding box center [616, 279] width 131 height 13
click at [146, 118] on span "Music" at bounding box center [144, 124] width 20 height 13
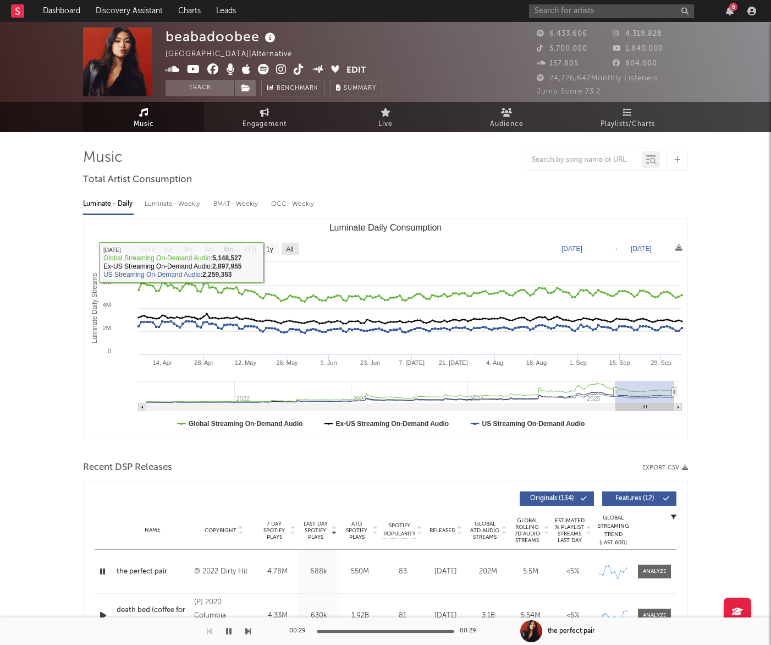
click at [291, 250] on text "All" at bounding box center [289, 249] width 7 height 8
select select "All"
type input "2021-03-31"
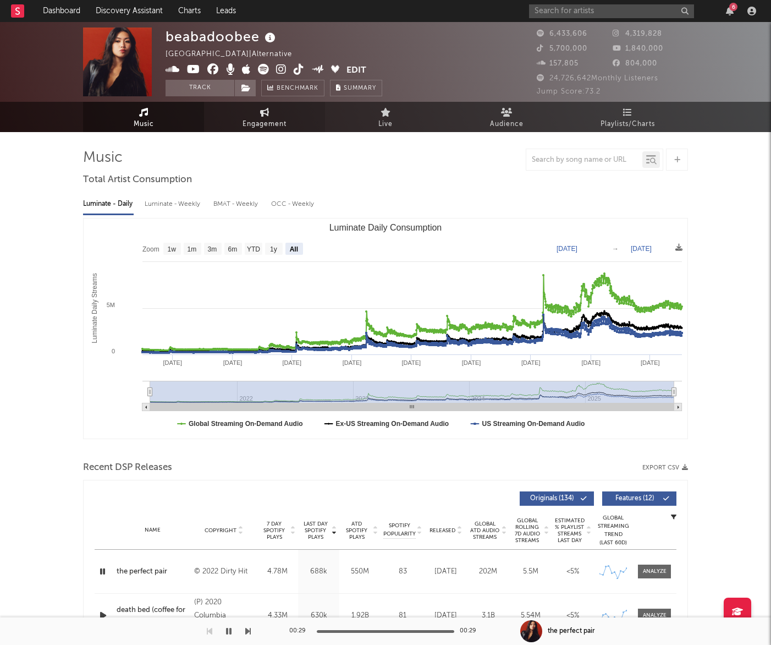
click at [248, 129] on span "Engagement" at bounding box center [265, 124] width 44 height 13
select select "1w"
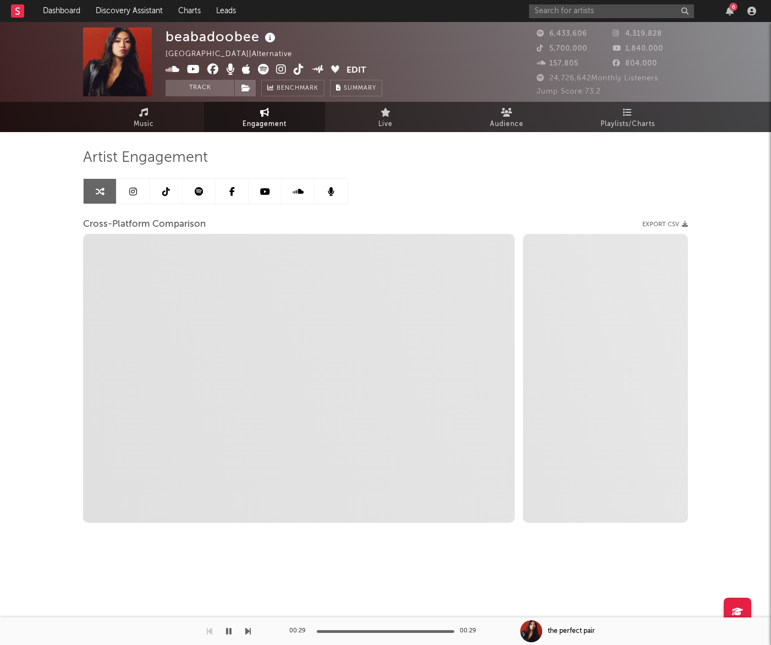
click at [138, 193] on link at bounding box center [133, 191] width 33 height 25
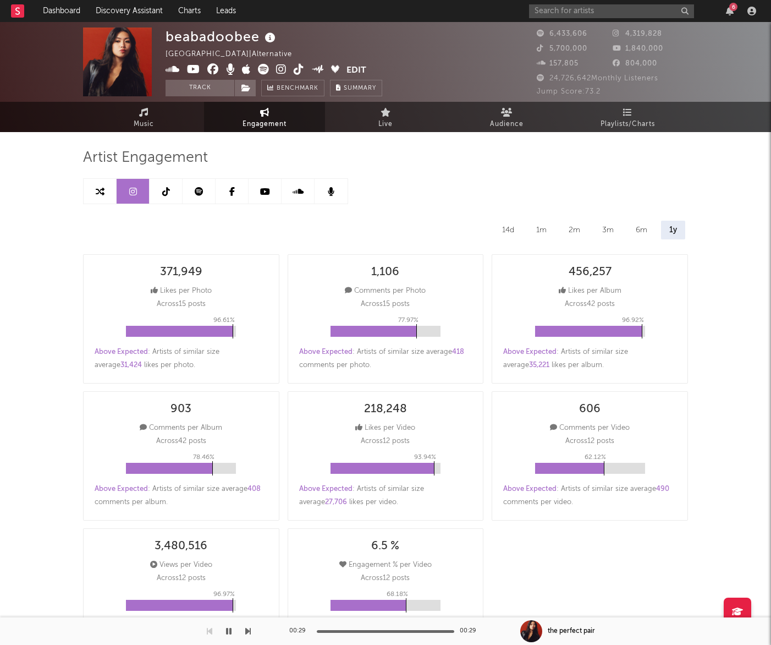
select select "6m"
click at [14, 9] on rect at bounding box center [17, 10] width 13 height 13
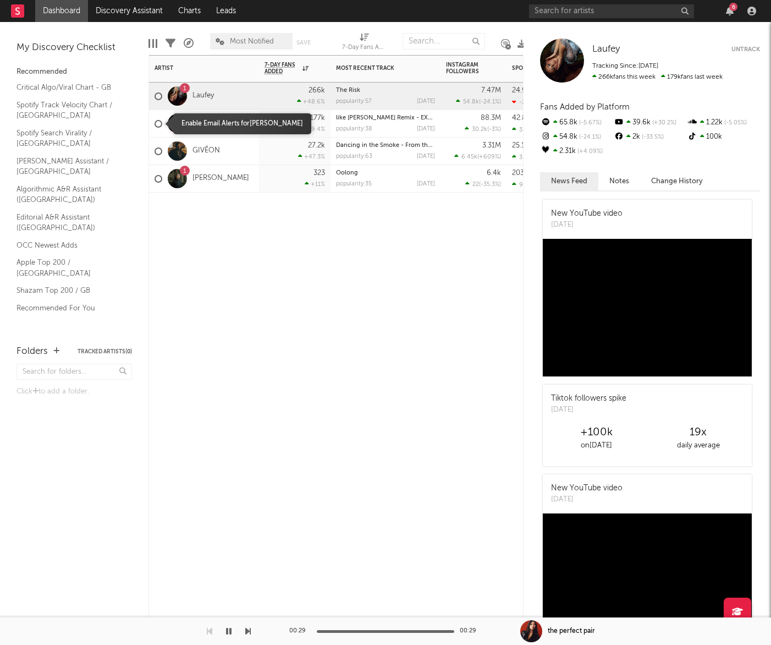
click at [157, 123] on div at bounding box center [159, 124] width 8 height 8
click at [155, 123] on input "checkbox" at bounding box center [155, 124] width 0 height 10
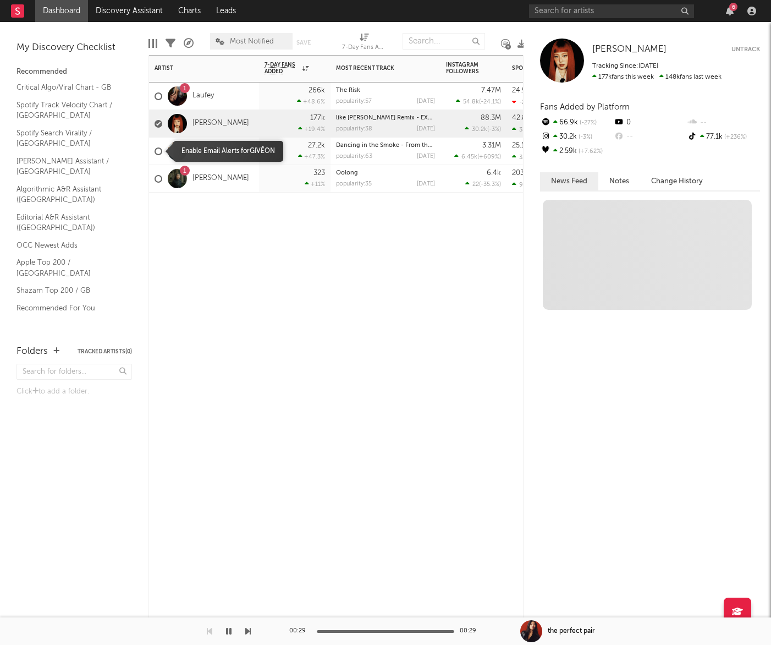
click at [158, 152] on div at bounding box center [159, 151] width 8 height 8
click at [155, 152] on input "checkbox" at bounding box center [155, 151] width 0 height 10
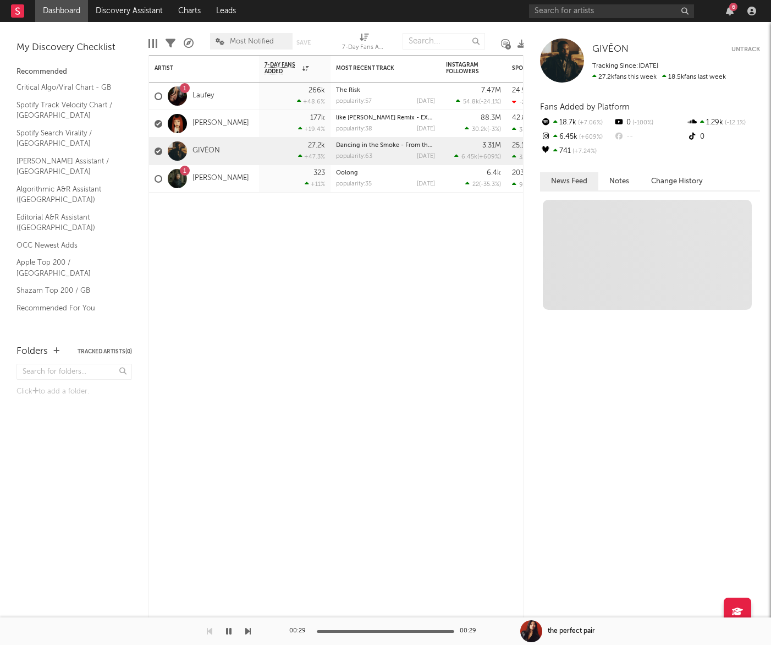
click at [750, 50] on button "Untrack" at bounding box center [746, 49] width 29 height 11
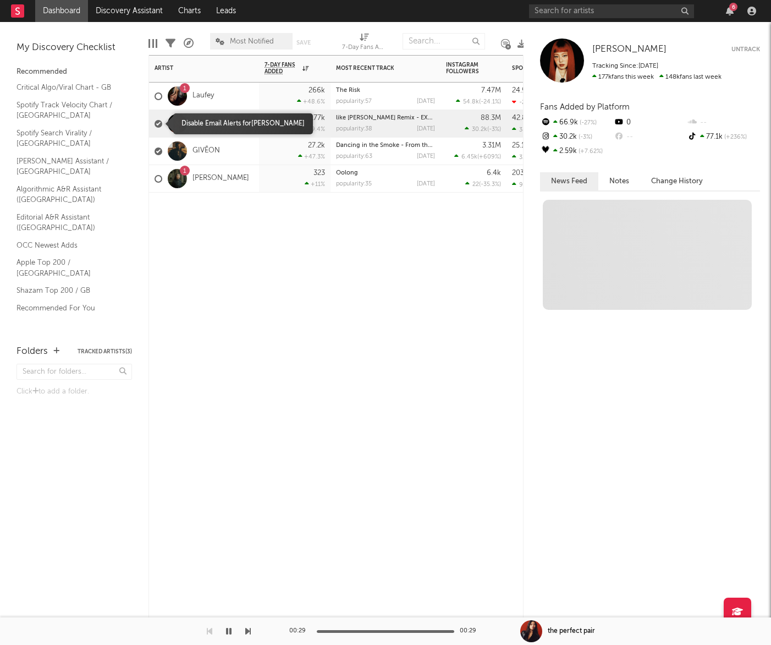
click at [162, 124] on div at bounding box center [159, 124] width 8 height 8
click at [155, 124] on input "checkbox" at bounding box center [155, 124] width 0 height 10
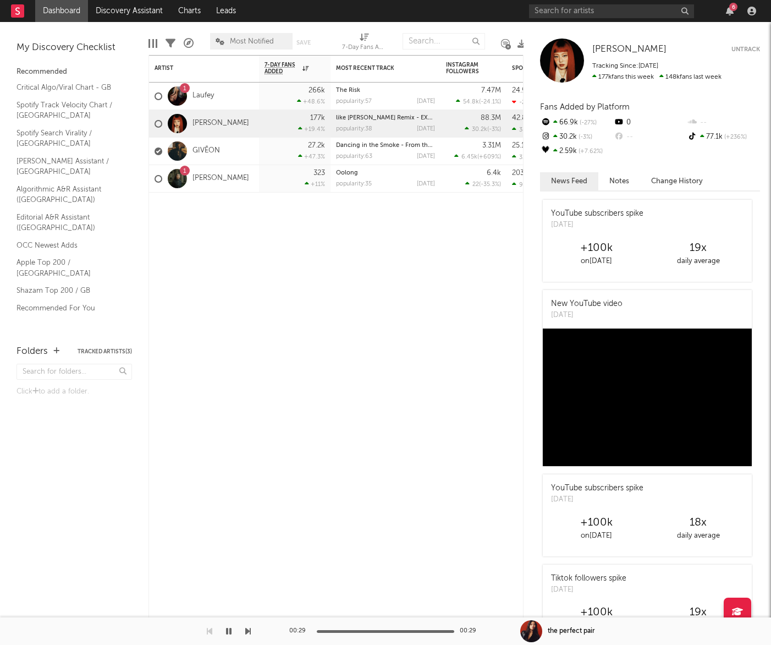
click at [751, 51] on button "Untrack" at bounding box center [746, 49] width 29 height 11
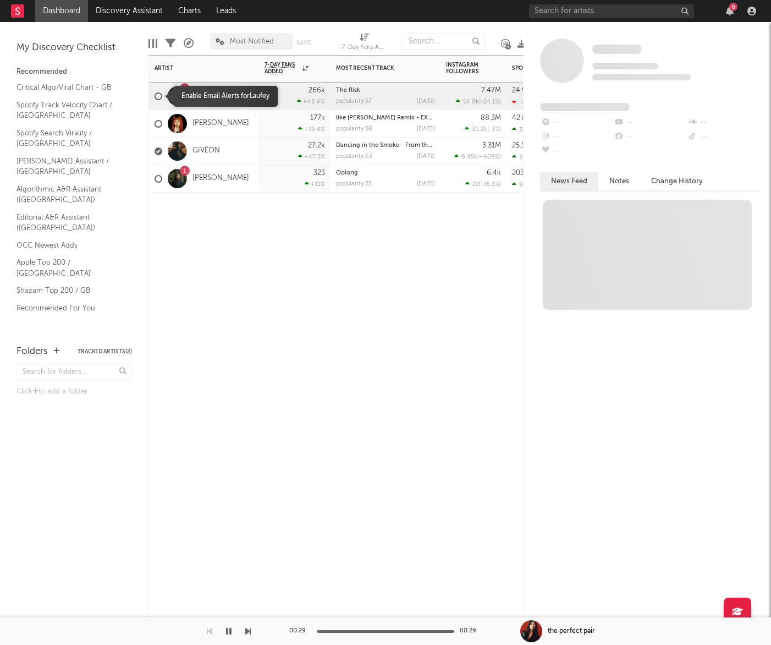
click at [159, 94] on div at bounding box center [159, 96] width 8 height 8
click at [155, 94] on input "checkbox" at bounding box center [155, 96] width 0 height 10
drag, startPoint x: 243, startPoint y: 228, endPoint x: 237, endPoint y: 218, distance: 10.8
click at [242, 226] on div "Artist Notifications 7-Day Fans Added WoW % Change Most Recent Track Popularity…" at bounding box center [336, 350] width 375 height 590
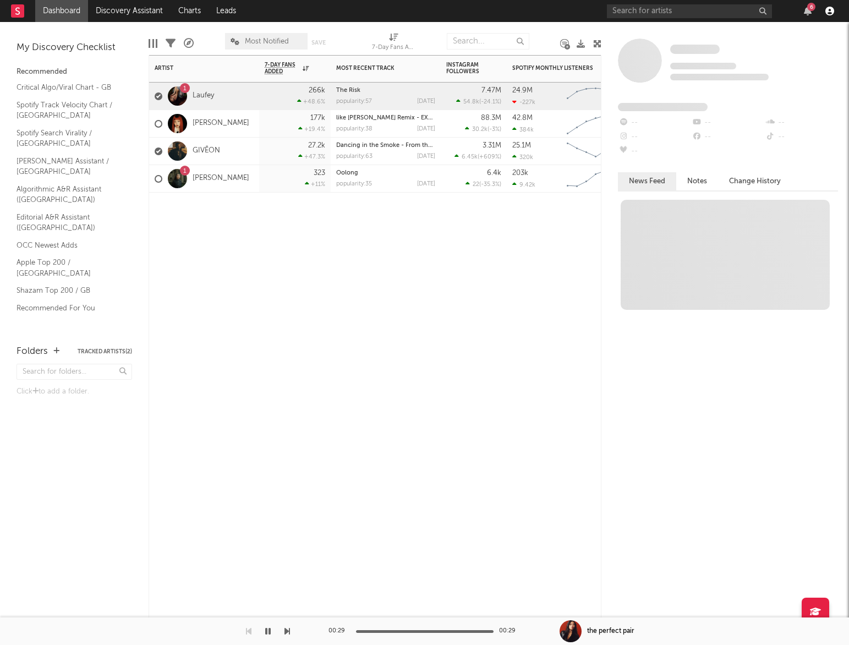
click at [771, 10] on icon "button" at bounding box center [829, 11] width 9 height 9
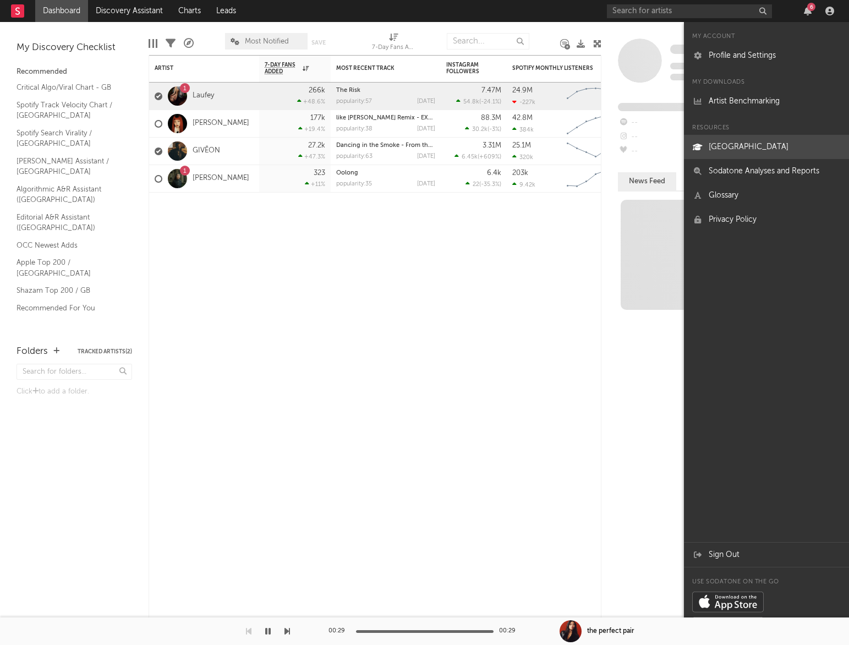
click at [771, 153] on link "[GEOGRAPHIC_DATA]" at bounding box center [766, 147] width 165 height 24
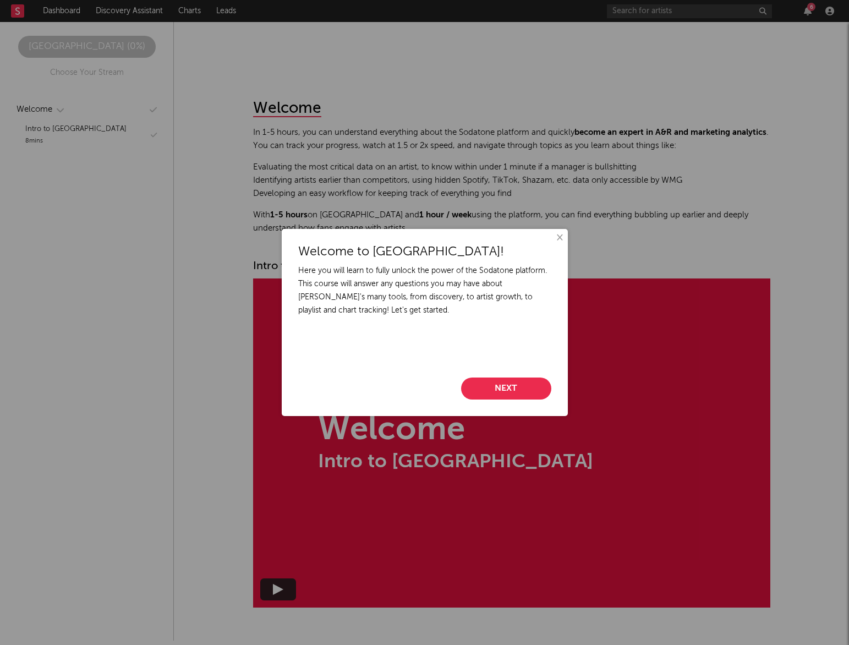
click at [523, 388] on button "Next" at bounding box center [506, 388] width 90 height 22
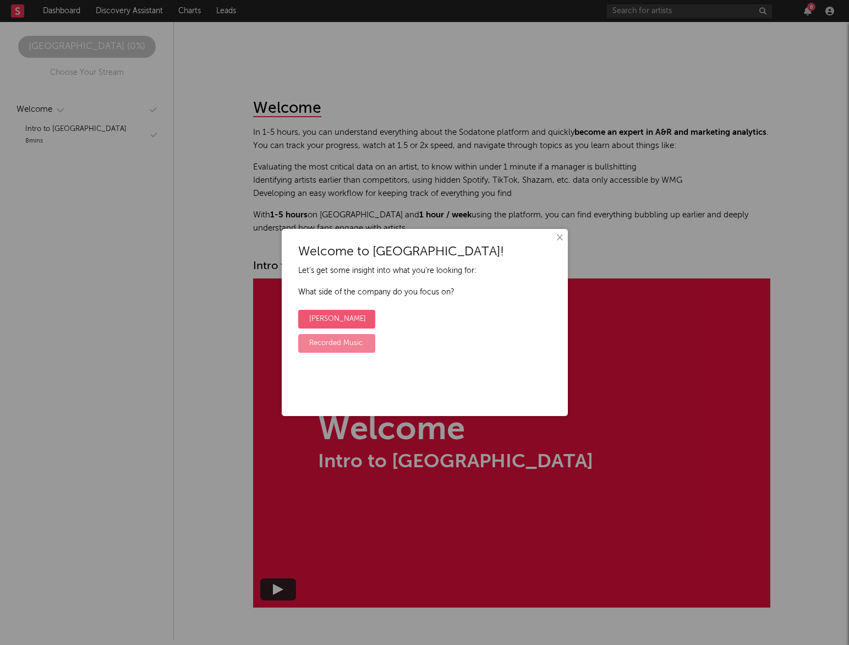
click at [358, 344] on label "Recorded Music" at bounding box center [336, 343] width 77 height 19
click at [305, 338] on input "Recorded Music" at bounding box center [301, 334] width 7 height 7
click at [319, 321] on label "Yes" at bounding box center [314, 319] width 33 height 19
click at [305, 314] on input "Yes" at bounding box center [301, 310] width 7 height 7
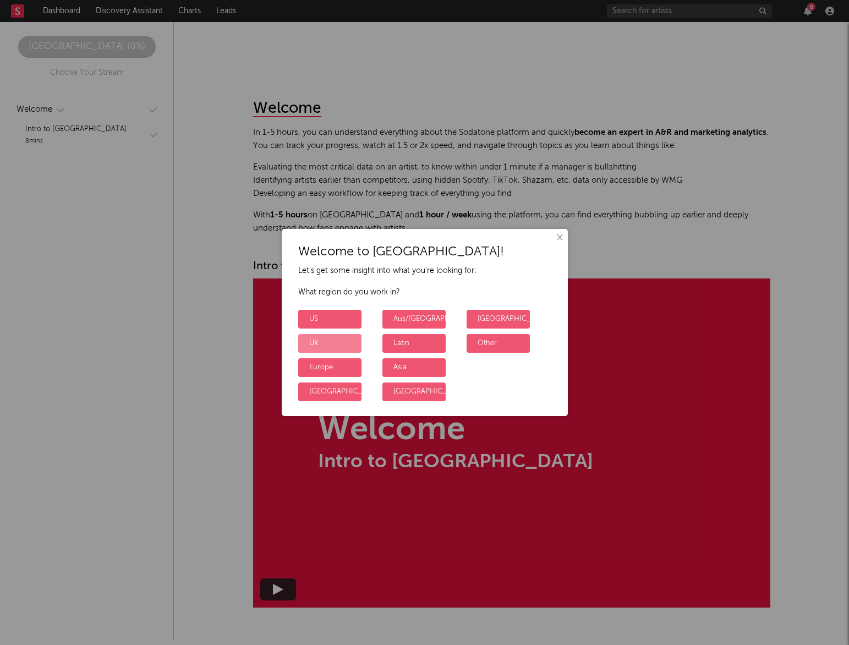
click at [335, 345] on label "UK" at bounding box center [329, 343] width 63 height 19
click at [305, 338] on input "UK" at bounding box center [301, 334] width 7 height 7
